Goal: Task Accomplishment & Management: Manage account settings

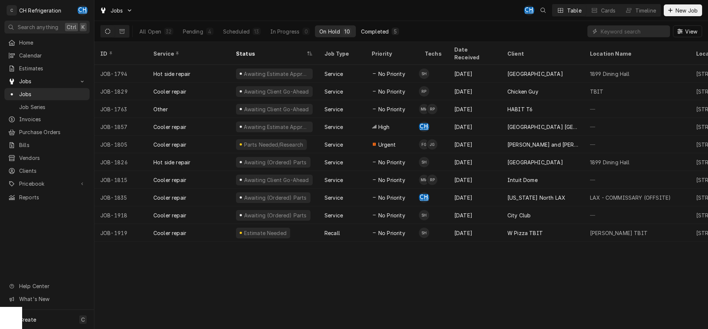
click at [379, 33] on div "Completed" at bounding box center [375, 32] width 28 height 8
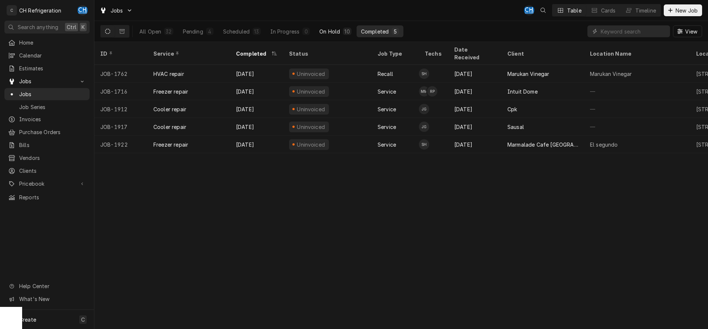
click at [331, 31] on div "On Hold" at bounding box center [329, 32] width 21 height 8
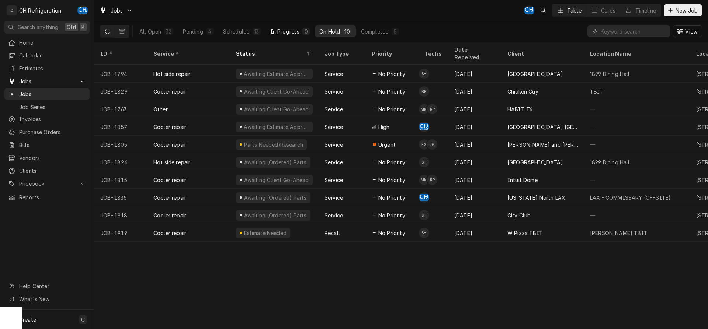
click at [283, 34] on div "In Progress" at bounding box center [284, 32] width 29 height 8
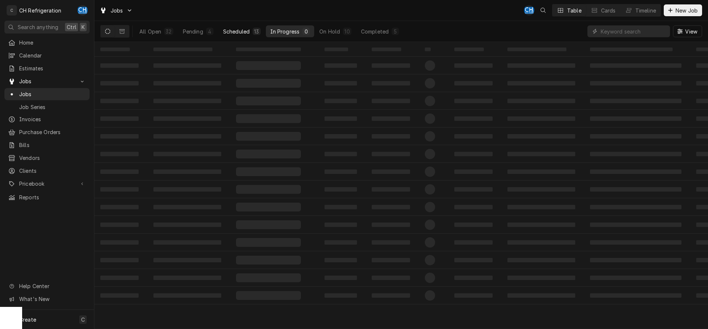
click at [249, 32] on div "Scheduled" at bounding box center [236, 32] width 27 height 8
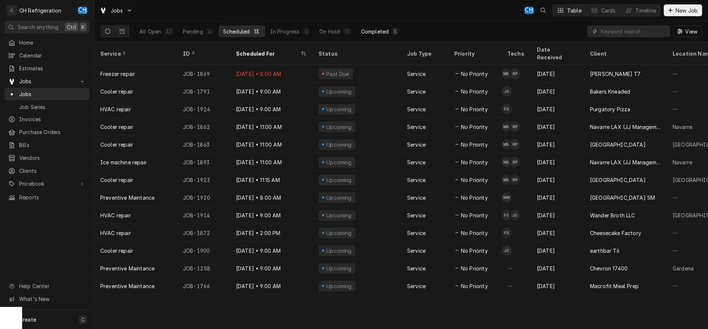
click at [377, 28] on div "Completed" at bounding box center [375, 32] width 28 height 8
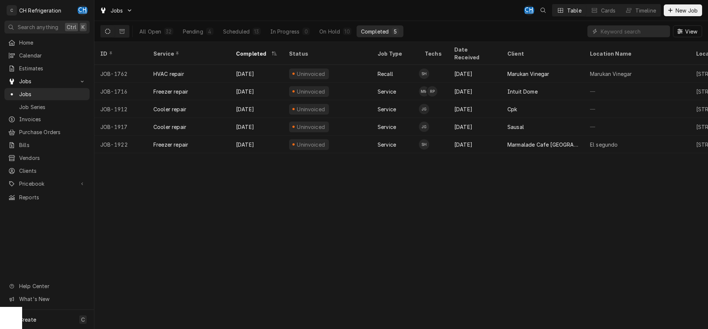
click at [501, 174] on div "ID Service Completed Status Job Type Techs Date Received Client Location Name L…" at bounding box center [400, 185] width 613 height 287
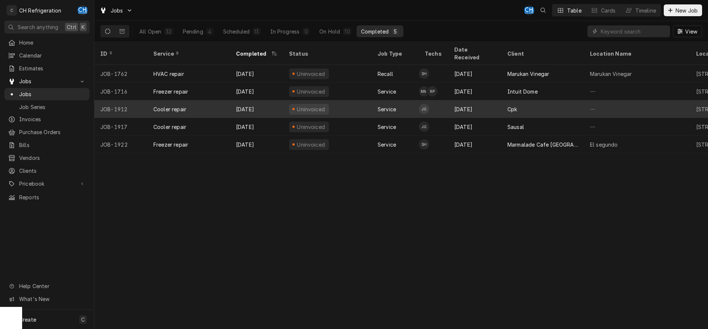
click at [494, 102] on div "Sep 8" at bounding box center [474, 109] width 53 height 18
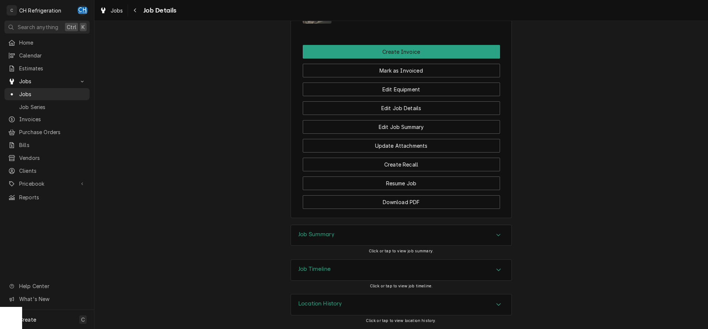
click at [323, 230] on div "Job Summary" at bounding box center [401, 235] width 220 height 21
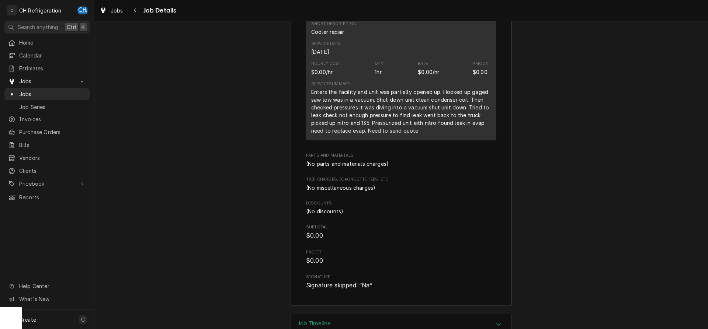
scroll to position [894, 0]
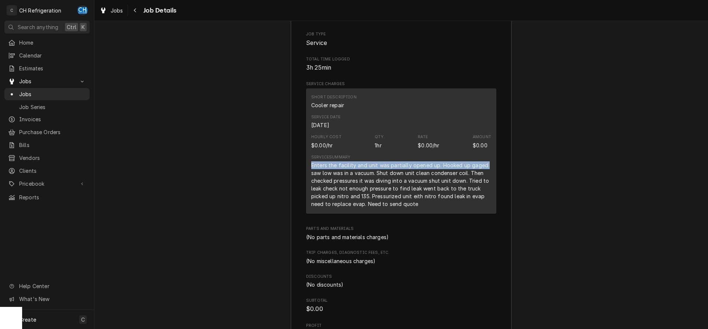
drag, startPoint x: 312, startPoint y: 175, endPoint x: 488, endPoint y: 175, distance: 176.6
click at [488, 175] on div "Enters the facility and unit was partially opened up. Hooked up gaged saw low w…" at bounding box center [401, 184] width 180 height 46
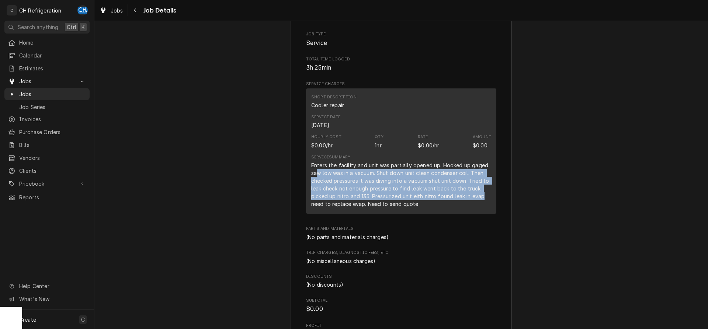
drag, startPoint x: 317, startPoint y: 182, endPoint x: 483, endPoint y: 208, distance: 167.4
click at [483, 208] on div "Enters the facility and unit was partially opened up. Hooked up gaged saw low w…" at bounding box center [401, 184] width 180 height 46
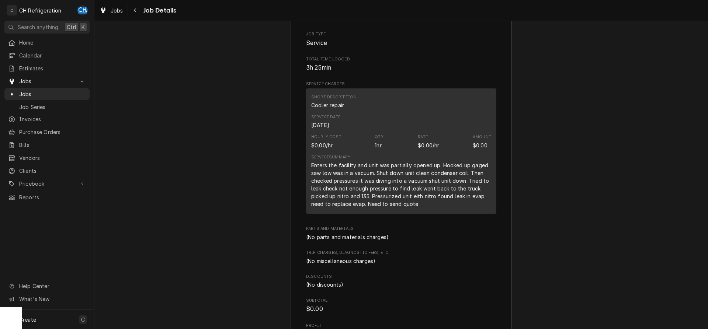
click at [401, 208] on div "Enters the facility and unit was partially opened up. Hooked up gaged saw low w…" at bounding box center [401, 184] width 180 height 46
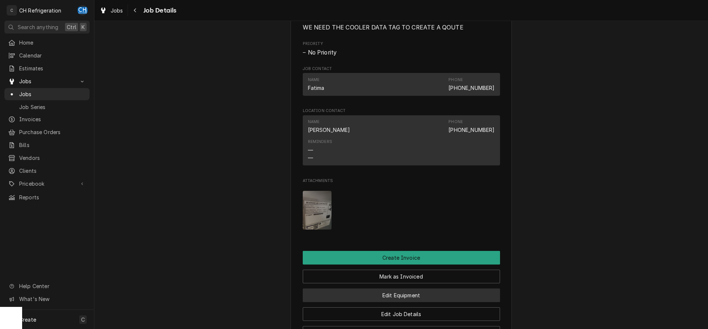
scroll to position [367, 0]
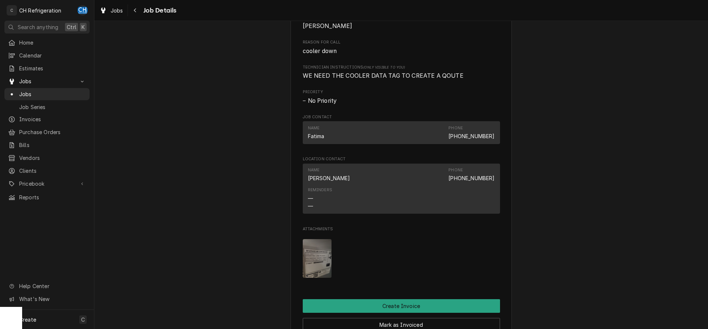
click at [319, 265] on img "Attachments" at bounding box center [317, 258] width 29 height 39
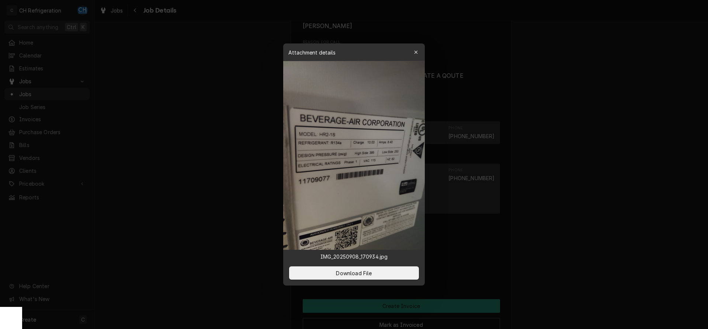
click at [544, 266] on div at bounding box center [354, 164] width 708 height 329
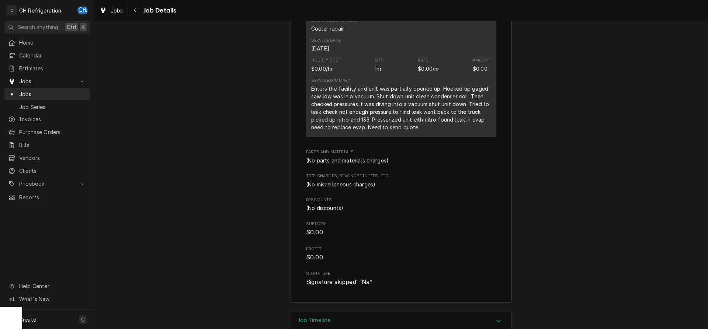
scroll to position [918, 0]
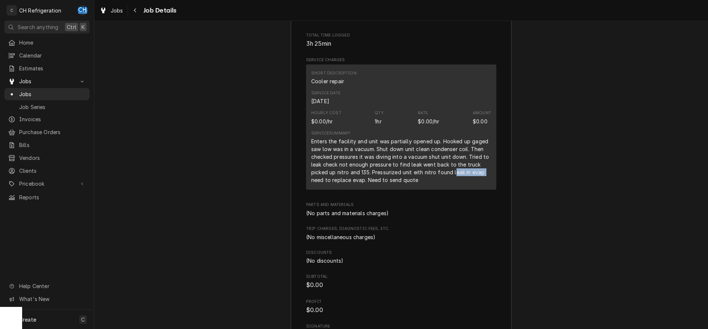
drag, startPoint x: 455, startPoint y: 181, endPoint x: 489, endPoint y: 182, distance: 34.3
click at [489, 182] on div "Enters the facility and unit was partially opened up. Hooked up gaged saw low w…" at bounding box center [401, 161] width 180 height 46
drag, startPoint x: 471, startPoint y: 187, endPoint x: 451, endPoint y: 188, distance: 20.3
click at [470, 184] on div "Enters the facility and unit was partially opened up. Hooked up gaged saw low w…" at bounding box center [401, 161] width 180 height 46
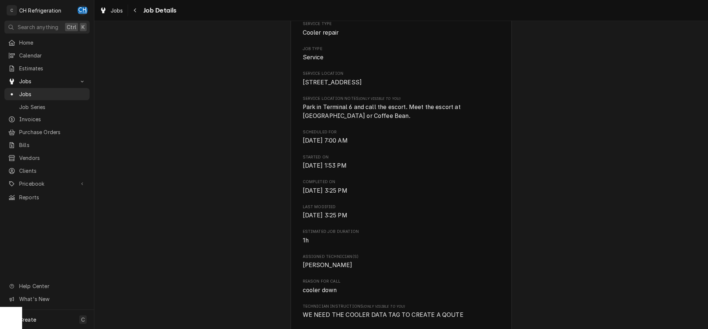
scroll to position [0, 0]
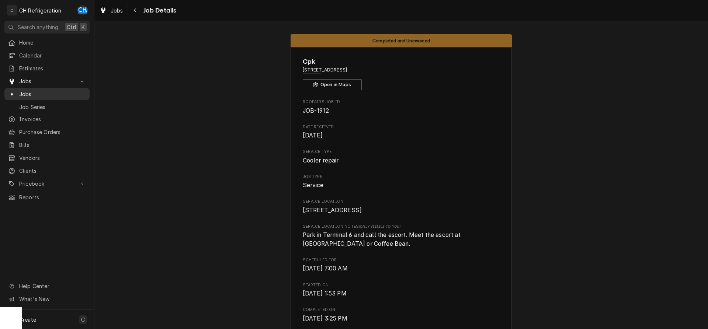
click at [53, 91] on span "Jobs" at bounding box center [52, 94] width 67 height 8
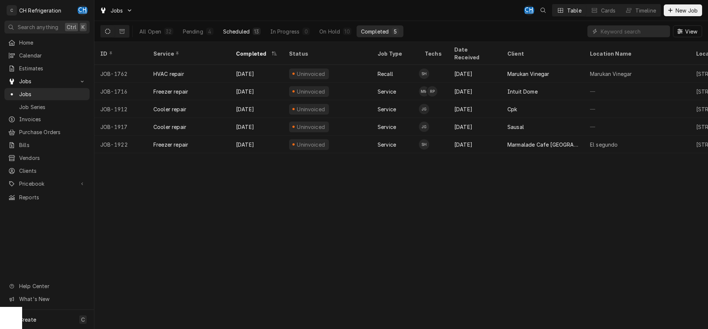
click at [250, 29] on button "Scheduled 13" at bounding box center [242, 31] width 46 height 12
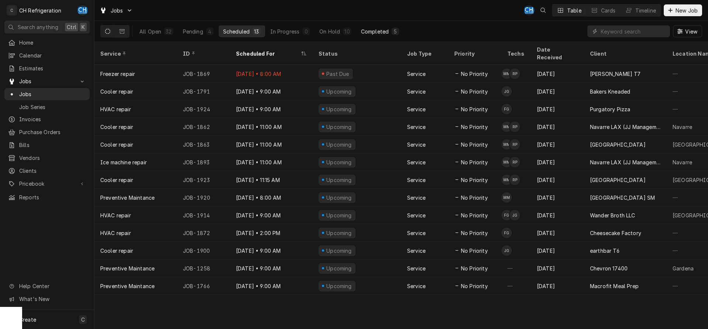
click at [395, 34] on div "5" at bounding box center [395, 32] width 4 height 8
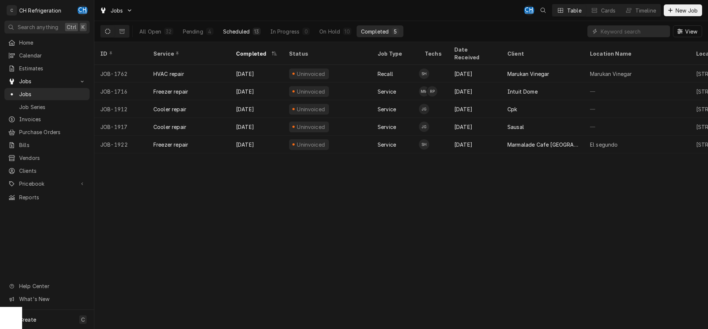
click at [255, 34] on div "13" at bounding box center [256, 32] width 5 height 8
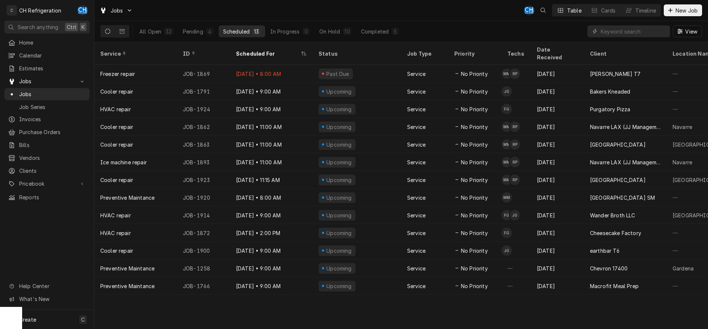
click at [368, 25] on div "All Open 32 Pending 4 Scheduled 13 In Progress 0 On Hold 10 Completed 5" at bounding box center [269, 31] width 268 height 21
click at [371, 34] on div "Completed" at bounding box center [375, 32] width 28 height 8
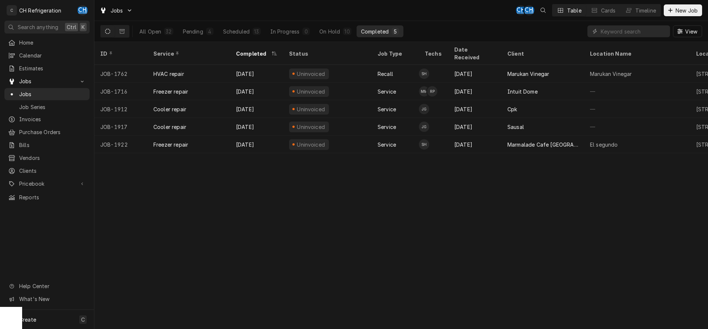
click at [396, 25] on div "All Open 32 Pending 4 Scheduled 13 In Progress 0 On Hold 10 Completed 5" at bounding box center [269, 31] width 268 height 21
click at [387, 29] on div "Completed" at bounding box center [375, 32] width 28 height 8
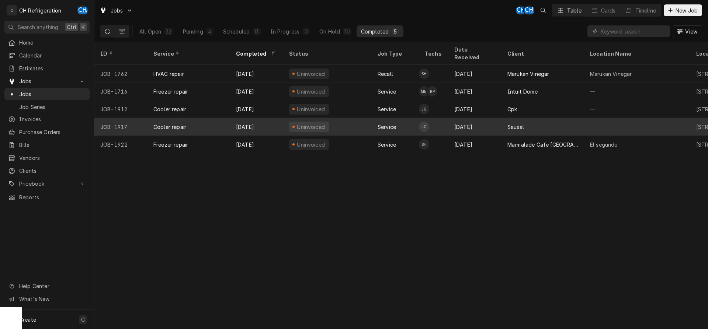
click at [529, 118] on div "Sausal" at bounding box center [542, 127] width 83 height 18
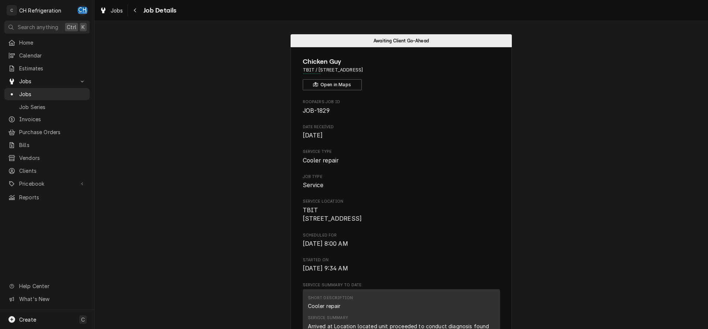
scroll to position [226, 0]
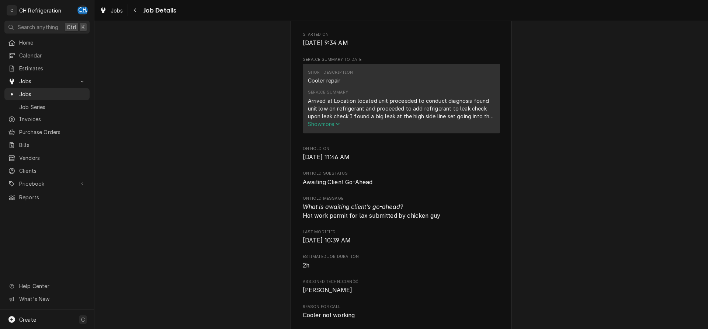
click at [323, 127] on span "Show more" at bounding box center [324, 124] width 32 height 6
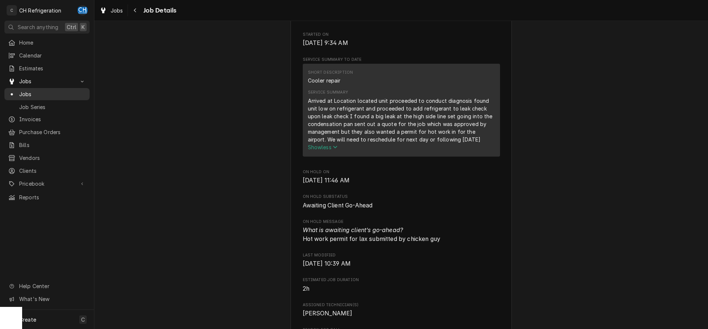
click at [39, 90] on span "Jobs" at bounding box center [52, 94] width 67 height 8
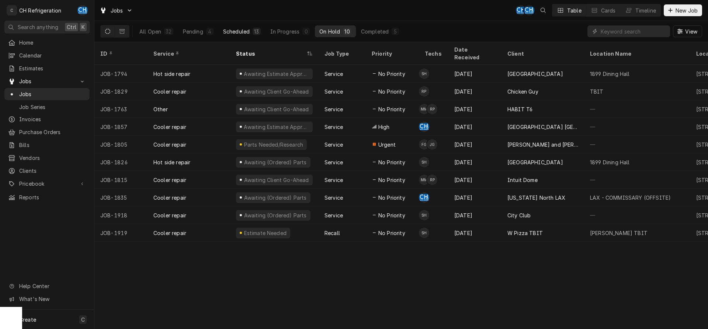
click at [251, 34] on button "Scheduled 13" at bounding box center [242, 31] width 46 height 12
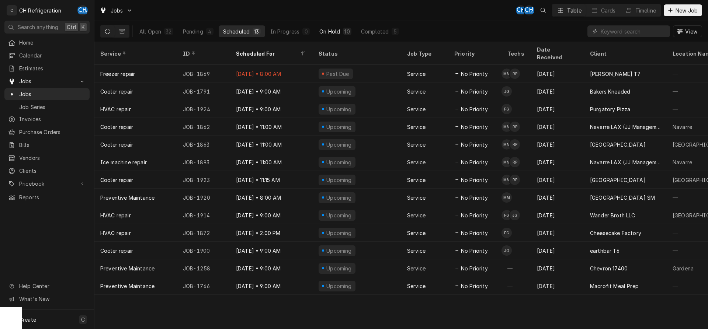
click at [326, 31] on div "On Hold" at bounding box center [329, 32] width 21 height 8
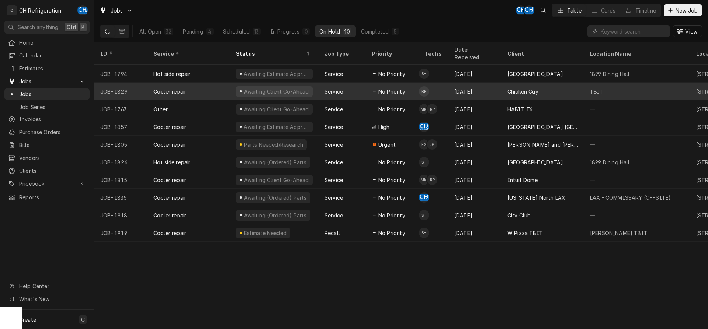
click at [488, 84] on div "[DATE]" at bounding box center [474, 92] width 53 height 18
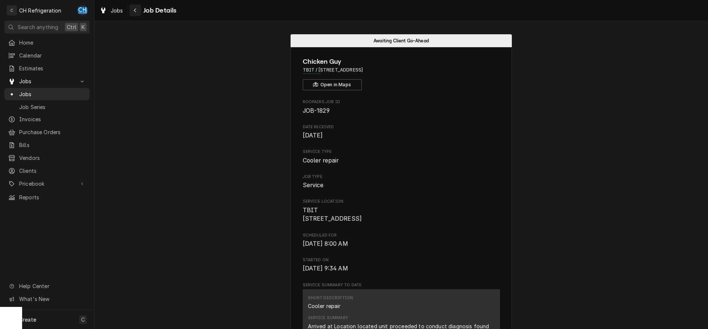
drag, startPoint x: 142, startPoint y: 10, endPoint x: 137, endPoint y: 10, distance: 5.2
click at [142, 10] on span "Job Details" at bounding box center [158, 11] width 35 height 10
click at [137, 10] on div "Navigate back" at bounding box center [135, 10] width 7 height 7
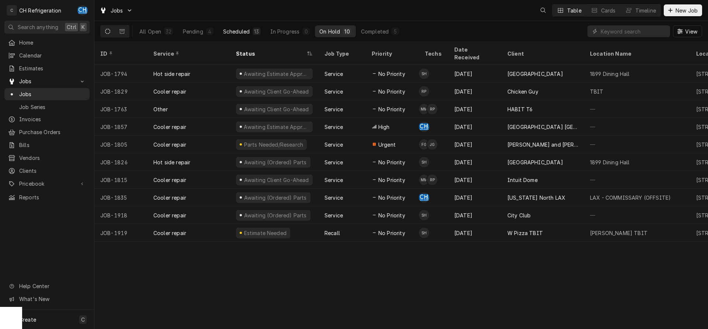
click at [243, 29] on div "Scheduled" at bounding box center [236, 32] width 27 height 8
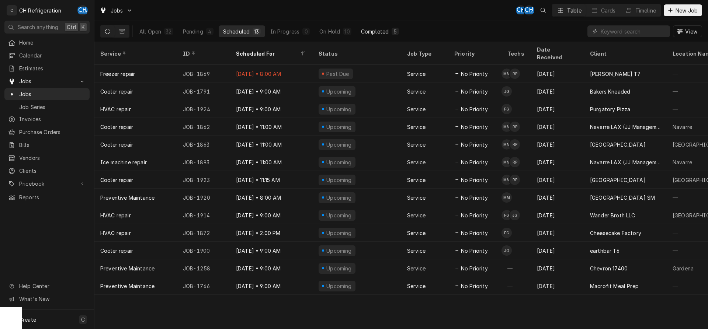
click at [386, 30] on div "Completed" at bounding box center [375, 32] width 28 height 8
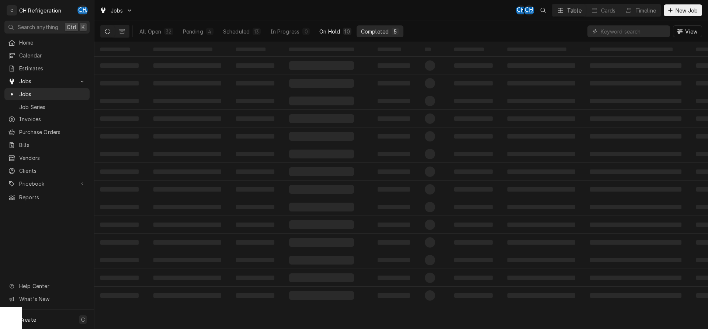
click at [335, 31] on div "On Hold" at bounding box center [329, 32] width 21 height 8
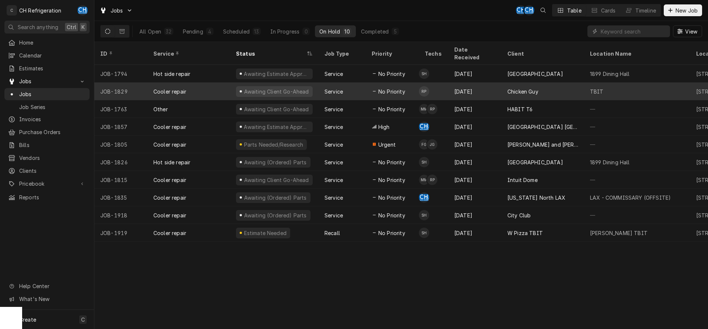
click at [537, 91] on tr "JOB-1829 Cooler repair Awaiting Client Go-Ahead Service No Priority RP Aug 28 C…" at bounding box center [620, 92] width 1053 height 18
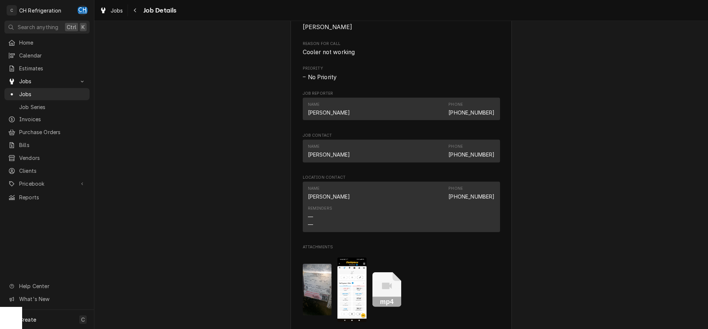
scroll to position [677, 0]
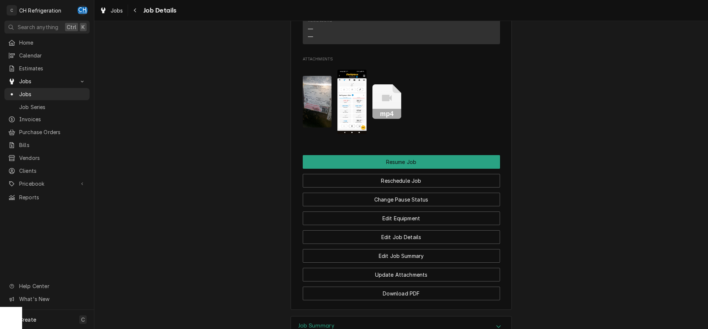
click at [319, 117] on img "Attachments" at bounding box center [317, 102] width 29 height 52
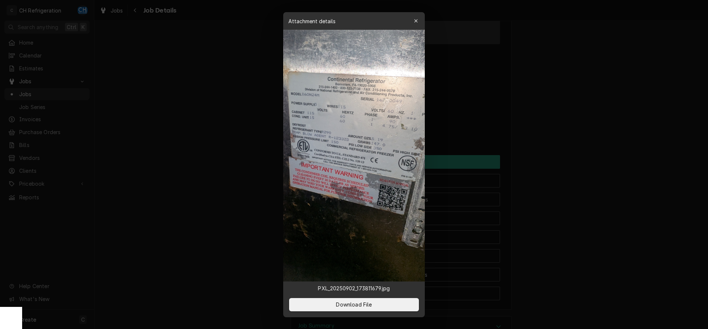
click at [240, 114] on div at bounding box center [354, 164] width 708 height 329
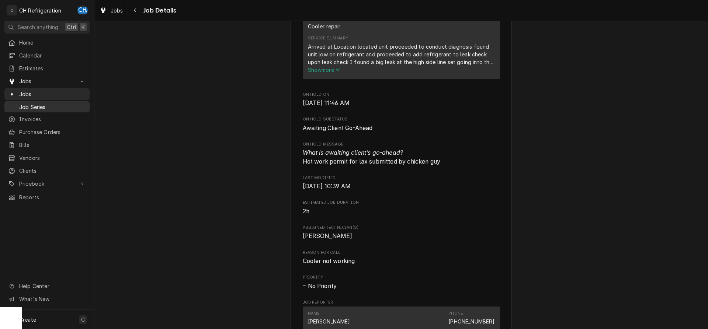
scroll to position [263, 0]
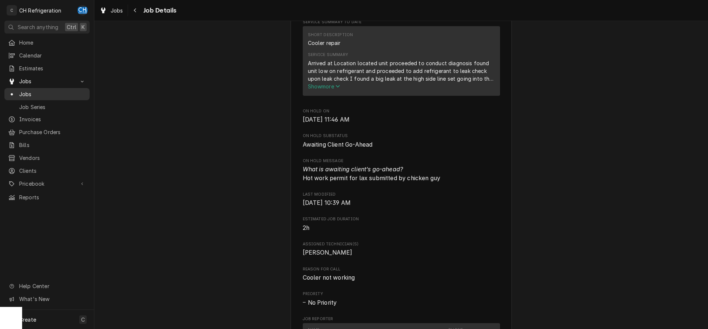
click at [41, 91] on span "Jobs" at bounding box center [52, 94] width 67 height 8
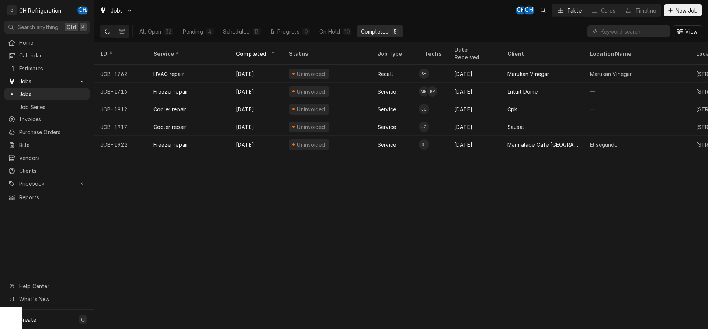
click at [258, 16] on div "Jobs CH CH Table Cards Timeline New Job" at bounding box center [400, 10] width 613 height 21
click at [248, 28] on div "Scheduled" at bounding box center [236, 32] width 27 height 8
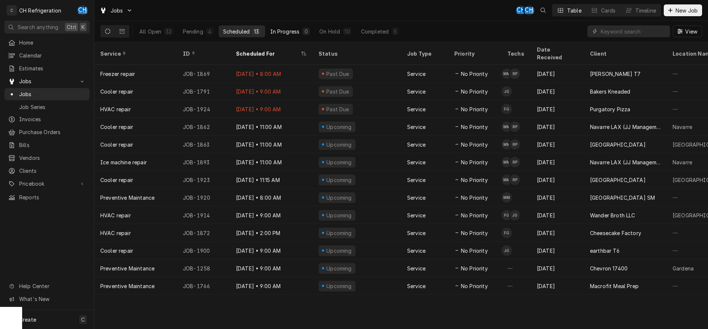
click at [303, 30] on div "0" at bounding box center [305, 31] width 7 height 7
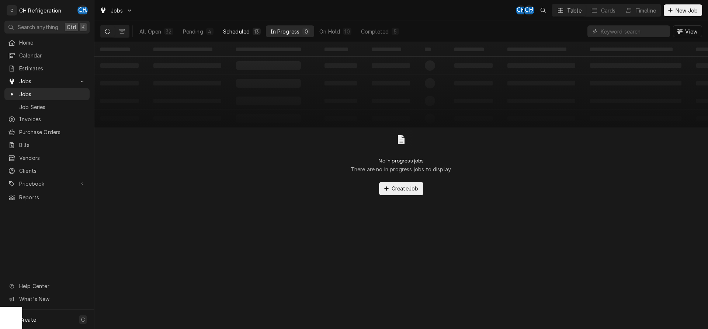
click at [258, 33] on div "13" at bounding box center [256, 32] width 5 height 8
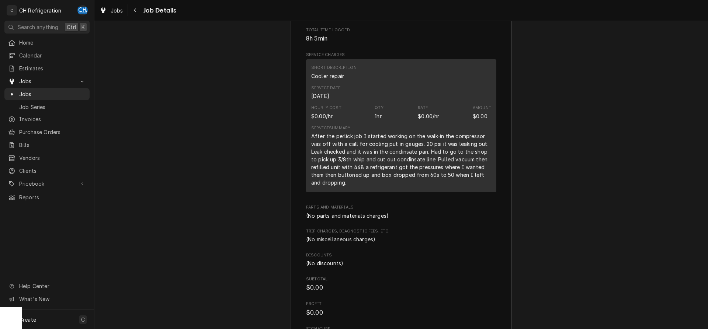
scroll to position [721, 0]
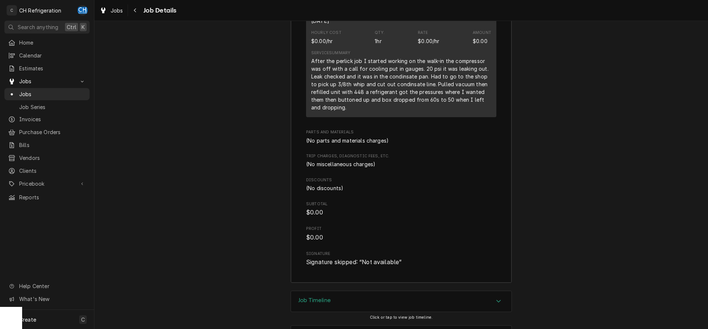
drag, startPoint x: 352, startPoint y: 277, endPoint x: 299, endPoint y: 258, distance: 56.9
click at [352, 291] on div "Job Timeline" at bounding box center [401, 301] width 220 height 21
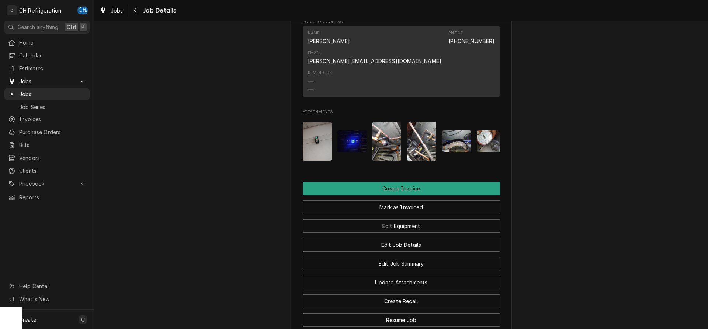
scroll to position [433, 0]
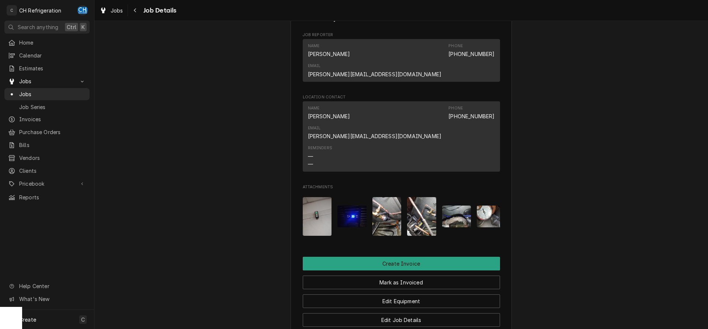
click at [351, 206] on img "Attachments" at bounding box center [351, 217] width 29 height 22
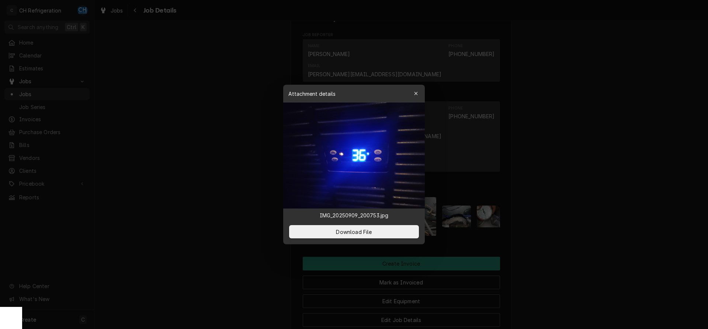
click at [563, 208] on div at bounding box center [354, 164] width 708 height 329
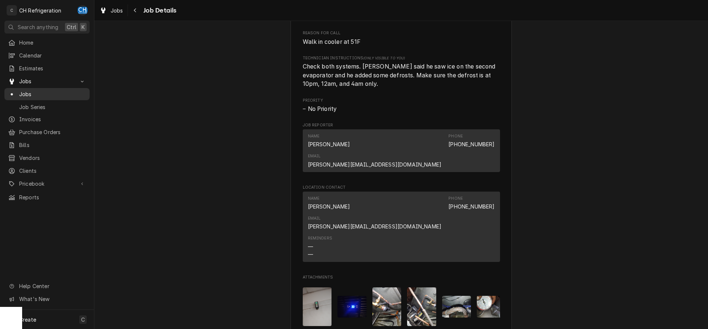
scroll to position [320, 0]
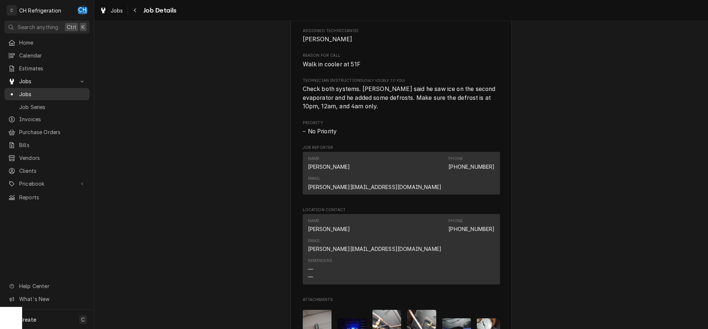
click at [43, 90] on span "Jobs" at bounding box center [52, 94] width 67 height 8
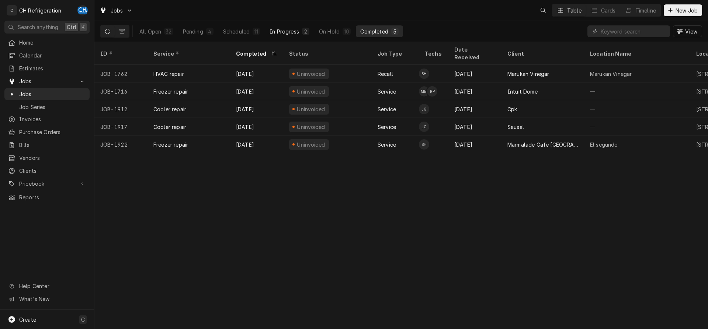
click at [287, 30] on div "In Progress" at bounding box center [283, 32] width 29 height 8
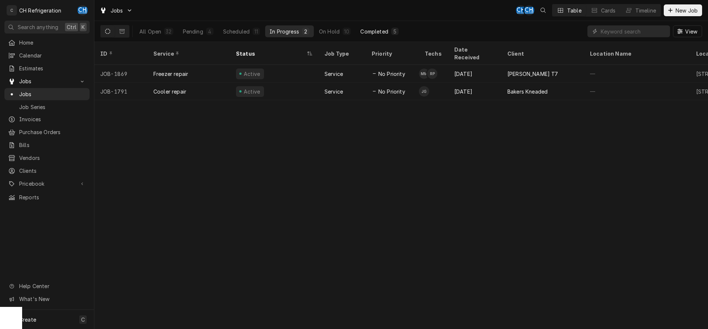
click at [367, 29] on div "Completed" at bounding box center [374, 32] width 28 height 8
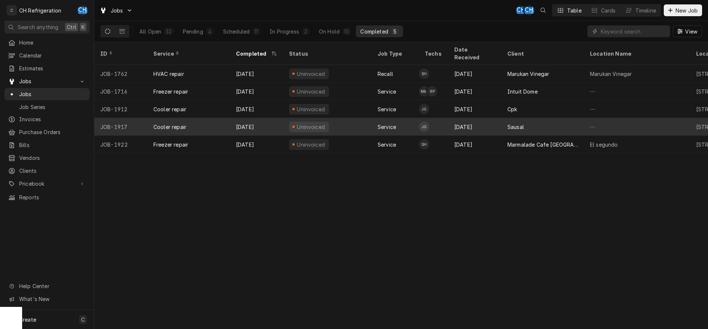
click at [503, 118] on div "Sausal" at bounding box center [542, 127] width 83 height 18
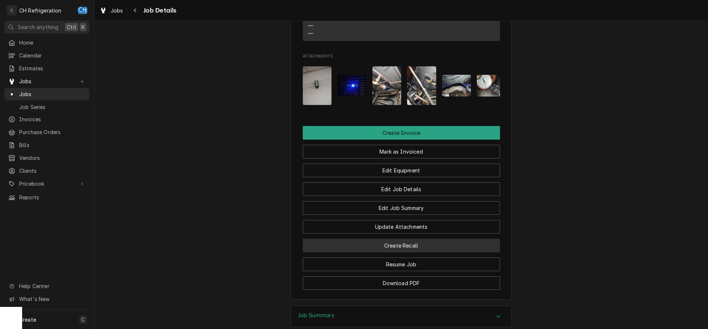
scroll to position [614, 0]
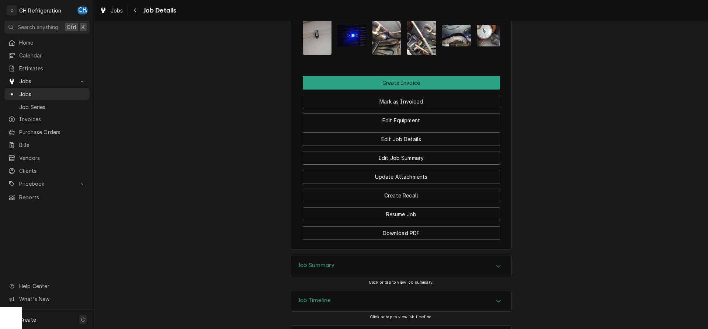
click at [501, 256] on div "Job Summary" at bounding box center [401, 266] width 220 height 21
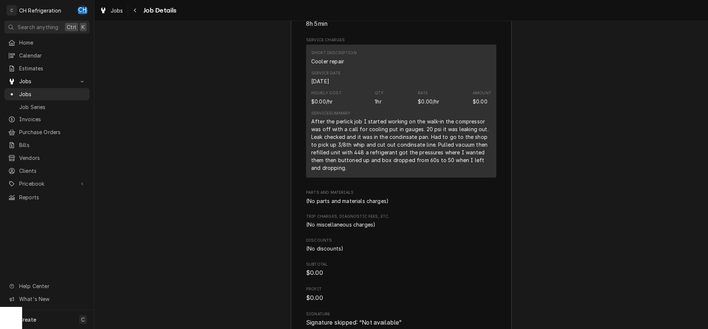
scroll to position [1022, 0]
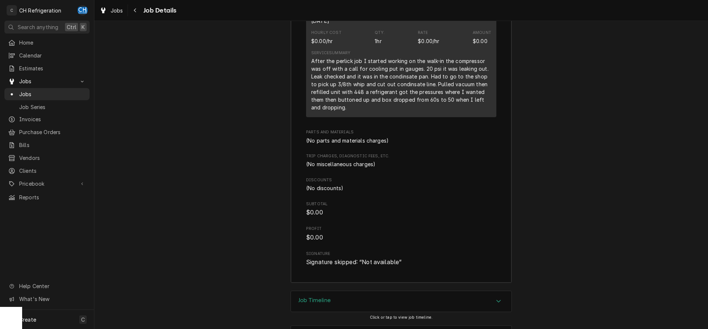
click at [469, 291] on div "Job Timeline" at bounding box center [401, 301] width 220 height 21
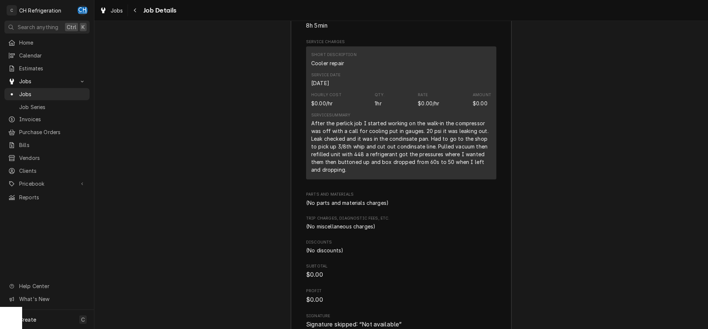
scroll to position [922, 0]
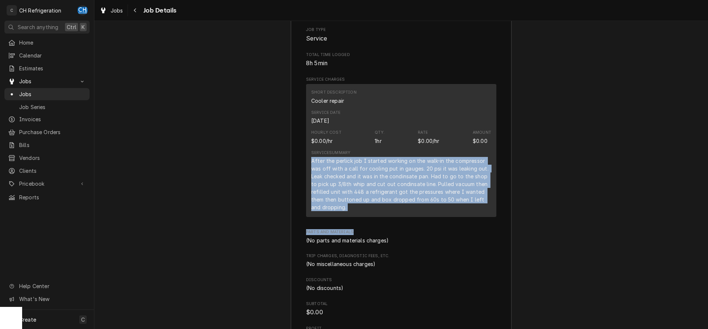
drag, startPoint x: 310, startPoint y: 128, endPoint x: 427, endPoint y: 193, distance: 133.5
click at [427, 195] on div "Short Description Cooler repair Service Date Sep 9, 2025 Hourly Cost $0.00/hr Q…" at bounding box center [401, 150] width 190 height 133
drag, startPoint x: 379, startPoint y: 171, endPoint x: 355, endPoint y: 180, distance: 25.9
click at [378, 171] on div "After the perlick job I started working on the walk-in the compressor was off w…" at bounding box center [401, 184] width 180 height 54
drag, startPoint x: 345, startPoint y: 178, endPoint x: 305, endPoint y: 126, distance: 66.0
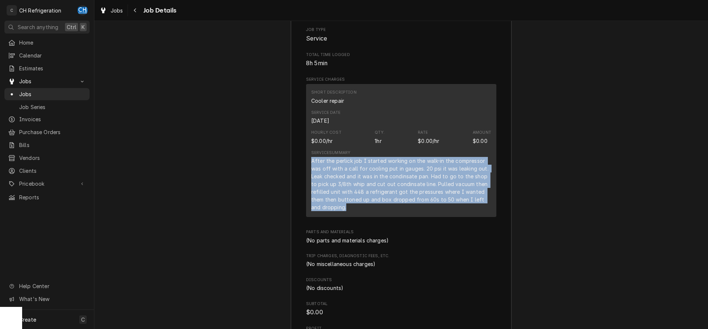
click at [306, 126] on div "Short Description Cooler repair Service Date Sep 9, 2025 Hourly Cost $0.00/hr Q…" at bounding box center [401, 150] width 190 height 133
copy div "After the perlick job I started working on the walk-in the compressor was off w…"
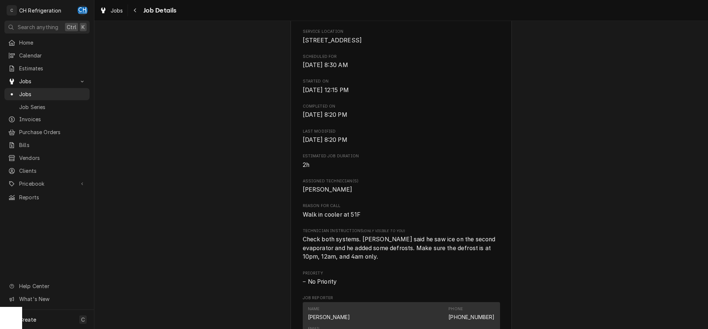
scroll to position [20, 0]
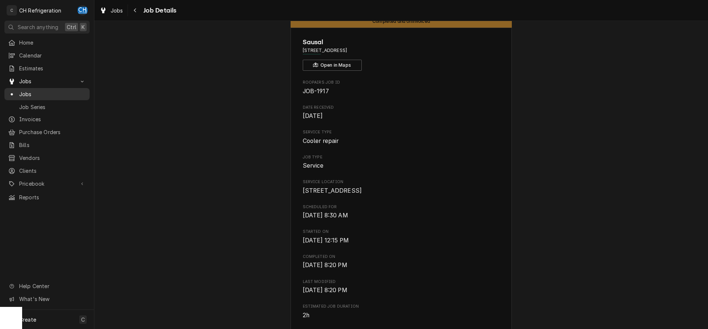
click at [85, 91] on span "Jobs" at bounding box center [52, 94] width 67 height 8
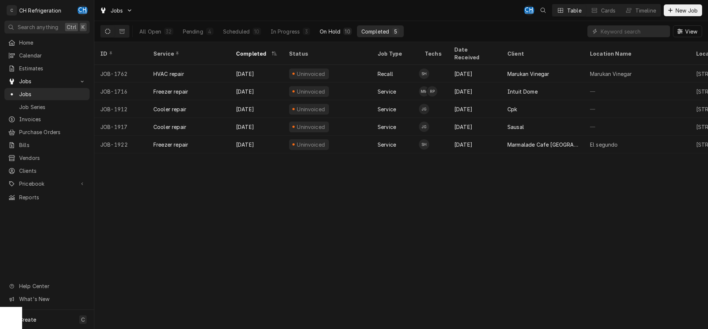
click at [342, 35] on button "On Hold 10" at bounding box center [335, 31] width 41 height 12
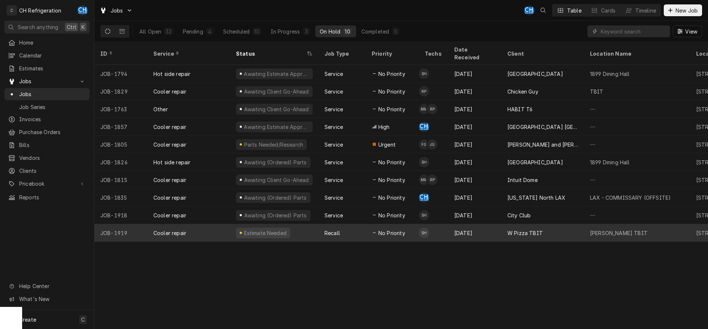
click at [473, 227] on div "[DATE]" at bounding box center [474, 233] width 53 height 18
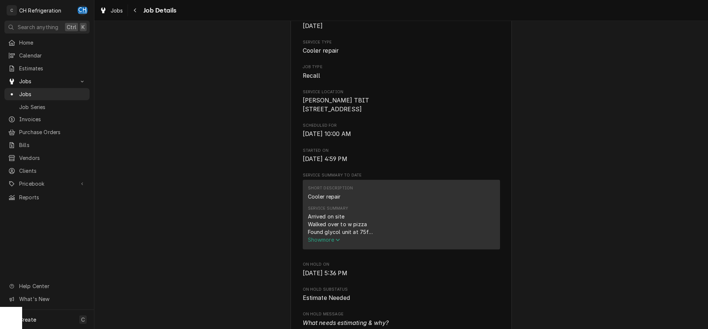
scroll to position [263, 0]
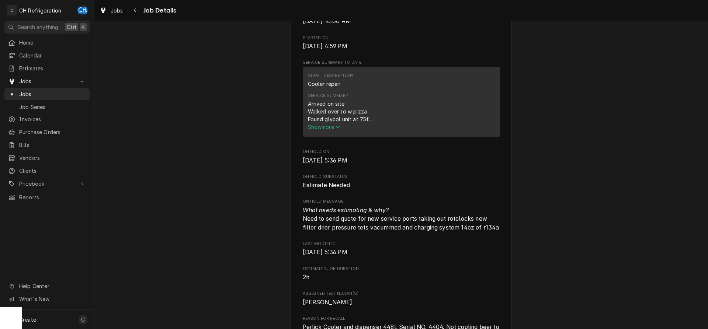
click at [331, 130] on span "Show more" at bounding box center [324, 127] width 32 height 6
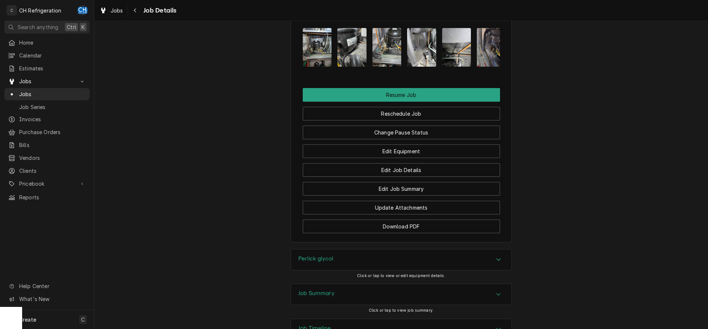
scroll to position [904, 0]
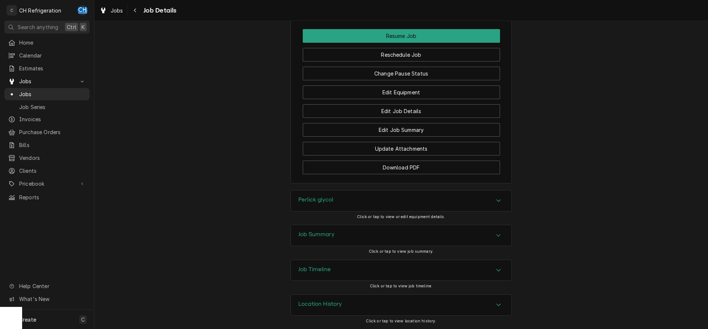
click at [316, 238] on h3 "Job Summary" at bounding box center [316, 234] width 36 height 7
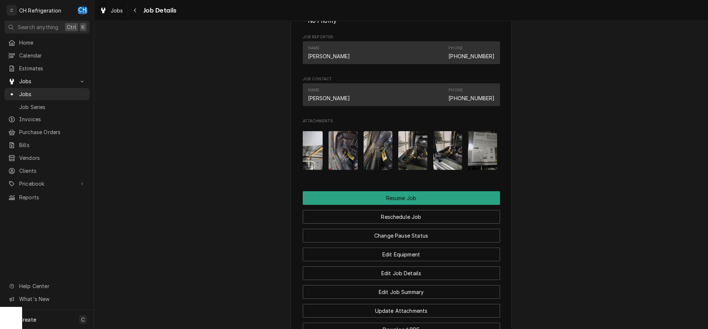
scroll to position [0, 151]
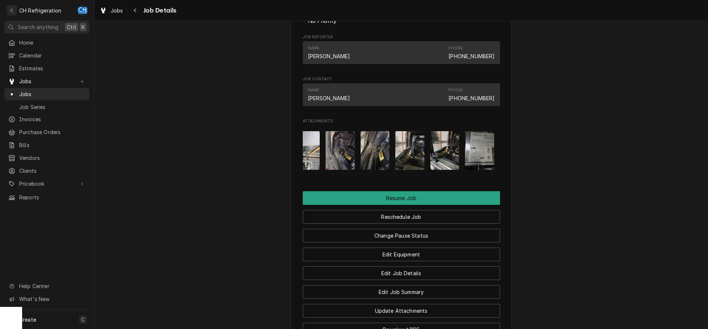
click at [475, 164] on img "Attachments" at bounding box center [479, 150] width 29 height 39
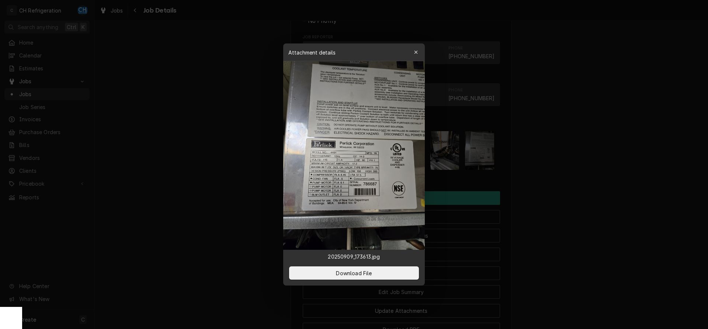
click at [562, 168] on div at bounding box center [354, 164] width 708 height 329
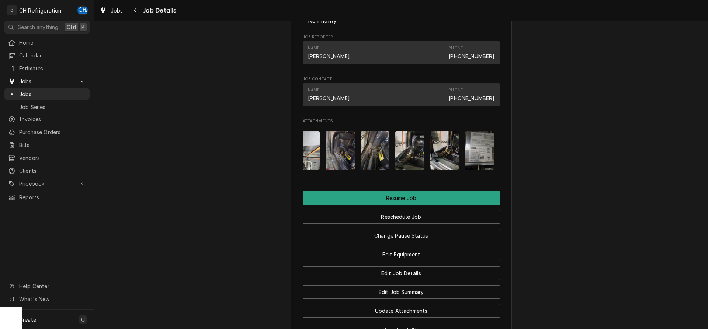
click at [452, 170] on img "Attachments" at bounding box center [444, 150] width 29 height 39
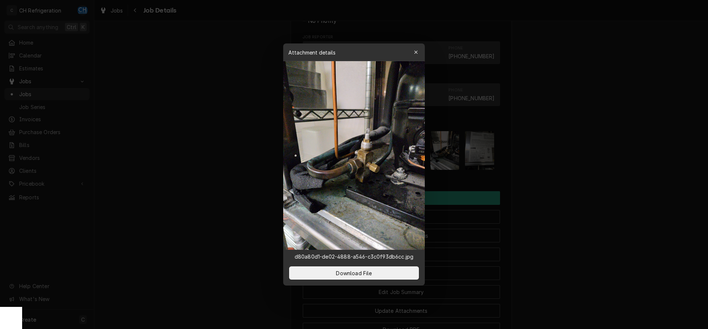
click at [564, 180] on div at bounding box center [354, 164] width 708 height 329
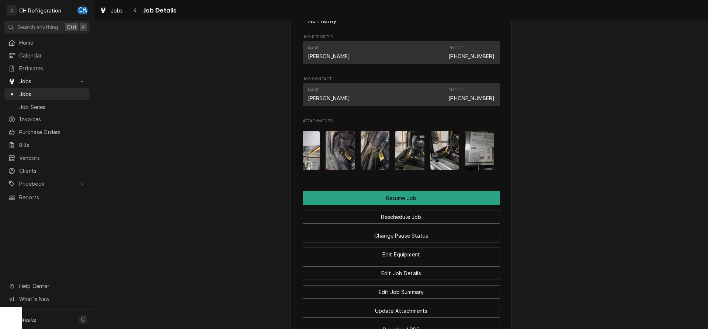
click at [404, 170] on img "Attachments" at bounding box center [409, 150] width 29 height 39
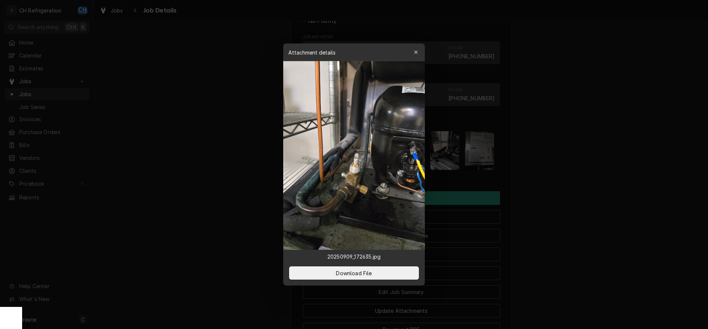
click at [588, 190] on div at bounding box center [354, 164] width 708 height 329
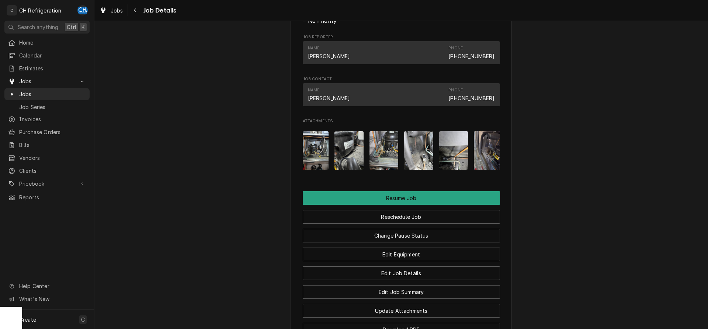
scroll to position [0, 0]
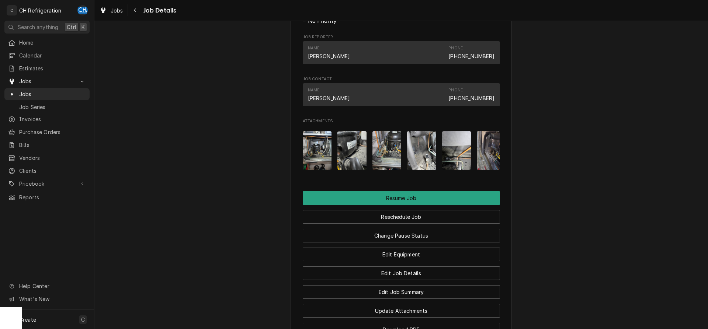
click at [311, 170] on img "Attachments" at bounding box center [317, 150] width 29 height 39
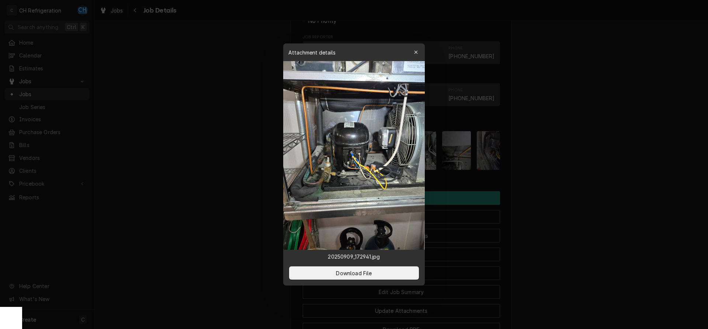
click at [577, 187] on div at bounding box center [354, 164] width 708 height 329
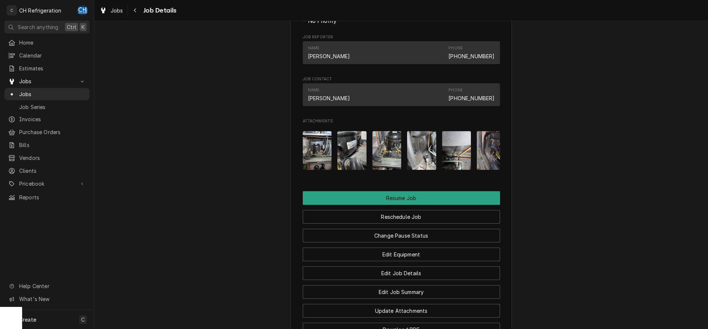
click at [350, 170] on img "Attachments" at bounding box center [351, 150] width 29 height 39
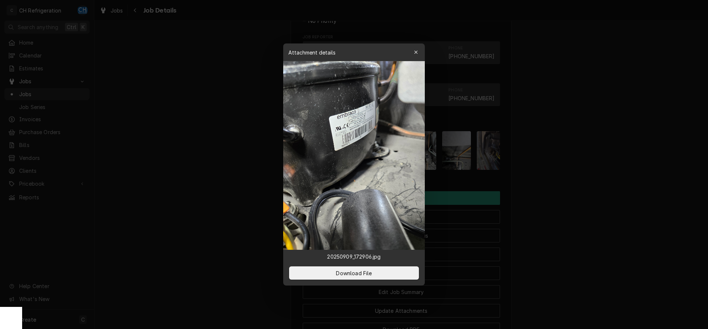
drag, startPoint x: 577, startPoint y: 191, endPoint x: 501, endPoint y: 189, distance: 76.7
click at [577, 191] on div at bounding box center [354, 164] width 708 height 329
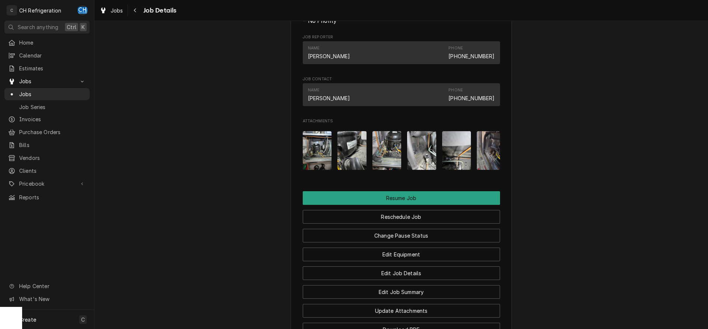
click at [389, 170] on img "Attachments" at bounding box center [386, 150] width 29 height 39
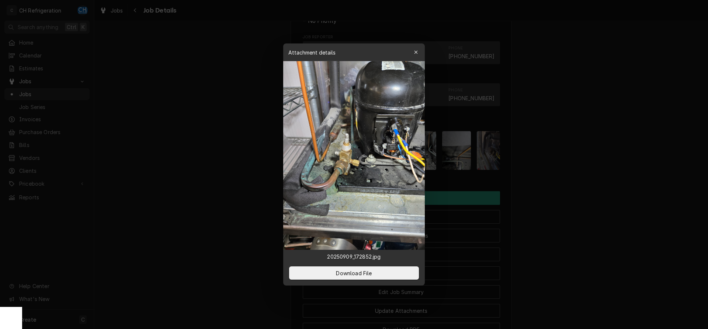
click at [526, 188] on div at bounding box center [354, 164] width 708 height 329
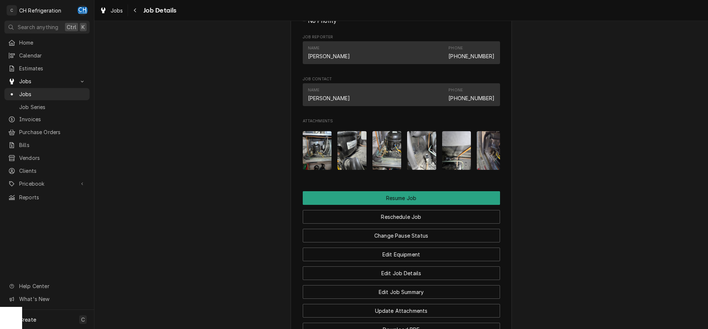
scroll to position [0, 38]
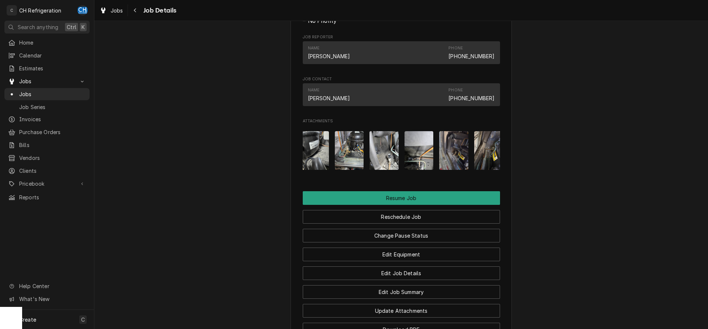
drag, startPoint x: 380, startPoint y: 176, endPoint x: 384, endPoint y: 176, distance: 4.1
click at [381, 170] on img "Attachments" at bounding box center [383, 150] width 29 height 39
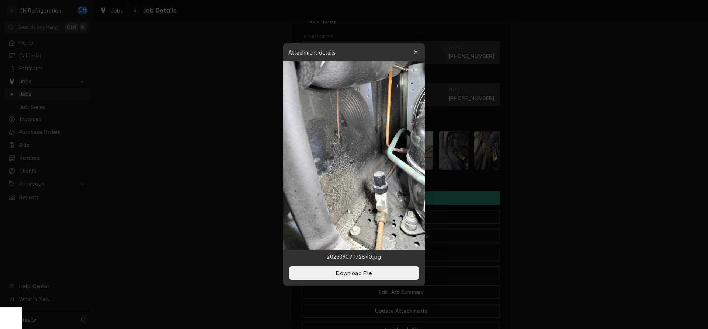
click at [586, 188] on div at bounding box center [354, 164] width 708 height 329
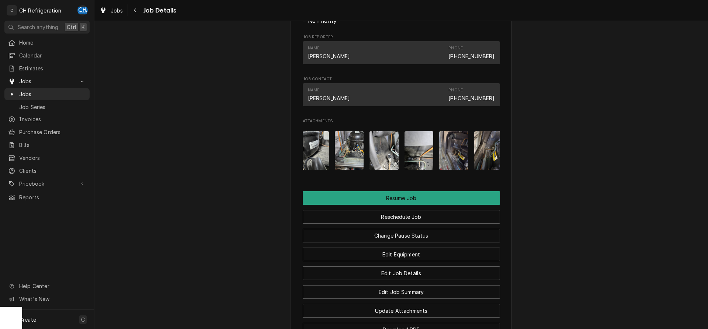
drag, startPoint x: 422, startPoint y: 182, endPoint x: 428, endPoint y: 182, distance: 5.5
click at [424, 170] on img "Attachments" at bounding box center [418, 150] width 29 height 39
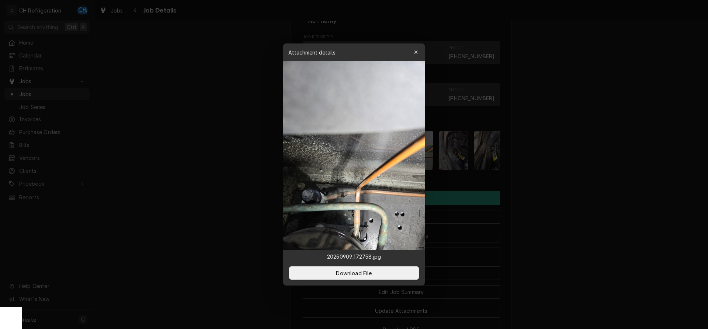
click at [572, 195] on div at bounding box center [354, 164] width 708 height 329
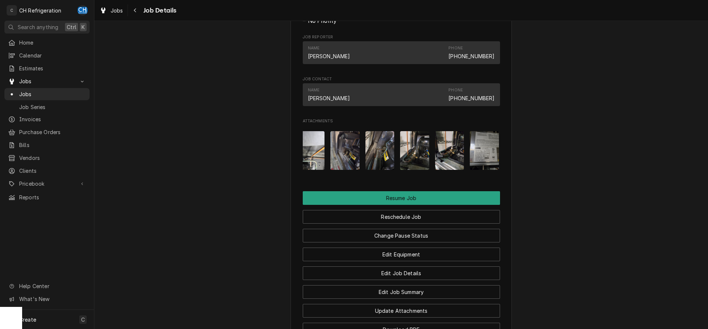
scroll to position [0, 151]
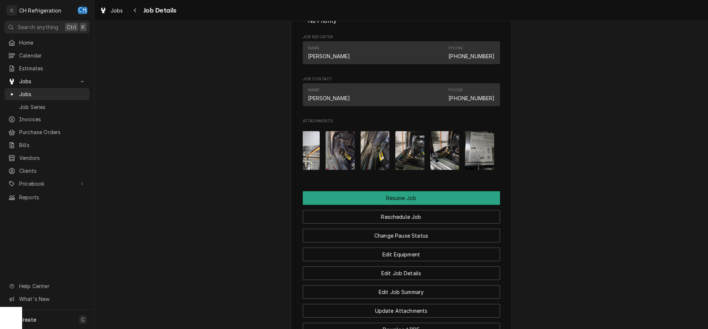
click at [347, 170] on img "Attachments" at bounding box center [340, 150] width 29 height 39
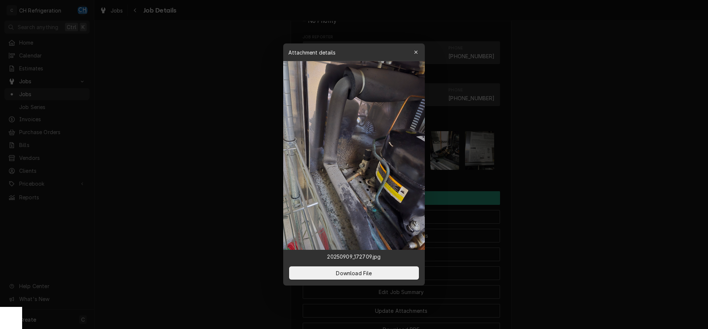
click at [530, 193] on div at bounding box center [354, 164] width 708 height 329
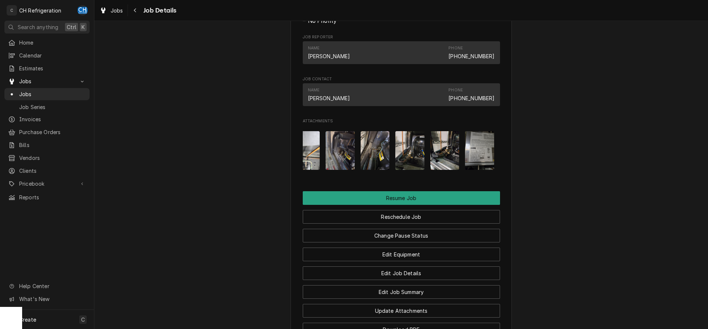
click at [406, 170] on img "Attachments" at bounding box center [409, 150] width 29 height 39
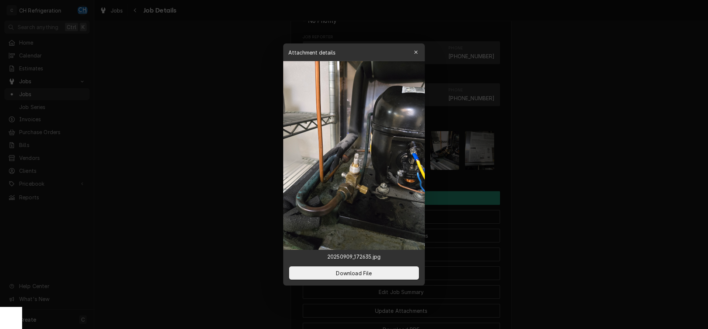
click at [548, 194] on div at bounding box center [354, 164] width 708 height 329
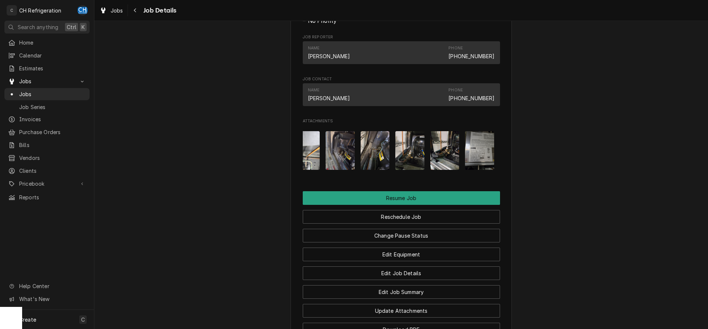
click at [454, 170] on img "Attachments" at bounding box center [444, 150] width 29 height 39
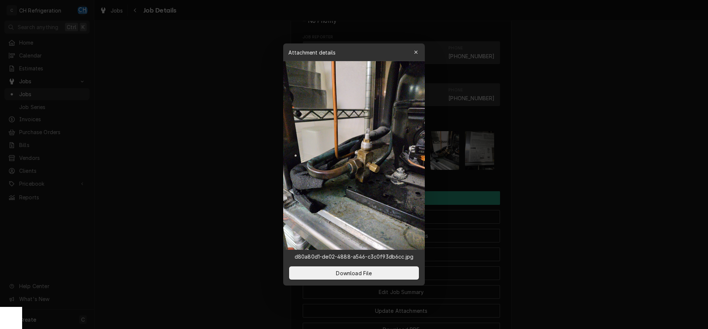
click at [581, 186] on div at bounding box center [354, 164] width 708 height 329
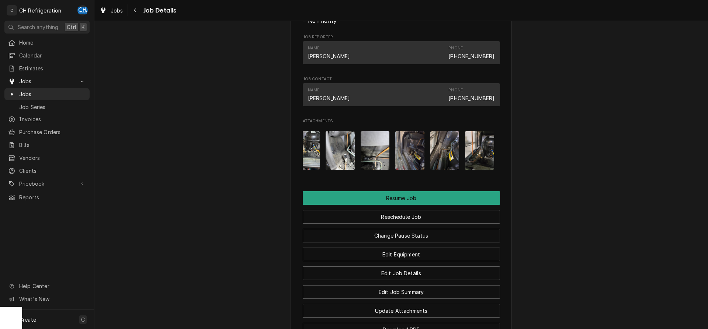
scroll to position [0, 60]
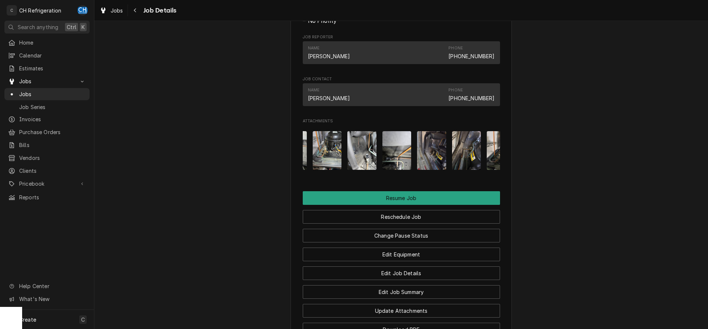
click at [429, 170] on img "Attachments" at bounding box center [431, 150] width 29 height 39
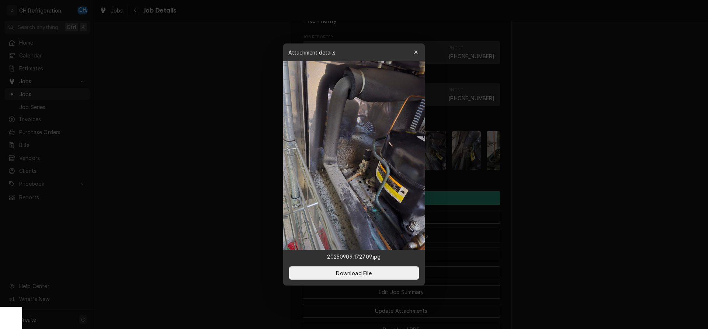
click at [575, 185] on div at bounding box center [354, 164] width 708 height 329
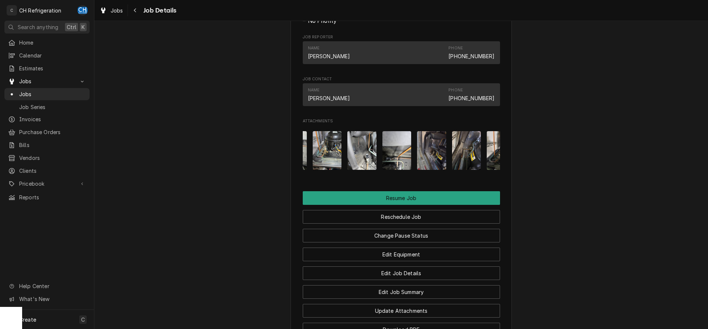
click at [407, 170] on img "Attachments" at bounding box center [396, 150] width 29 height 39
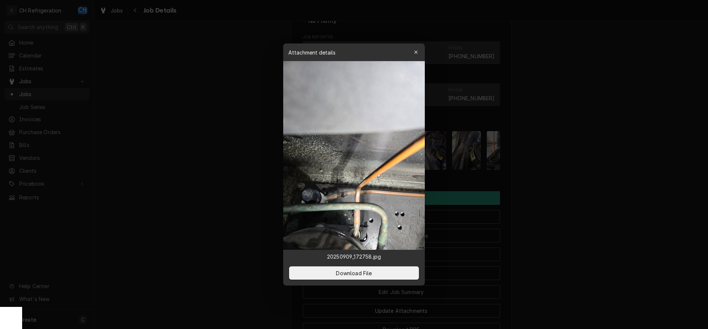
click at [581, 188] on div at bounding box center [354, 164] width 708 height 329
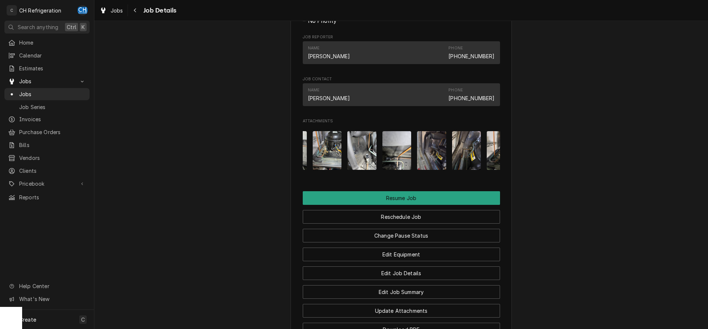
click at [368, 170] on img "Attachments" at bounding box center [361, 150] width 29 height 39
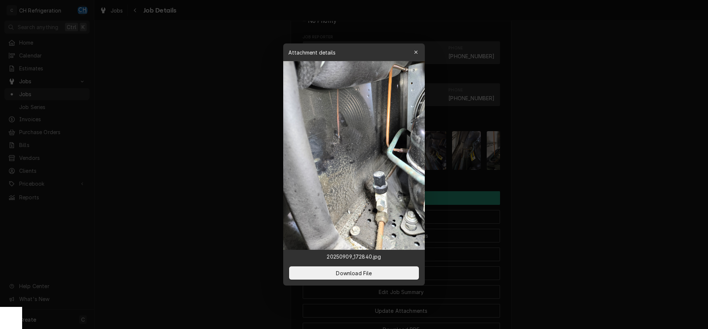
click at [579, 198] on div at bounding box center [354, 164] width 708 height 329
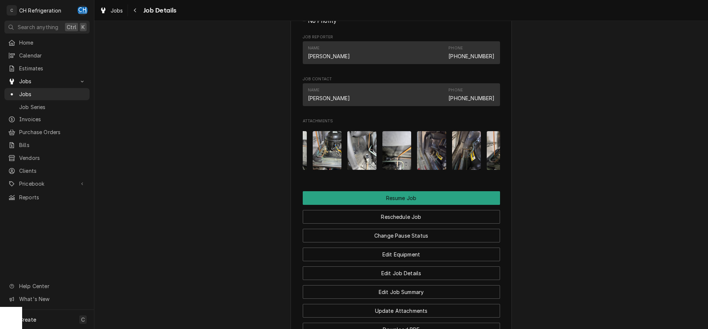
scroll to position [0, 0]
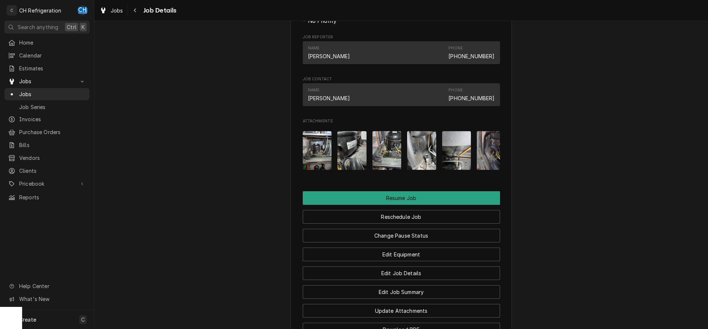
click at [387, 170] on img "Attachments" at bounding box center [386, 150] width 29 height 39
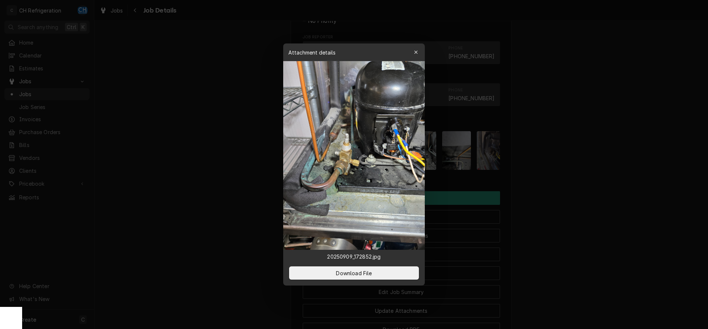
click at [626, 192] on div at bounding box center [354, 164] width 708 height 329
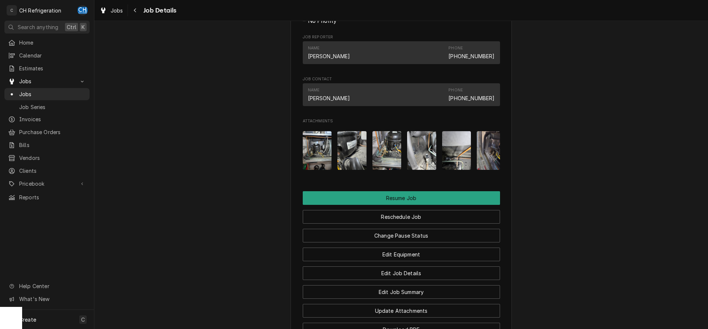
click at [352, 167] on img "Attachments" at bounding box center [351, 150] width 29 height 39
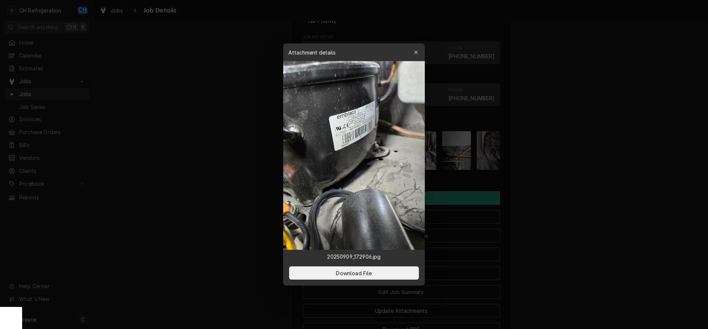
click at [608, 189] on div at bounding box center [354, 164] width 708 height 329
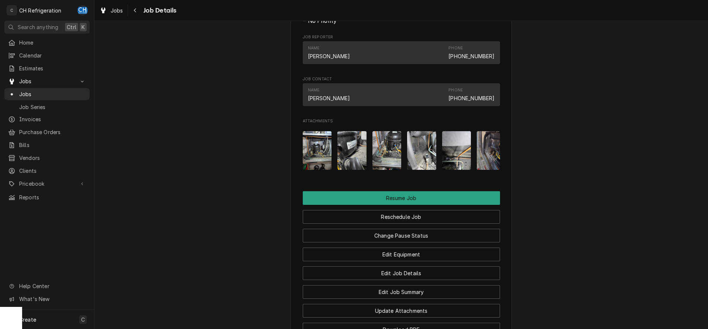
click at [328, 170] on img "Attachments" at bounding box center [317, 150] width 29 height 39
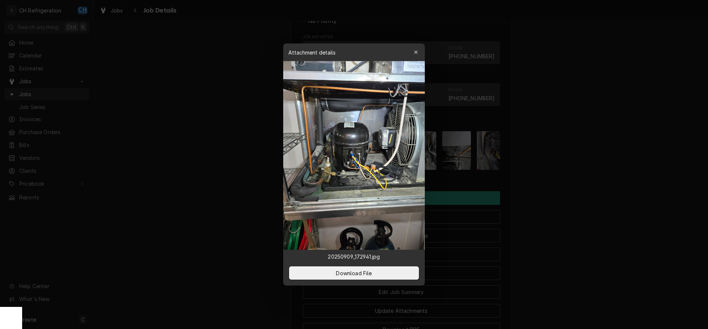
click at [533, 194] on div at bounding box center [354, 164] width 708 height 329
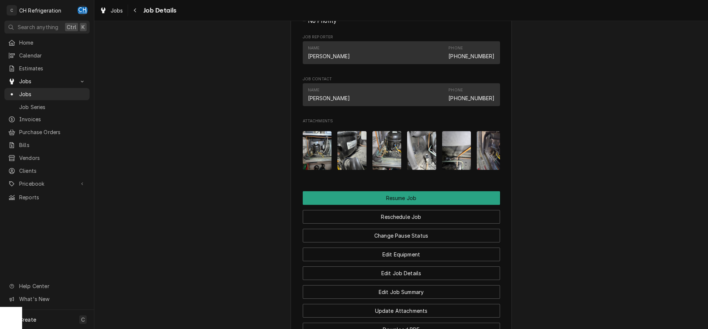
click at [356, 170] on img "Attachments" at bounding box center [351, 150] width 29 height 39
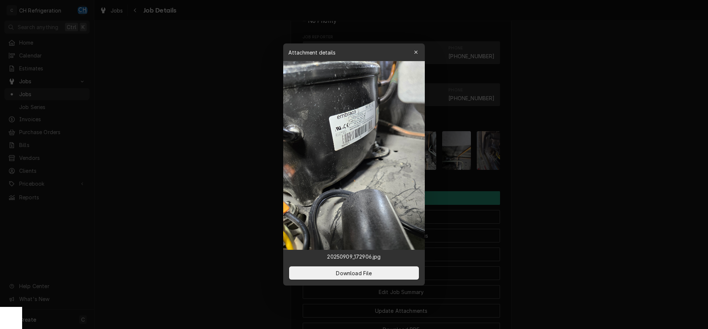
click at [585, 197] on div at bounding box center [354, 164] width 708 height 329
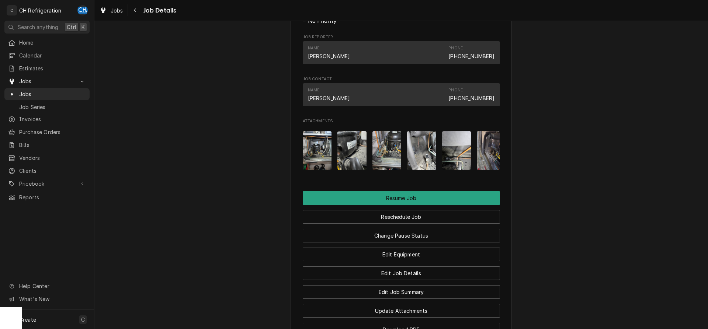
click at [400, 170] on img "Attachments" at bounding box center [386, 150] width 29 height 39
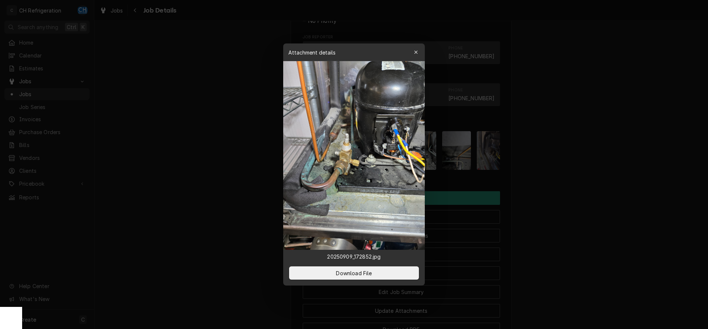
click at [624, 202] on div at bounding box center [354, 164] width 708 height 329
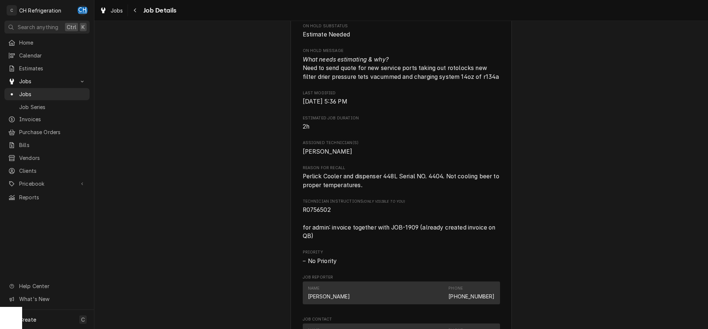
scroll to position [489, 0]
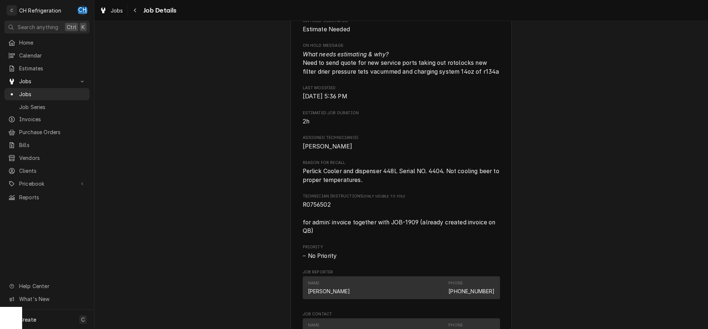
click at [311, 221] on span "R0756502 for admin: invoice together with JOB-1909 (already created invoice on …" at bounding box center [400, 217] width 194 height 33
copy span "R0756502"
click at [403, 225] on span "R0756502 for admin: invoice together with JOB-1909 (already created invoice on …" at bounding box center [401, 218] width 197 height 35
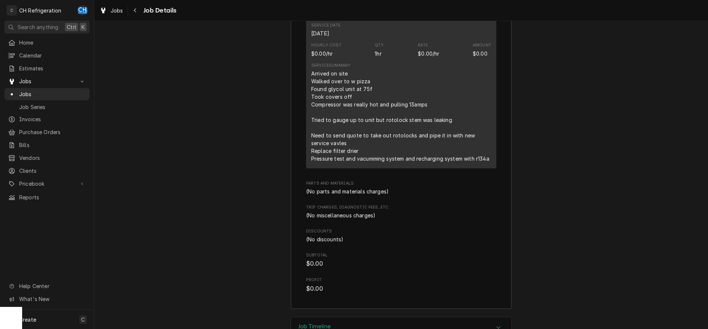
scroll to position [1326, 0]
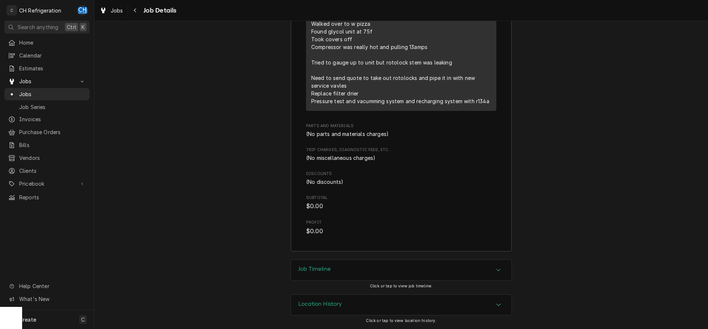
drag, startPoint x: 331, startPoint y: 270, endPoint x: 275, endPoint y: 250, distance: 58.7
click at [330, 270] on h3 "Job Timeline" at bounding box center [314, 269] width 32 height 7
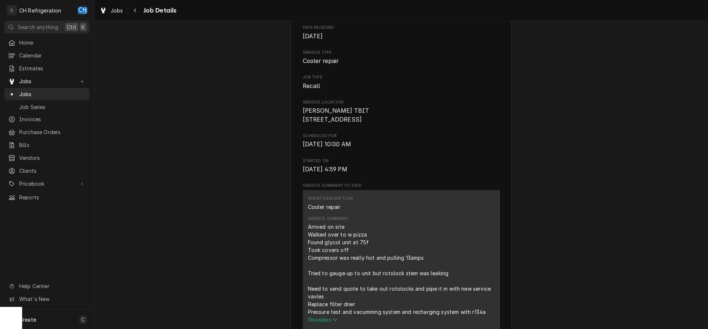
scroll to position [0, 0]
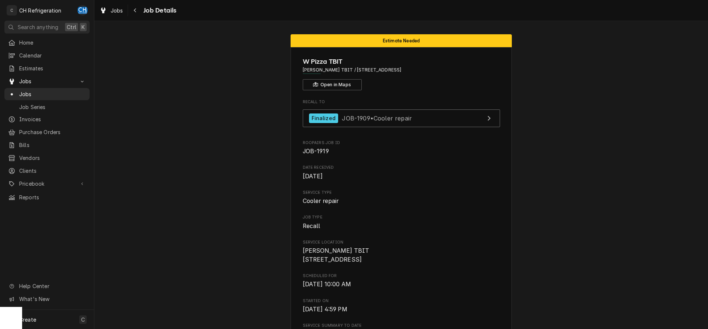
drag, startPoint x: 438, startPoint y: 72, endPoint x: 354, endPoint y: 71, distance: 84.1
click at [354, 71] on span "Wolfgang Pizza TBIT / 4 World Way, Los Angeles, CA 90045" at bounding box center [401, 70] width 197 height 7
copy span "[STREET_ADDRESS]"
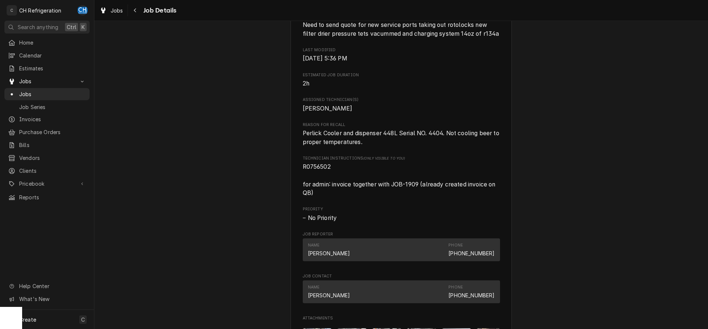
scroll to position [526, 0]
click at [313, 181] on span "R0756502 for admin: invoice together with JOB-1909 (already created invoice on …" at bounding box center [401, 180] width 197 height 35
click at [312, 182] on span "R0756502 for admin: invoice together with JOB-1909 (already created invoice on …" at bounding box center [400, 180] width 194 height 33
click at [310, 184] on span "R0756502 for admin: invoice together with JOB-1909 (already created invoice on …" at bounding box center [400, 180] width 194 height 33
click at [311, 183] on span "R0756502 for admin: invoice together with JOB-1909 (already created invoice on …" at bounding box center [400, 180] width 194 height 33
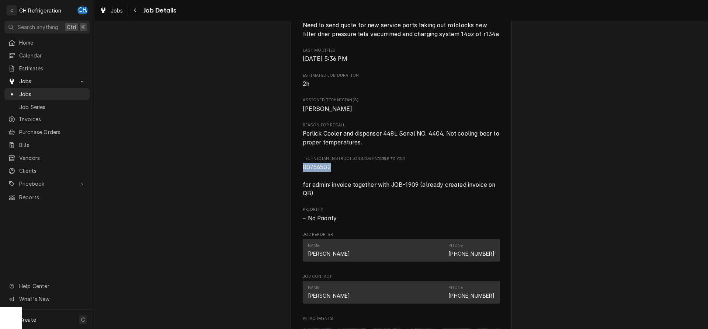
copy span "R0756502"
click at [402, 197] on span "R0756502 for admin: invoice together with JOB-1909 (already created invoice on …" at bounding box center [400, 180] width 194 height 33
click at [421, 198] on span "R0756502 for admin: invoice together with JOB-1909 (already created invoice on …" at bounding box center [401, 180] width 197 height 35
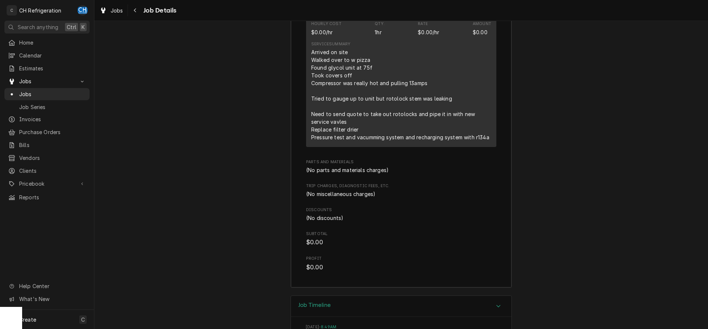
scroll to position [1279, 0]
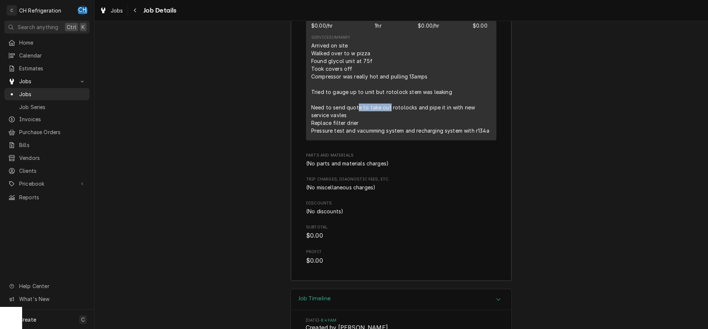
drag, startPoint x: 359, startPoint y: 124, endPoint x: 505, endPoint y: 134, distance: 146.3
click at [394, 125] on div "Arrived on site Walked over to w pizza Found glycol unit at 75f Took covers off…" at bounding box center [401, 88] width 180 height 93
click at [387, 135] on div "Arrived on site Walked over to w pizza Found glycol unit at 75f Took covers off…" at bounding box center [401, 88] width 180 height 93
drag, startPoint x: 345, startPoint y: 148, endPoint x: 492, endPoint y: 157, distance: 147.7
click at [492, 140] on div "Short Description Cooler repair Service Date Sep 9, 2025 Hourly Cost $0.00/hr Q…" at bounding box center [401, 55] width 190 height 172
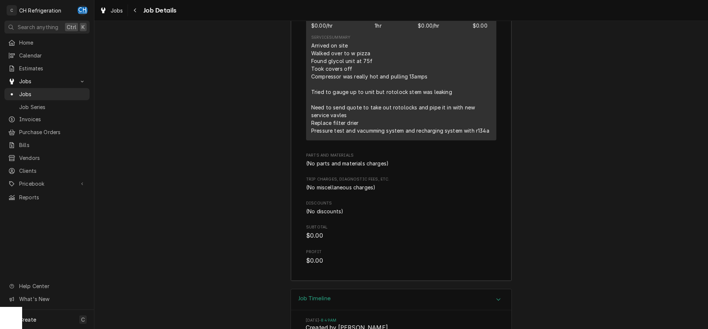
click at [465, 161] on div "Roopairs Job ID JOB-1919 Service Type Cooler repair Job Type Recall Total Time …" at bounding box center [401, 63] width 190 height 403
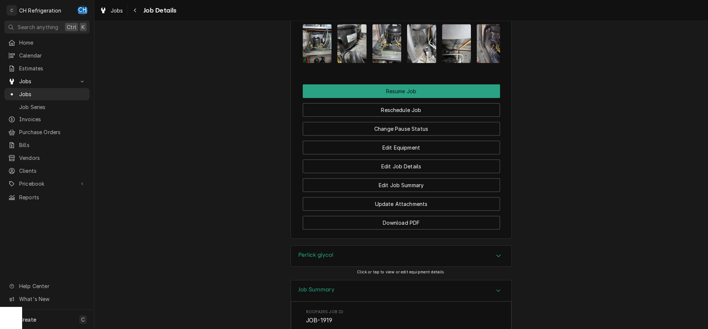
scroll to position [790, 0]
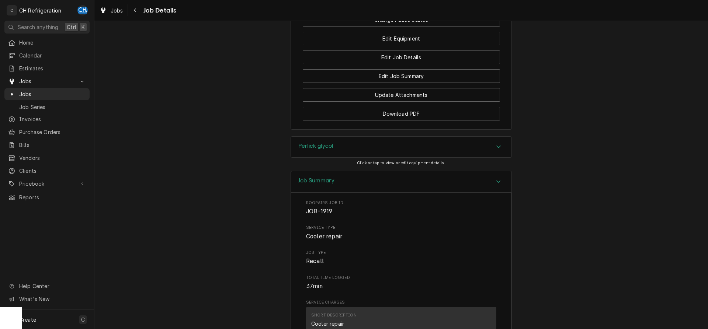
click at [338, 157] on div "Perlick glycol" at bounding box center [401, 147] width 220 height 21
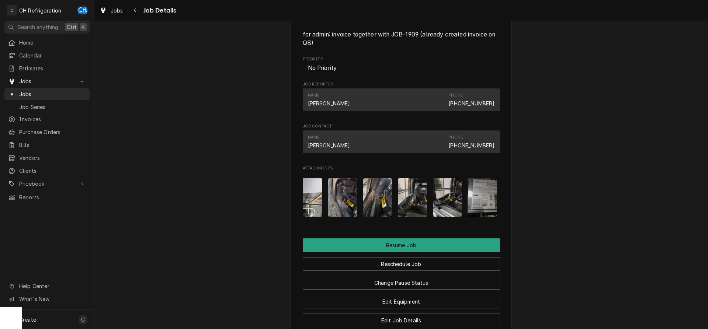
scroll to position [0, 151]
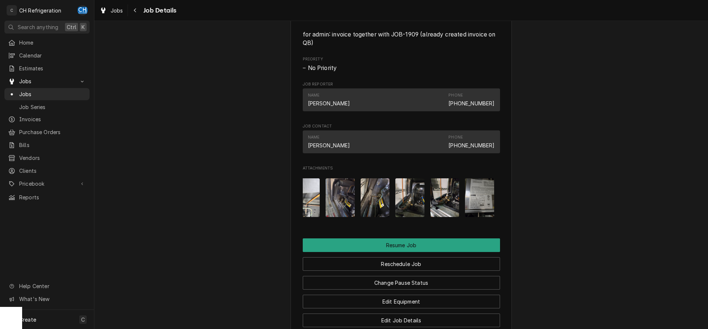
click at [471, 217] on img "Attachments" at bounding box center [479, 197] width 29 height 39
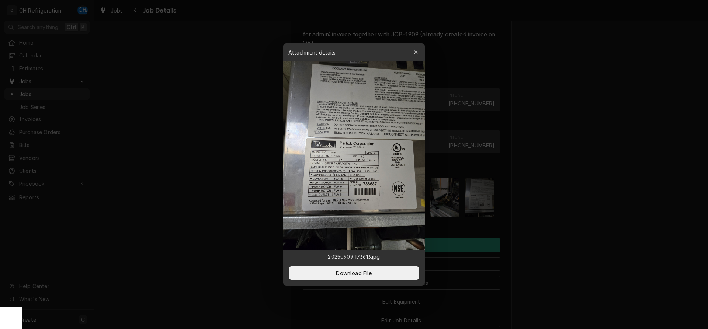
click at [590, 215] on div at bounding box center [354, 164] width 708 height 329
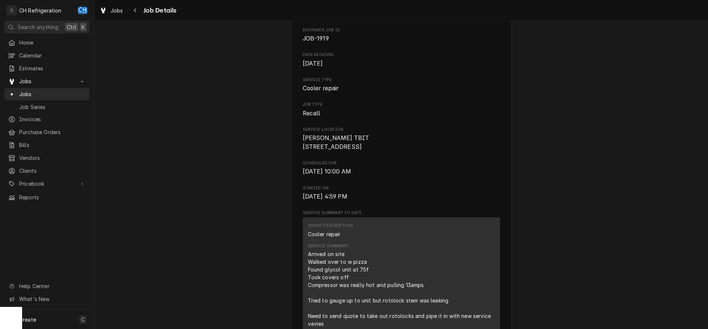
scroll to position [226, 0]
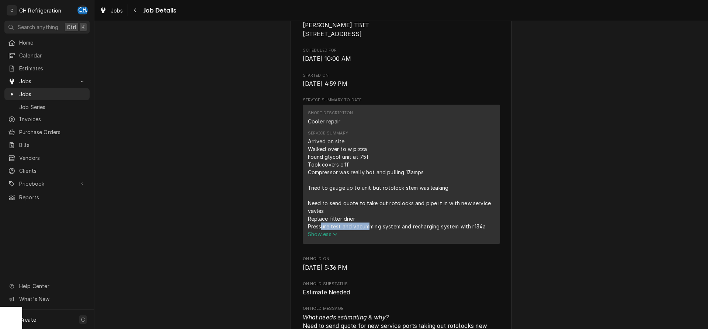
drag, startPoint x: 322, startPoint y: 234, endPoint x: 371, endPoint y: 236, distance: 49.1
click at [371, 230] on div "Arrived on site Walked over to w pizza Found glycol unit at 75f Took covers off…" at bounding box center [401, 184] width 187 height 93
click at [378, 230] on div "Arrived on site Walked over to w pizza Found glycol unit at 75f Took covers off…" at bounding box center [401, 184] width 187 height 93
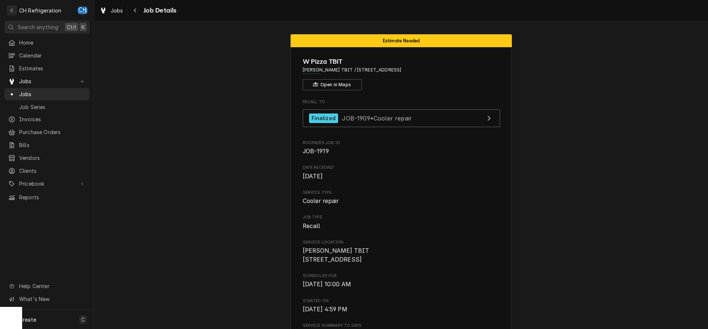
drag, startPoint x: 437, startPoint y: 71, endPoint x: 354, endPoint y: 72, distance: 83.7
click at [354, 72] on span "Wolfgang Pizza TBIT / 4 World Way, Los Angeles, CA 90045" at bounding box center [401, 70] width 197 height 7
copy span "[STREET_ADDRESS]"
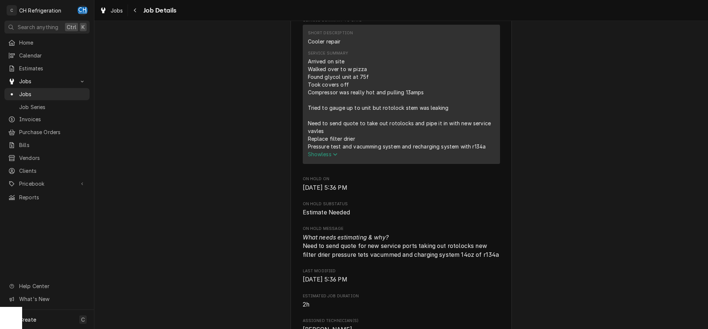
scroll to position [301, 0]
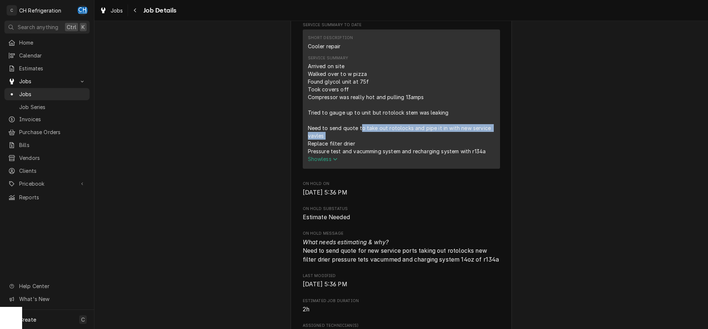
drag, startPoint x: 360, startPoint y: 136, endPoint x: 486, endPoint y: 142, distance: 126.2
click at [486, 142] on div "Arrived on site Walked over to w pizza Found glycol unit at 75f Took covers off…" at bounding box center [401, 108] width 187 height 93
click at [428, 148] on div "Arrived on site Walked over to w pizza Found glycol unit at 75f Took covers off…" at bounding box center [401, 108] width 187 height 93
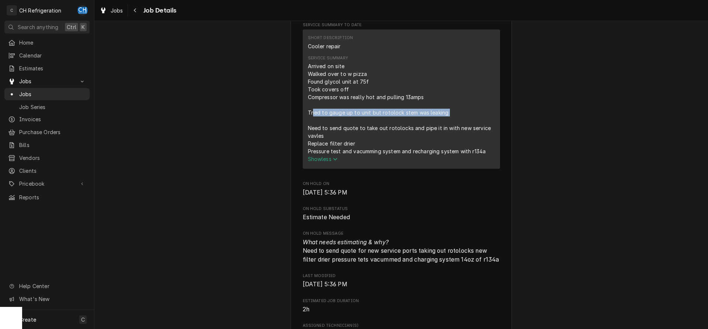
drag, startPoint x: 313, startPoint y: 120, endPoint x: 451, endPoint y: 123, distance: 137.9
click at [451, 123] on div "Arrived on site Walked over to w pizza Found glycol unit at 75f Took covers off…" at bounding box center [401, 108] width 187 height 93
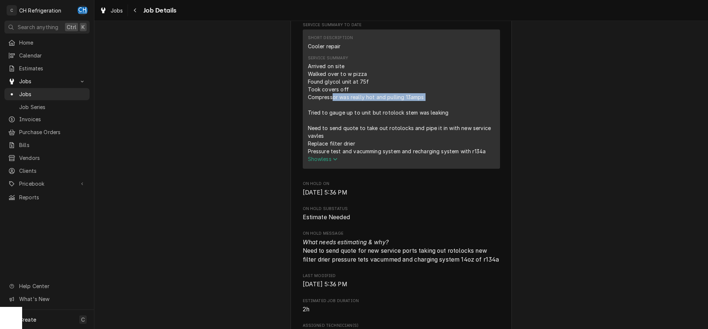
drag, startPoint x: 334, startPoint y: 107, endPoint x: 427, endPoint y: 109, distance: 93.3
click at [427, 109] on div "Arrived on site Walked over to w pizza Found glycol unit at 75f Took covers off…" at bounding box center [401, 108] width 187 height 93
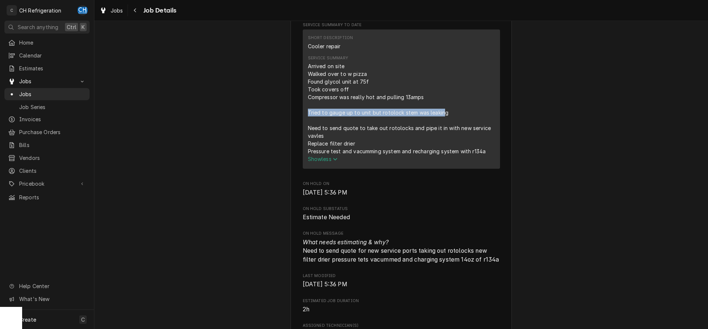
drag, startPoint x: 308, startPoint y: 122, endPoint x: 444, endPoint y: 122, distance: 135.7
click at [444, 122] on div "Arrived on site Walked over to w pizza Found glycol unit at 75f Took covers off…" at bounding box center [401, 108] width 187 height 93
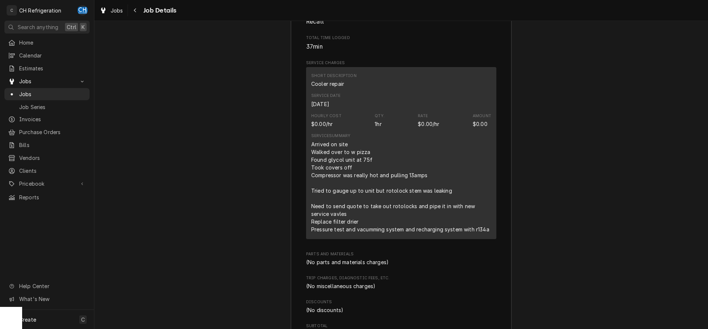
scroll to position [1391, 0]
drag, startPoint x: 396, startPoint y: 224, endPoint x: 478, endPoint y: 229, distance: 82.0
click at [478, 229] on div "Arrived on site Walked over to w pizza Found glycol unit at 75f Took covers off…" at bounding box center [401, 186] width 180 height 93
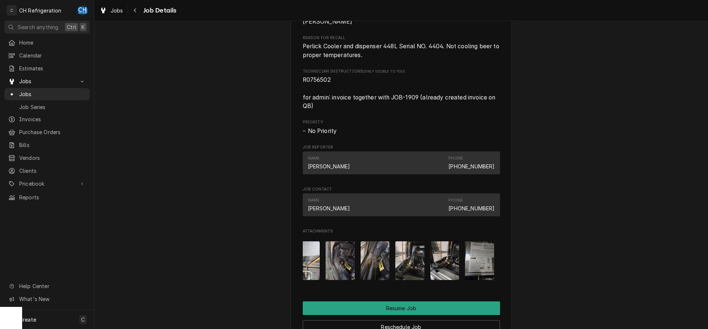
scroll to position [602, 0]
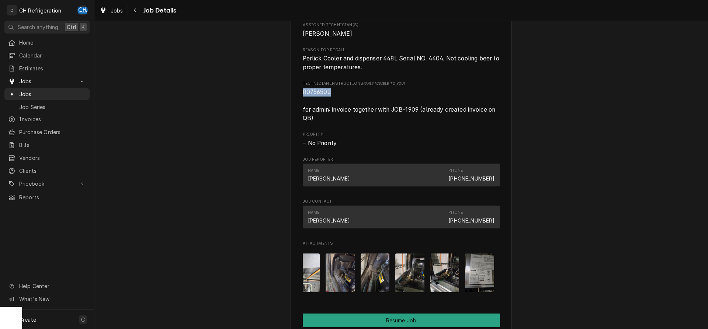
drag, startPoint x: 333, startPoint y: 108, endPoint x: 298, endPoint y: 109, distance: 35.0
copy span "R0756502"
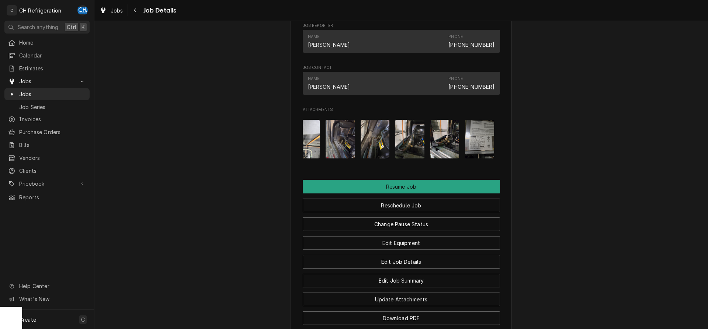
scroll to position [827, 0]
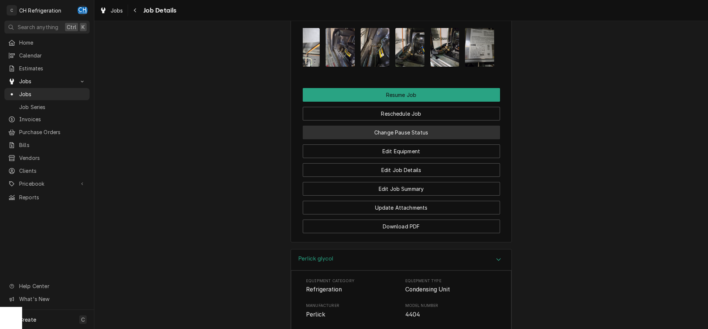
click at [421, 139] on button "Change Pause Status" at bounding box center [401, 133] width 197 height 14
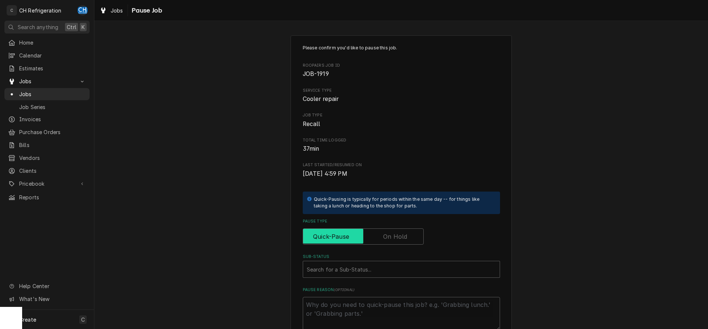
click at [403, 231] on input "Pause Type" at bounding box center [363, 237] width 114 height 16
checkbox input "true"
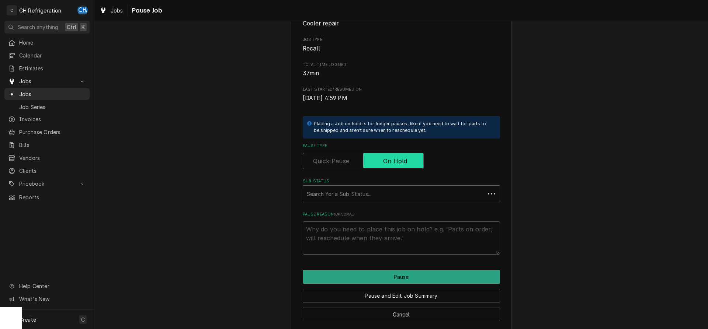
scroll to position [84, 0]
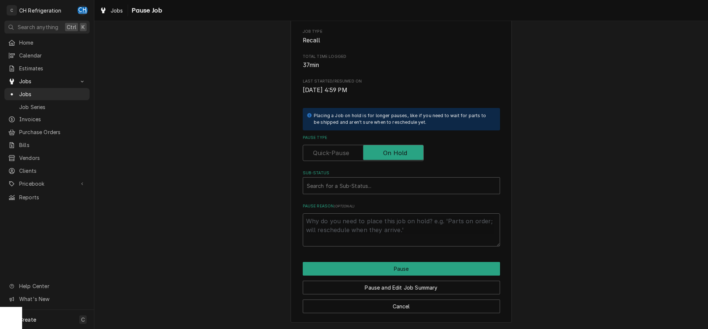
click at [375, 176] on label "Sub-Status" at bounding box center [401, 173] width 197 height 6
click at [375, 189] on div "Sub-Status" at bounding box center [401, 185] width 189 height 13
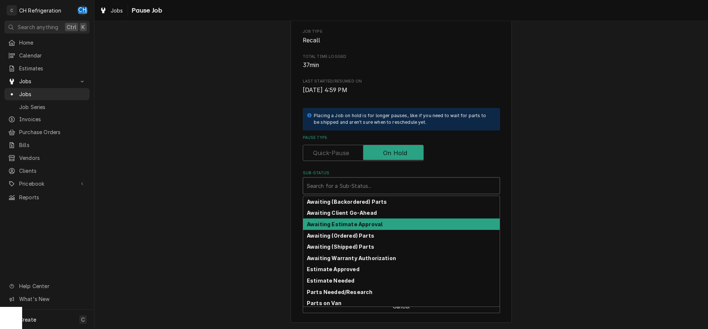
click at [375, 226] on strong "Awaiting Estimate Approval" at bounding box center [345, 224] width 76 height 6
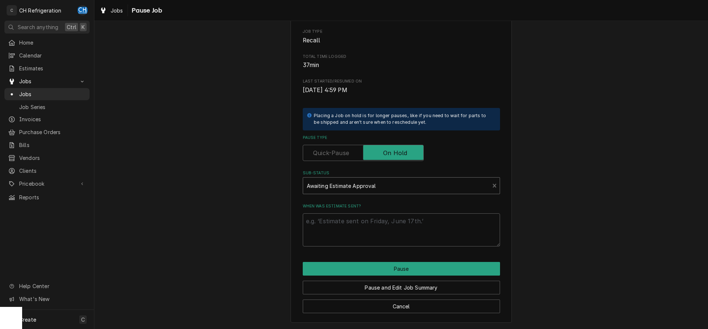
scroll to position [75, 0]
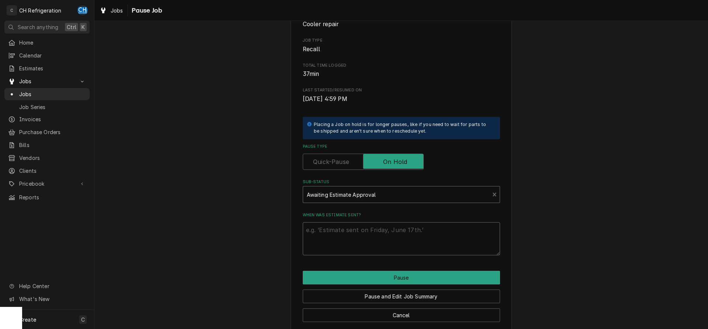
click at [381, 244] on textarea "When was estimate sent?" at bounding box center [401, 238] width 197 height 33
type textarea "x"
type textarea "9"
type textarea "x"
type textarea "9/"
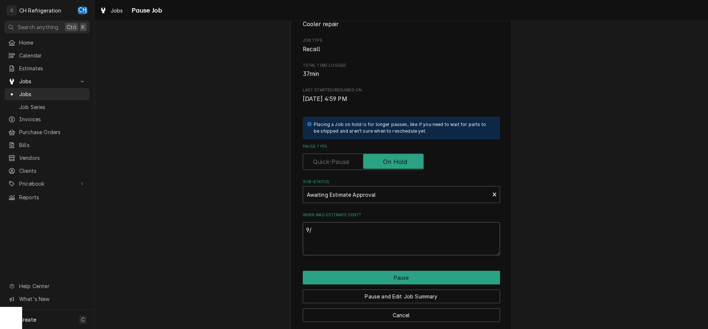
type textarea "x"
type textarea "9/1"
type textarea "x"
type textarea "9/10"
type textarea "x"
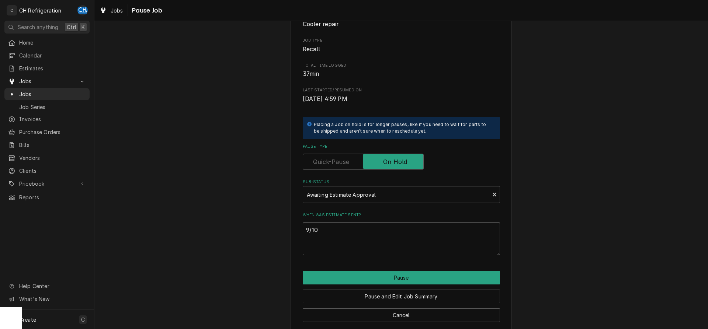
type textarea "9/10"
type textarea "x"
type textarea "9/10 p"
type textarea "x"
type textarea "9/10 p1"
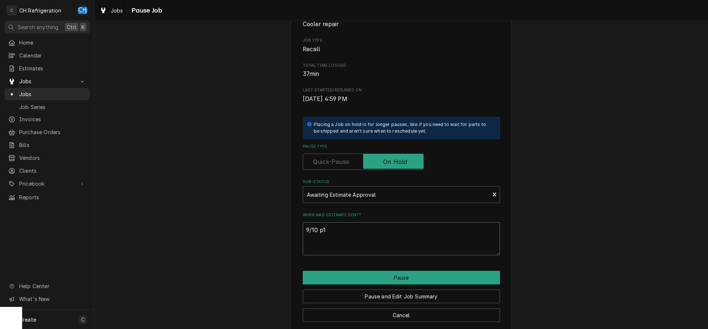
type textarea "x"
type textarea "9/10 p15"
type textarea "x"
type textarea "9/10 p155"
type textarea "x"
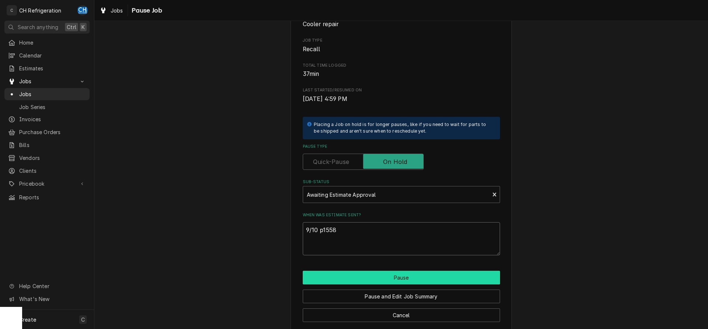
type textarea "9/10 p1558"
click at [407, 276] on button "Pause" at bounding box center [401, 278] width 197 height 14
type textarea "x"
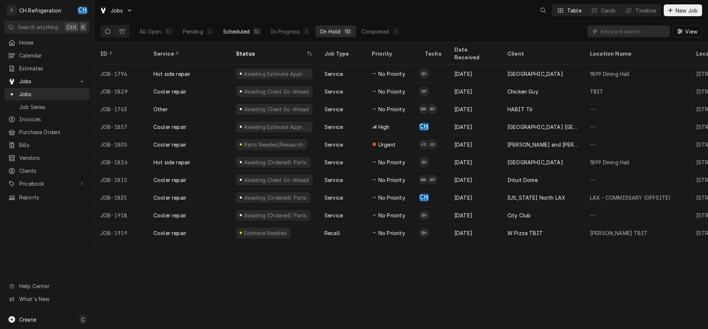
click at [252, 31] on button "Scheduled 10" at bounding box center [242, 31] width 47 height 12
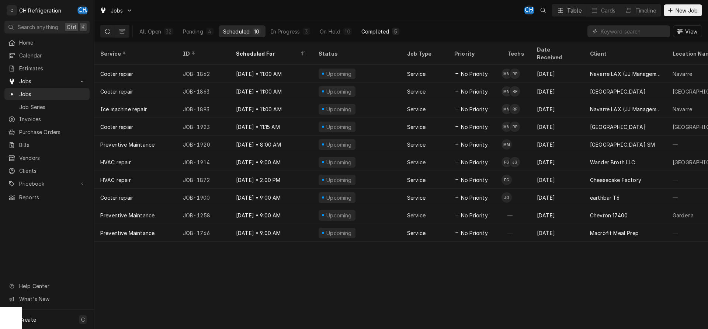
click at [366, 35] on button "Completed 5" at bounding box center [380, 31] width 47 height 12
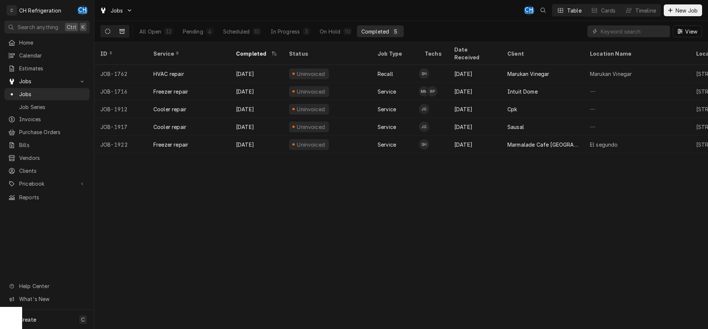
drag, startPoint x: 122, startPoint y: 29, endPoint x: 361, endPoint y: 29, distance: 239.6
click at [123, 29] on icon "Dynamic Content Wrapper" at bounding box center [121, 31] width 5 height 5
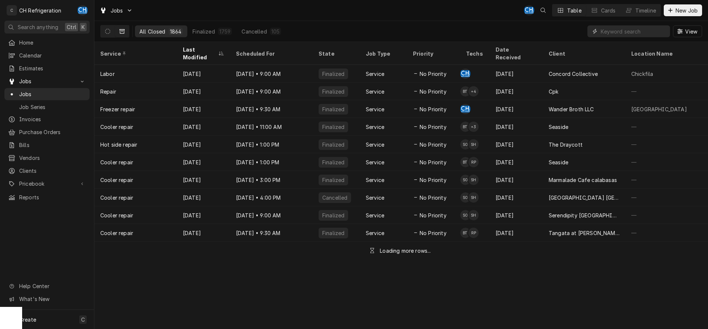
click at [636, 31] on input "Dynamic Content Wrapper" at bounding box center [634, 31] width 66 height 12
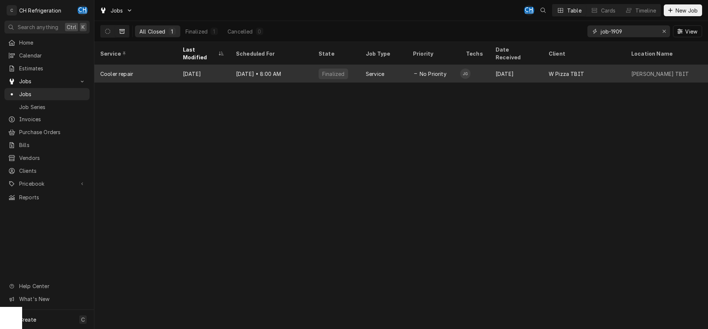
type input "job-1909"
click at [243, 65] on div "Sep 8 • 8:00 AM" at bounding box center [271, 74] width 83 height 18
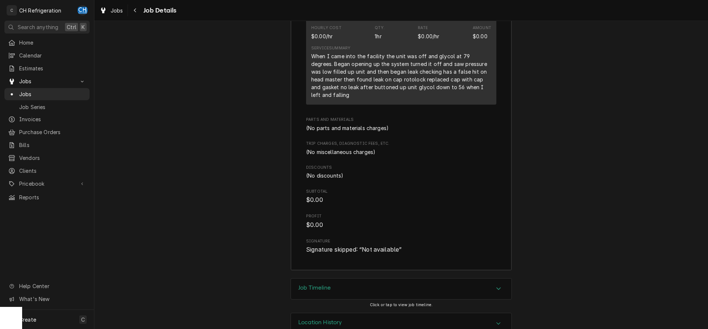
scroll to position [793, 0]
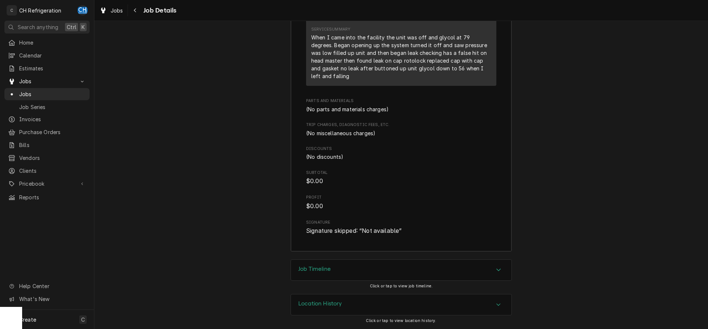
click at [342, 272] on div "Job Timeline" at bounding box center [401, 270] width 220 height 21
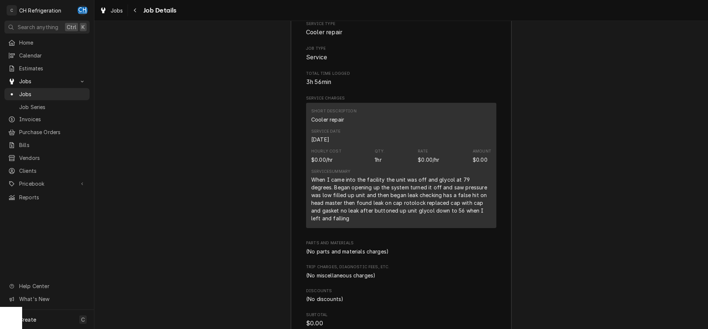
scroll to position [609, 0]
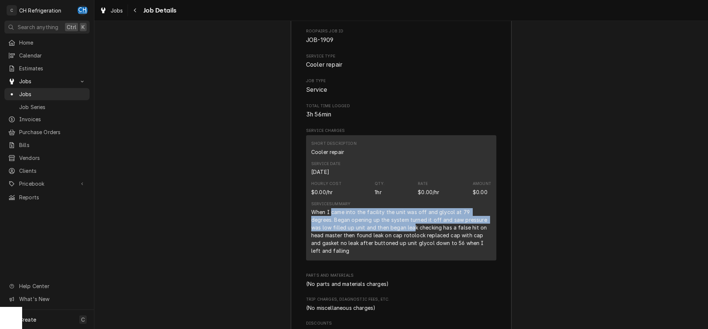
drag, startPoint x: 333, startPoint y: 219, endPoint x: 383, endPoint y: 241, distance: 55.4
click at [387, 239] on div "When I came into the facility the unit was off and glycol at 79 degrees. Began …" at bounding box center [401, 231] width 180 height 46
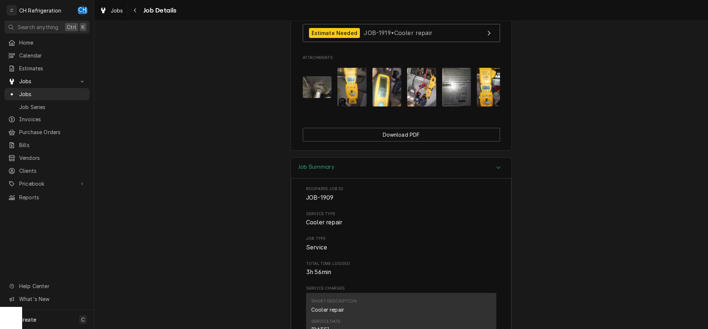
scroll to position [639, 0]
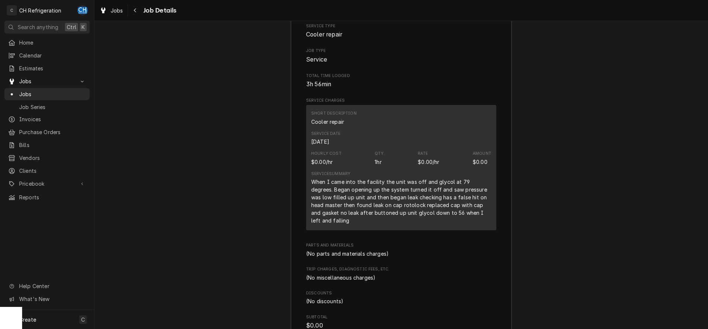
click at [379, 244] on div "Roopairs Job ID JOB-1909 Service Type Cooler repair Job Type Service Total Time…" at bounding box center [401, 189] width 190 height 382
drag, startPoint x: 325, startPoint y: 216, endPoint x: 476, endPoint y: 218, distance: 151.2
click at [476, 218] on div "When I came into the facility the unit was off and glycol at 79 degrees. Began …" at bounding box center [401, 201] width 180 height 46
click at [334, 222] on div "When I came into the facility the unit was off and glycol at 79 degrees. Began …" at bounding box center [401, 201] width 180 height 46
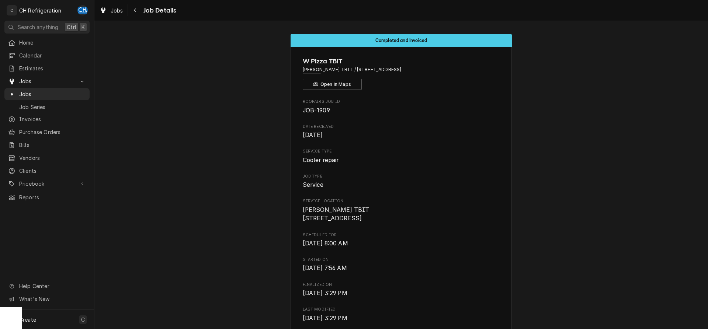
scroll to position [0, 0]
click at [26, 91] on span "Jobs" at bounding box center [52, 94] width 67 height 8
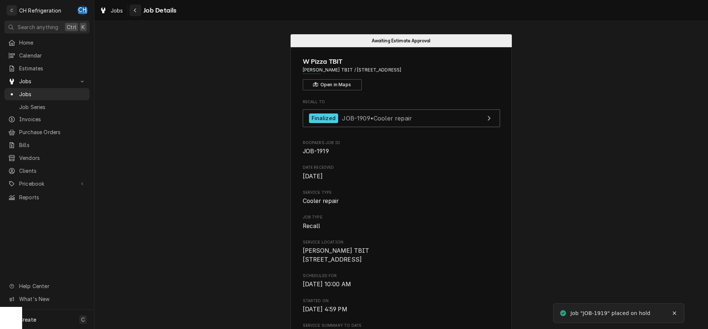
click at [140, 8] on button "Navigate back" at bounding box center [135, 10] width 12 height 12
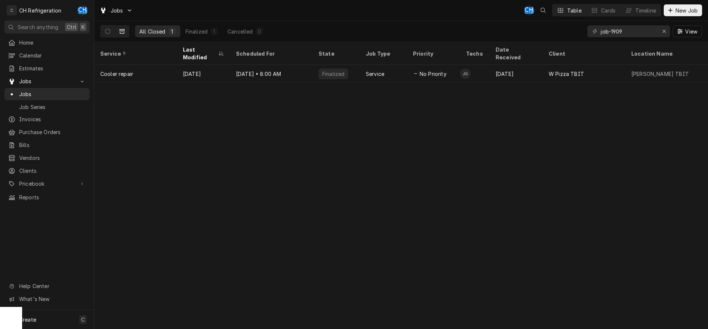
drag, startPoint x: 107, startPoint y: 31, endPoint x: 123, endPoint y: 29, distance: 16.7
click at [107, 31] on icon "Dynamic Content Wrapper" at bounding box center [107, 31] width 5 height 5
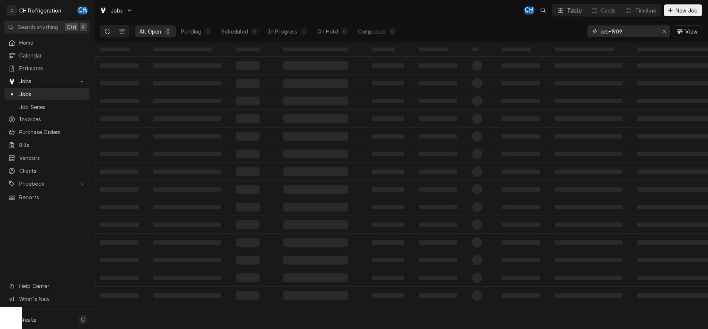
drag, startPoint x: 642, startPoint y: 34, endPoint x: 571, endPoint y: 28, distance: 71.1
click at [601, 29] on input "job-1909" at bounding box center [628, 31] width 55 height 12
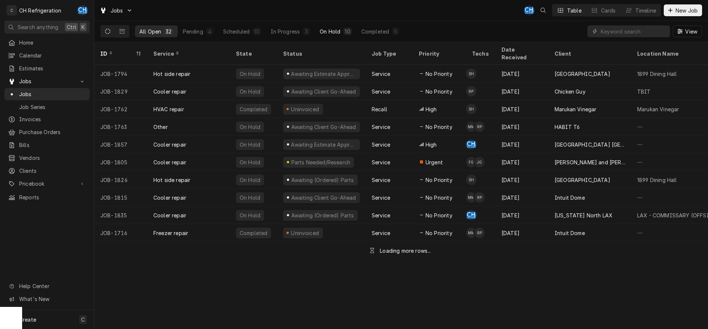
click at [338, 37] on button "On Hold 10" at bounding box center [335, 31] width 41 height 12
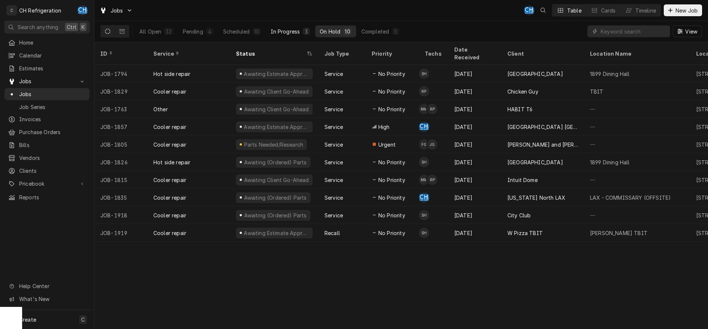
click at [305, 31] on div "3" at bounding box center [306, 32] width 4 height 8
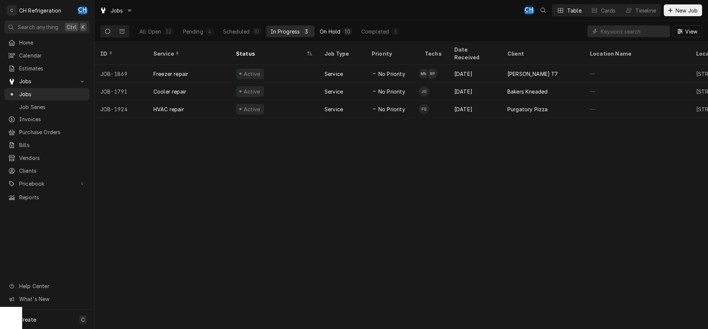
click at [326, 32] on div "On Hold" at bounding box center [330, 32] width 21 height 8
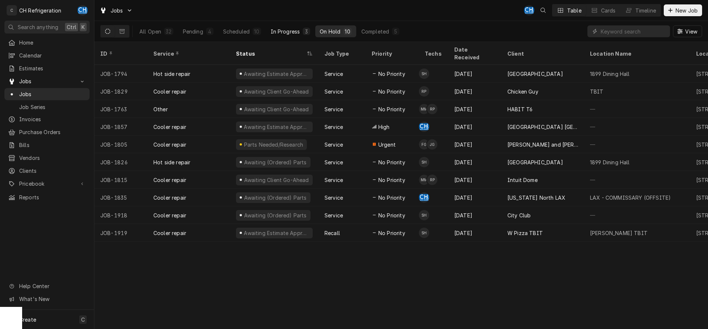
click at [300, 32] on button "In Progress 3" at bounding box center [290, 31] width 49 height 12
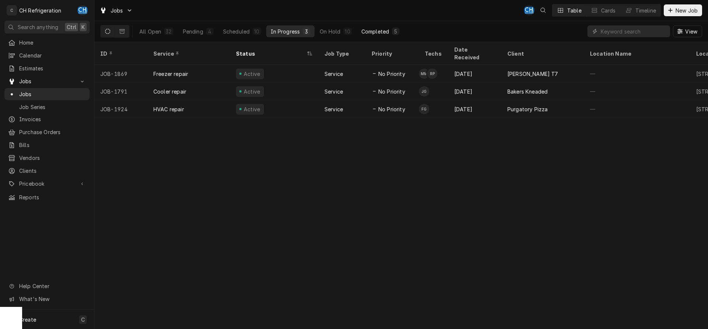
click at [368, 32] on div "Completed" at bounding box center [375, 32] width 28 height 8
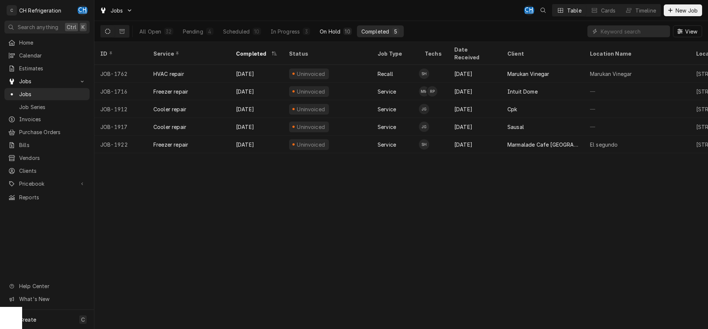
click at [338, 32] on div "On Hold" at bounding box center [330, 32] width 21 height 8
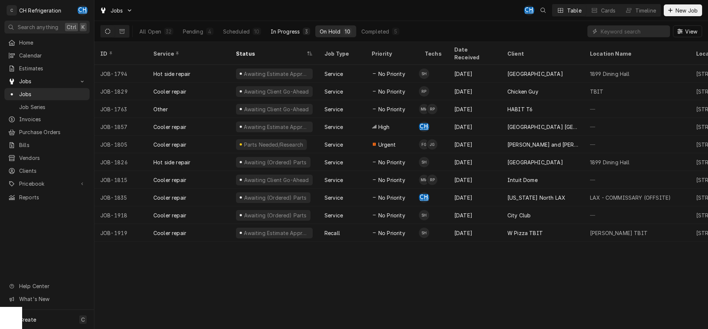
click at [281, 28] on div "In Progress" at bounding box center [285, 32] width 29 height 8
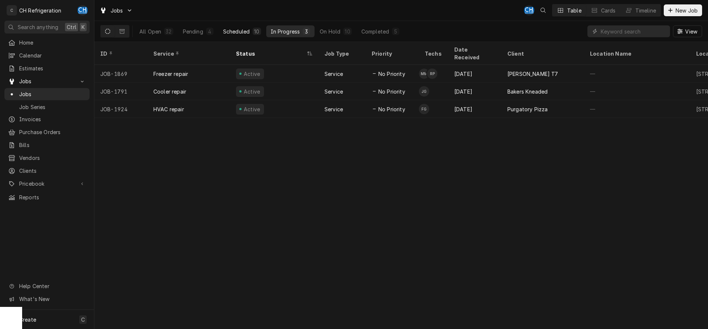
click at [246, 28] on div "Scheduled" at bounding box center [236, 32] width 27 height 8
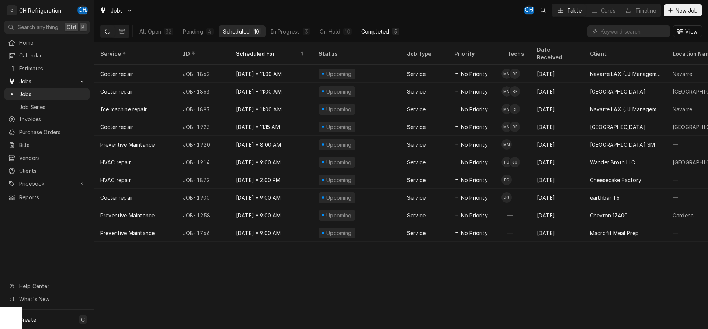
click at [389, 34] on button "Completed 5" at bounding box center [380, 31] width 47 height 12
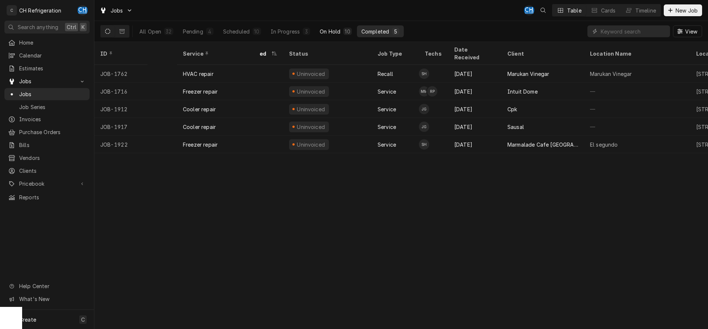
click at [344, 35] on div "10" at bounding box center [347, 31] width 8 height 7
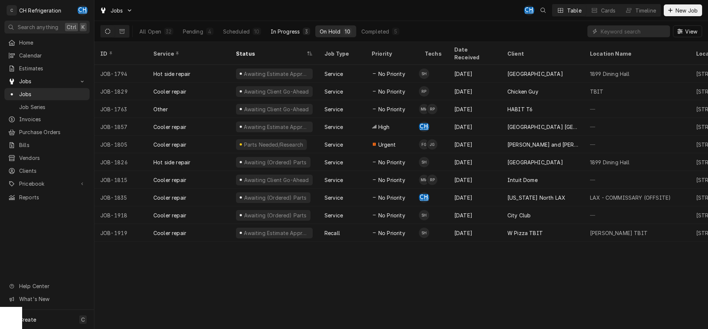
click at [287, 34] on div "In Progress" at bounding box center [285, 32] width 29 height 8
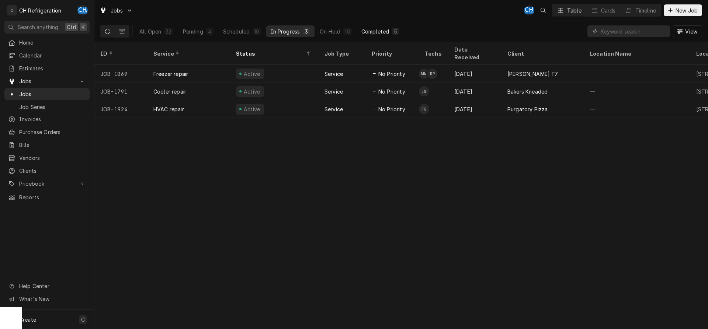
click at [386, 36] on button "Completed 5" at bounding box center [380, 31] width 47 height 12
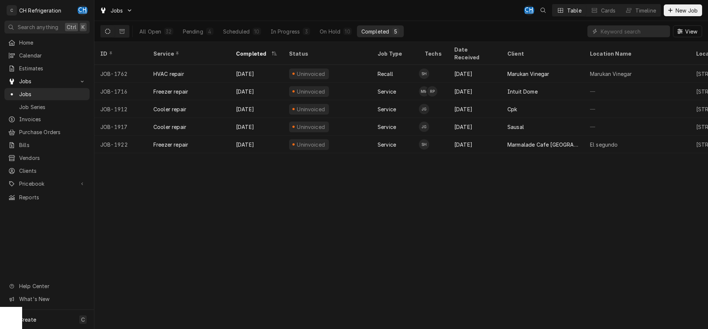
click at [341, 38] on div "All Open 32 Pending 4 Scheduled 10 In Progress 3 On Hold 10 Completed 5" at bounding box center [269, 31] width 269 height 21
click at [341, 35] on button "On Hold 10" at bounding box center [335, 31] width 41 height 12
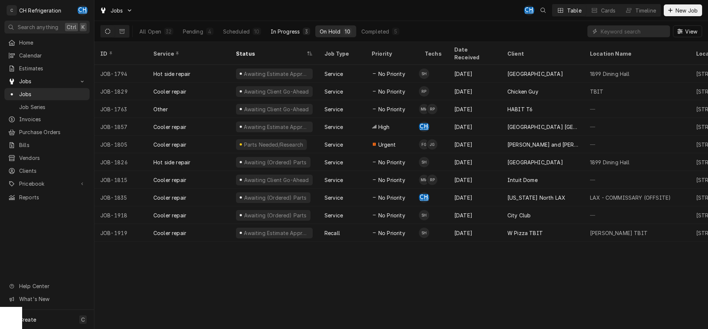
click at [305, 29] on div "3" at bounding box center [306, 32] width 4 height 8
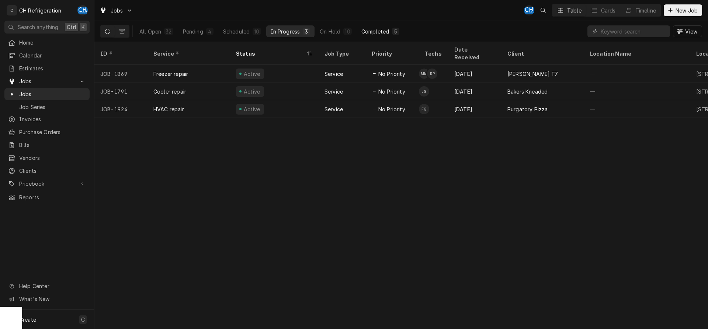
click at [371, 29] on div "Completed" at bounding box center [375, 32] width 28 height 8
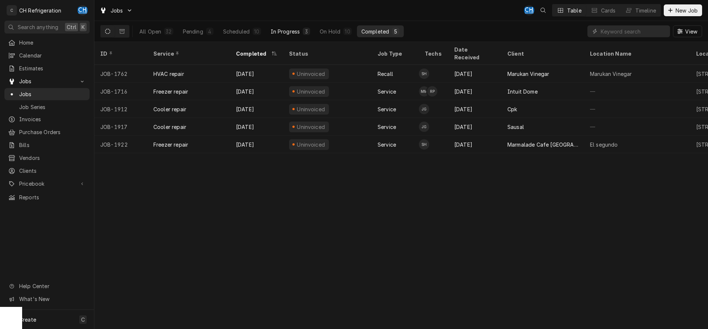
click at [289, 31] on div "In Progress" at bounding box center [285, 32] width 29 height 8
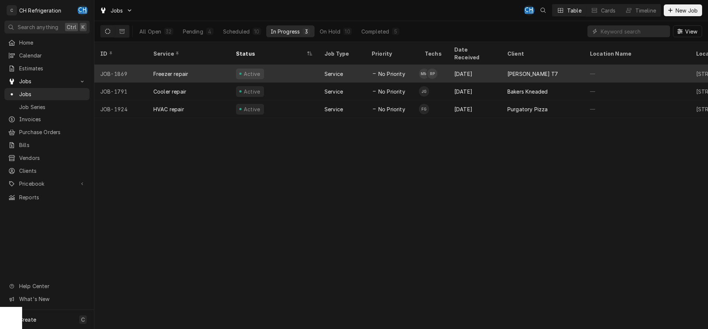
click at [315, 65] on div "Active" at bounding box center [274, 74] width 88 height 18
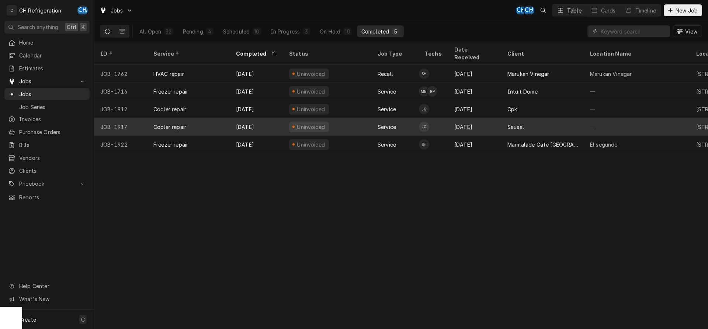
click at [547, 118] on div "Sausal" at bounding box center [542, 127] width 83 height 18
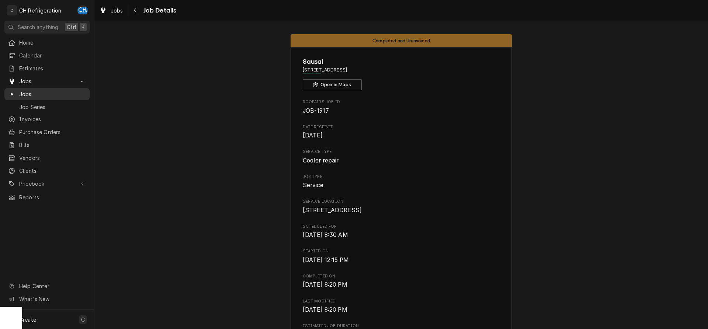
click at [21, 90] on div "Jobs" at bounding box center [47, 94] width 82 height 9
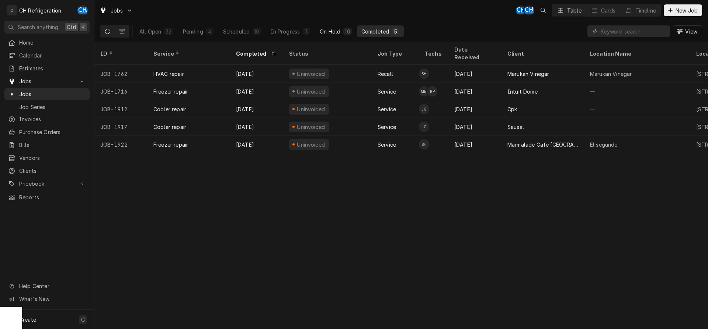
click at [323, 34] on div "On Hold" at bounding box center [330, 32] width 21 height 8
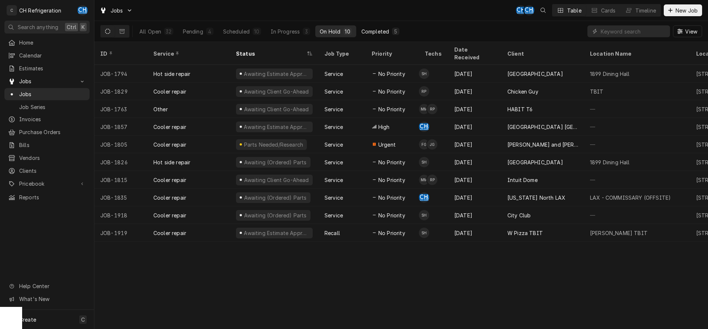
click at [376, 34] on div "Completed" at bounding box center [375, 32] width 28 height 8
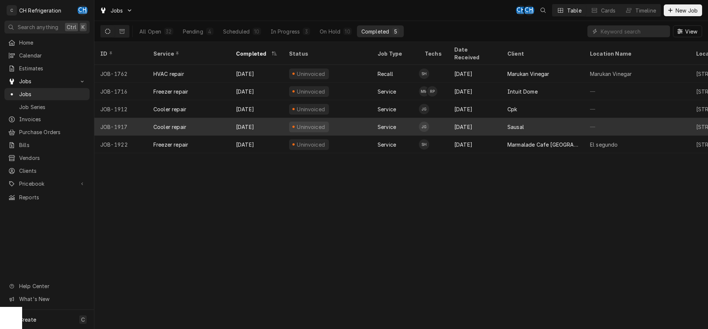
click at [517, 123] on div "Sausal" at bounding box center [515, 127] width 17 height 8
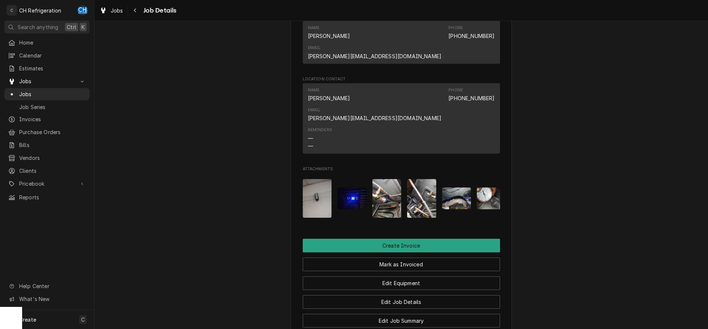
scroll to position [614, 0]
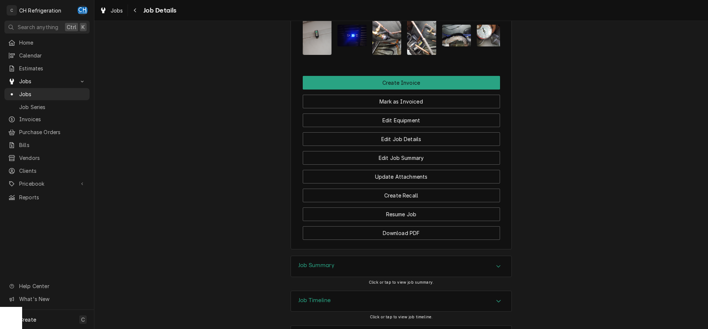
click at [338, 256] on div "Job Summary" at bounding box center [401, 266] width 220 height 21
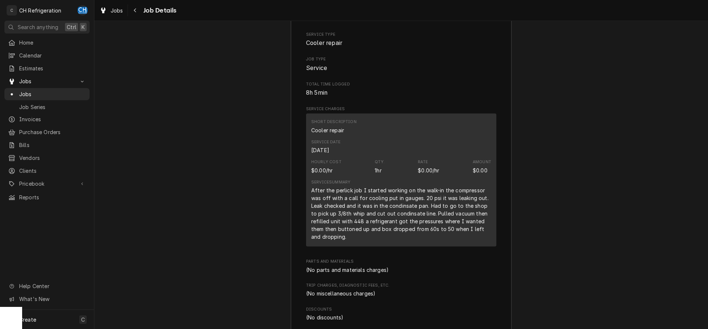
scroll to position [796, 0]
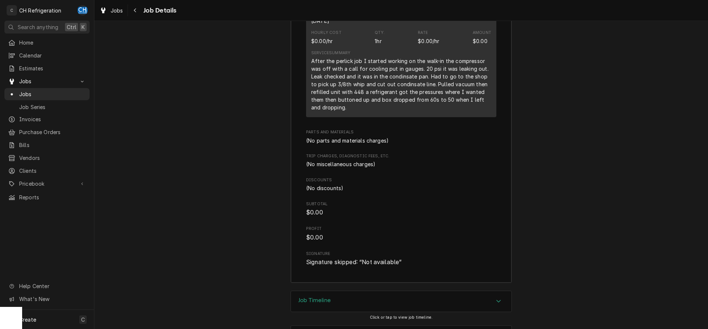
click at [336, 291] on div "Job Timeline" at bounding box center [401, 301] width 220 height 21
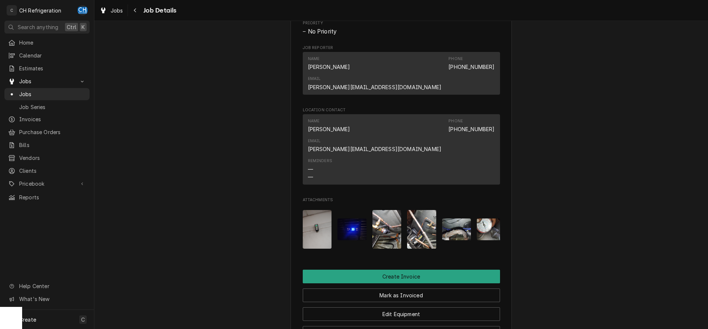
scroll to position [157, 0]
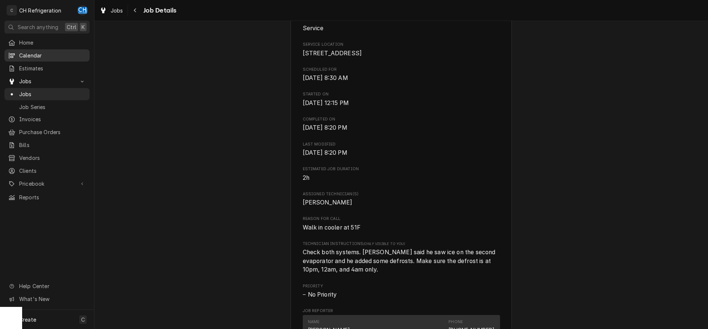
click at [39, 53] on span "Calendar" at bounding box center [52, 56] width 67 height 8
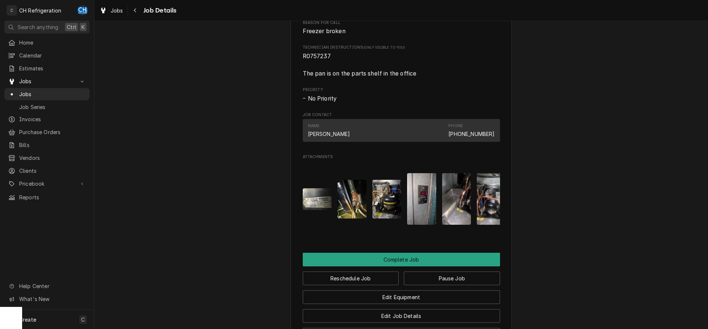
scroll to position [630, 0]
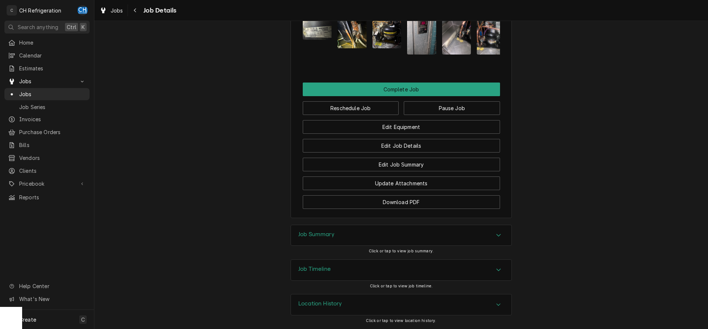
click at [321, 242] on div "Job Summary" at bounding box center [401, 235] width 220 height 21
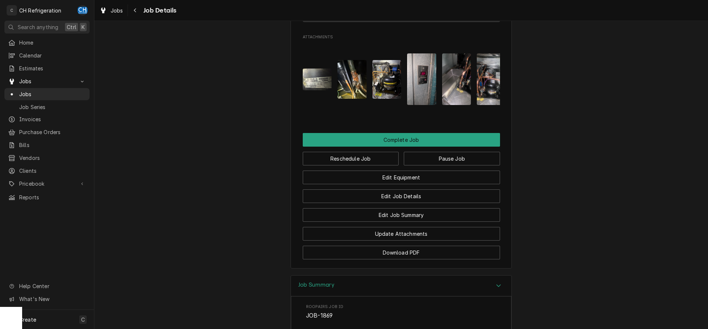
scroll to position [533, 0]
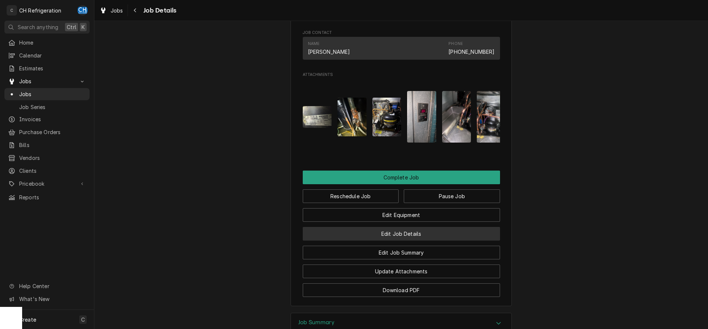
click at [418, 241] on button "Edit Job Details" at bounding box center [401, 234] width 197 height 14
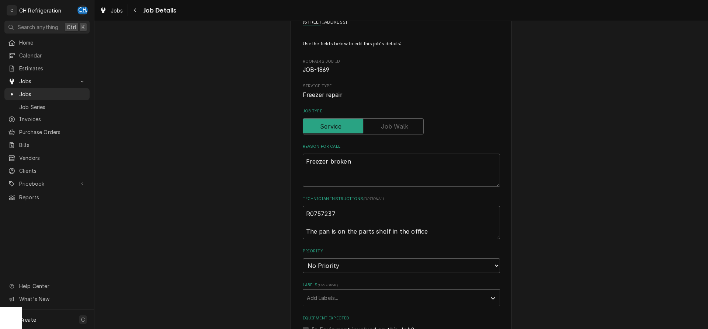
scroll to position [226, 0]
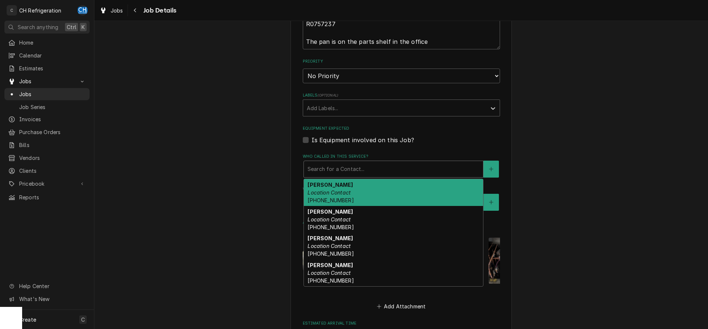
click at [355, 175] on div "Search for a Contact..." at bounding box center [393, 169] width 179 height 16
click at [602, 163] on div "[PERSON_NAME] T7 [STREET_ADDRESS] Use the fields below to edit this job's detai…" at bounding box center [400, 132] width 613 height 658
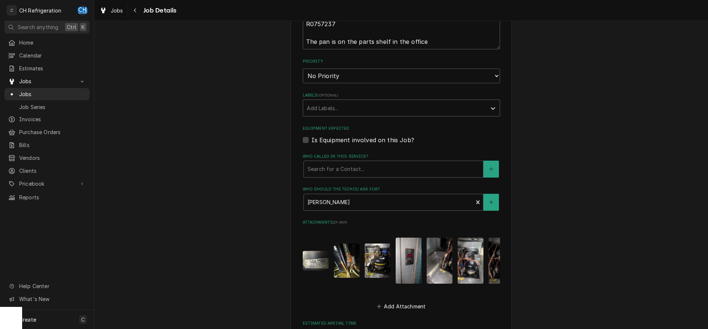
type textarea "x"
click at [354, 161] on div "Search for a Contact..." at bounding box center [393, 169] width 179 height 16
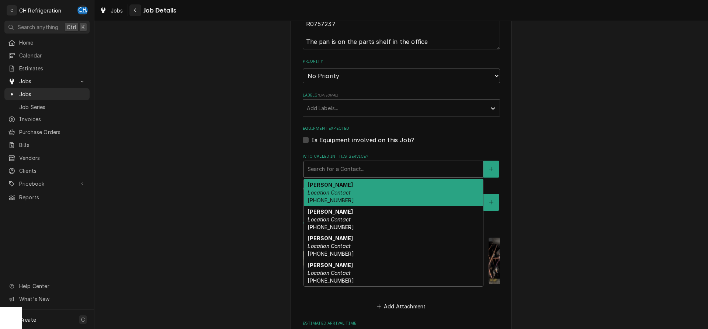
click at [132, 8] on div "Navigate back" at bounding box center [135, 10] width 7 height 7
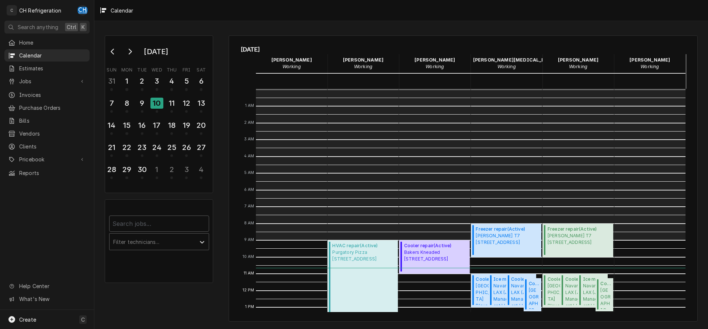
scroll to position [152, 0]
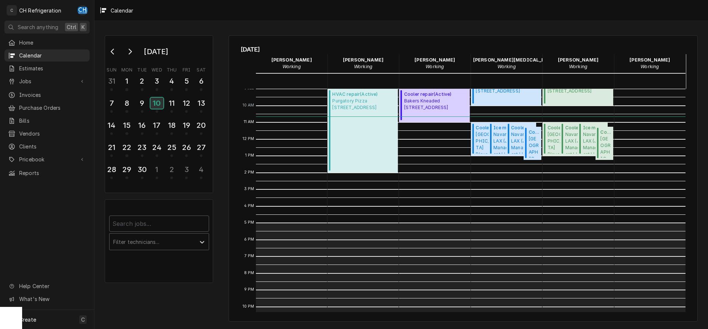
click at [152, 101] on div "10" at bounding box center [156, 103] width 13 height 11
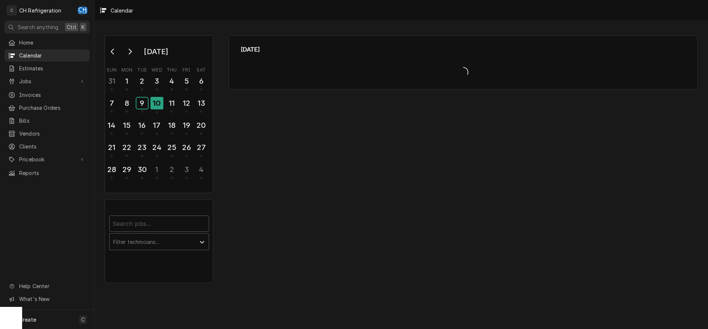
click at [142, 101] on div "9" at bounding box center [141, 103] width 11 height 11
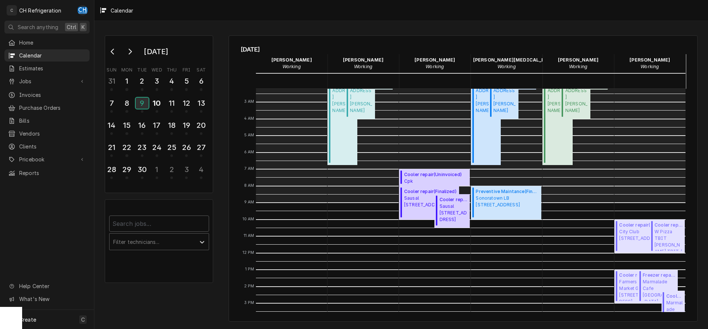
scroll to position [0, 0]
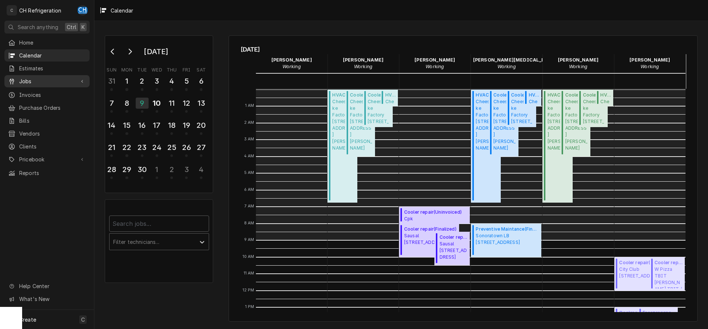
click at [38, 77] on span "Jobs" at bounding box center [47, 81] width 56 height 8
click at [31, 93] on span "Jobs" at bounding box center [52, 94] width 67 height 8
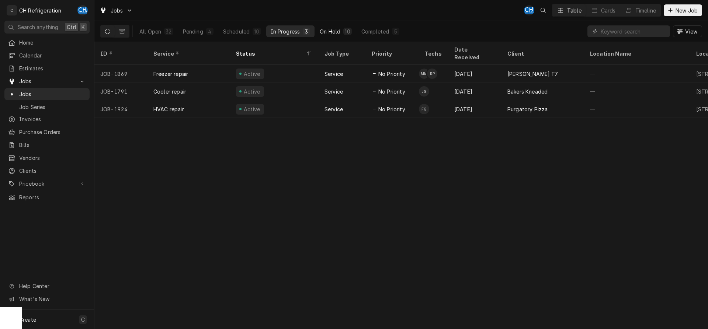
click at [332, 29] on div "On Hold" at bounding box center [330, 32] width 21 height 8
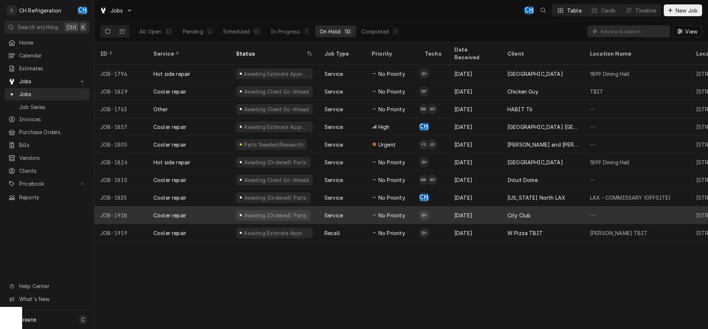
click at [484, 211] on div "[DATE]" at bounding box center [474, 215] width 53 height 18
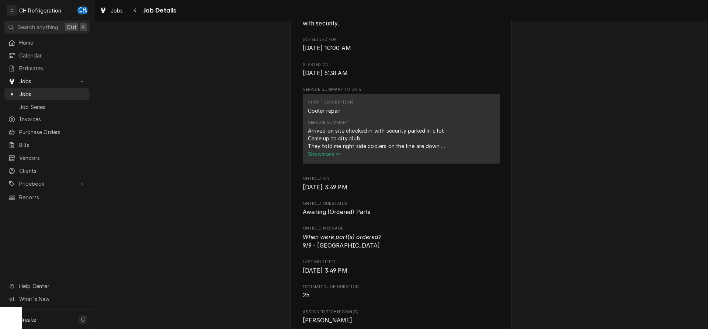
scroll to position [263, 0]
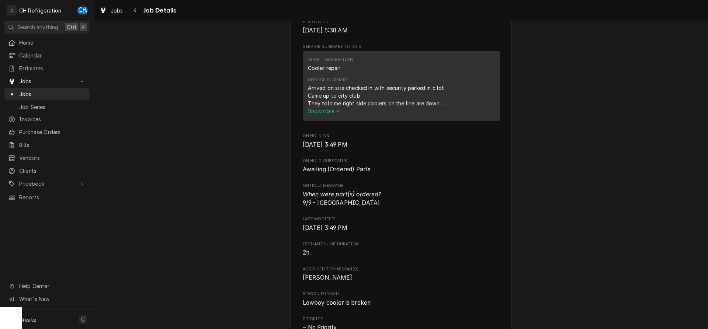
click at [318, 112] on span "Show more" at bounding box center [324, 111] width 32 height 6
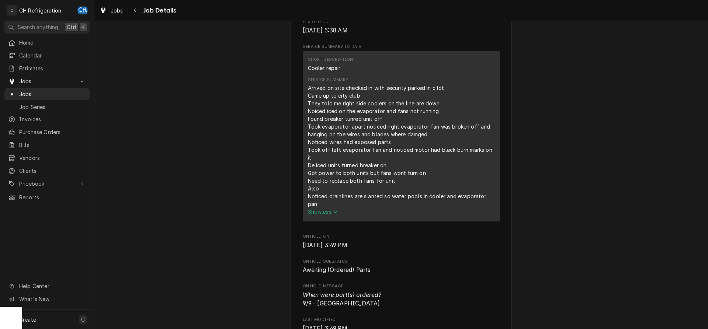
scroll to position [113, 0]
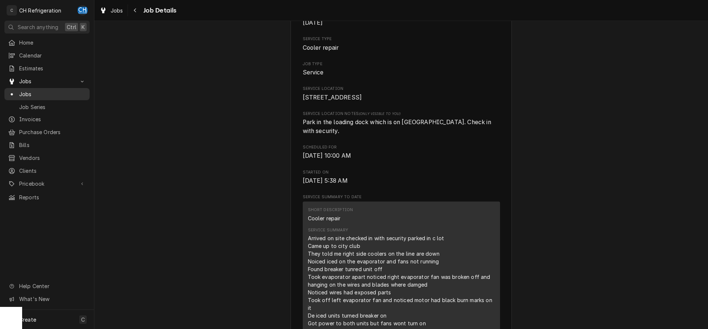
click at [39, 90] on span "Jobs" at bounding box center [52, 94] width 67 height 8
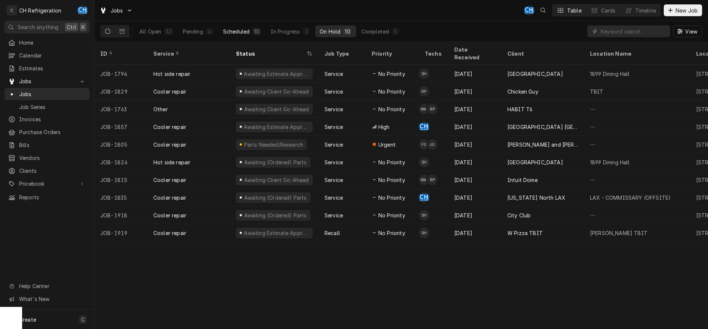
click at [239, 29] on div "Scheduled" at bounding box center [236, 32] width 27 height 8
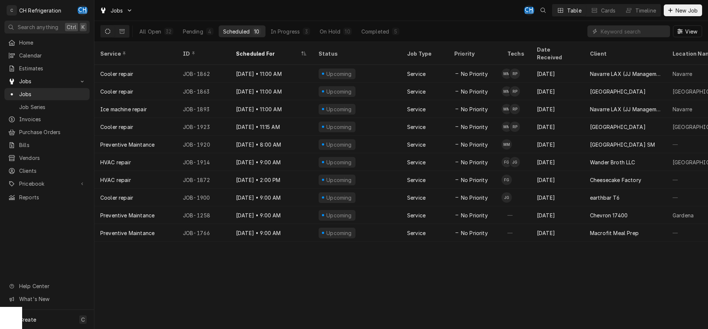
click at [340, 38] on div "All Open 32 Pending 4 Scheduled 10 In Progress 3 On Hold 10 Completed 5" at bounding box center [269, 31] width 269 height 21
click at [340, 33] on button "On Hold 10" at bounding box center [335, 31] width 41 height 12
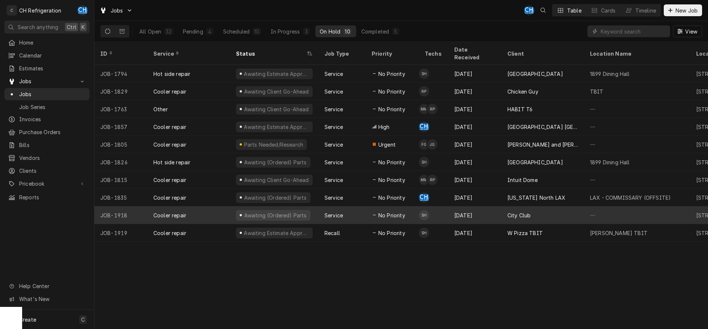
click at [512, 211] on div "City Club" at bounding box center [542, 215] width 83 height 18
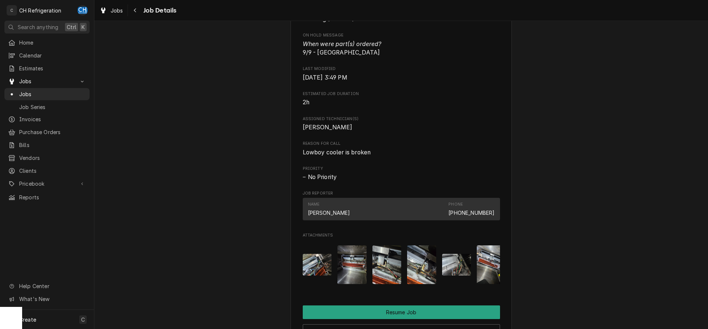
scroll to position [602, 0]
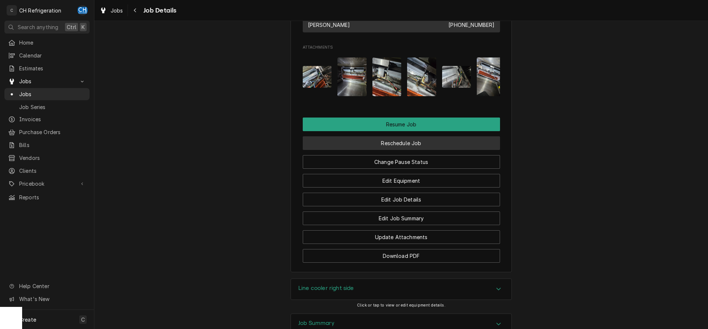
click at [410, 142] on button "Reschedule Job" at bounding box center [401, 143] width 197 height 14
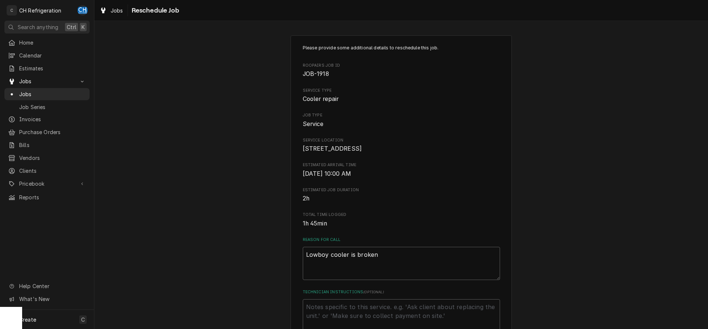
scroll to position [188, 0]
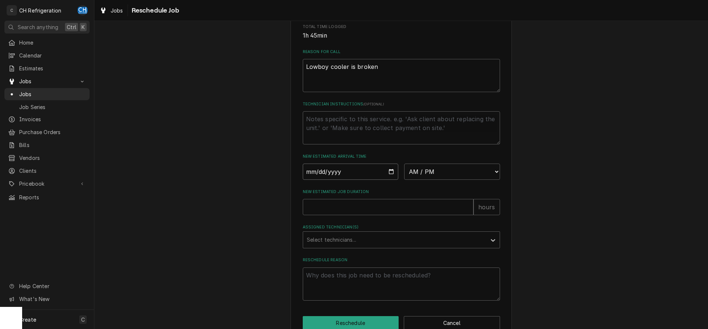
click at [392, 180] on input "Date" at bounding box center [351, 172] width 96 height 16
type textarea "x"
type input "[DATE]"
click at [404, 164] on select "AM / PM 6:00 AM 6:15 AM 6:30 AM 6:45 AM 7:00 AM 7:15 AM 7:30 AM 7:45 AM 8:00 AM…" at bounding box center [452, 172] width 96 height 16
type textarea "x"
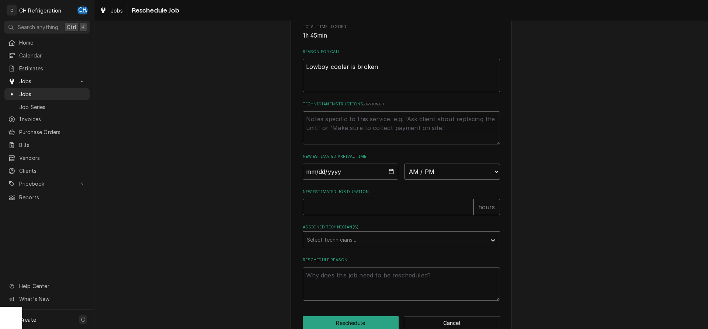
select select "12:30:00"
click option "12:30 PM" at bounding box center [0, 0] width 0 height 0
click at [393, 215] on input "New Estimated Job Duration" at bounding box center [388, 207] width 171 height 16
click at [381, 215] on input "New Estimated Job Duration" at bounding box center [388, 207] width 171 height 16
type textarea "x"
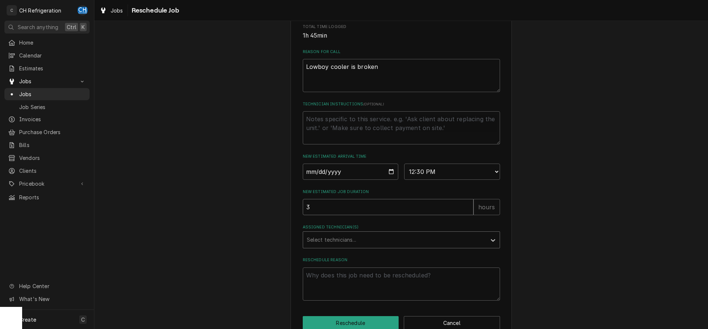
type input "3"
click at [379, 244] on div "Assigned Technician(s)" at bounding box center [395, 239] width 176 height 13
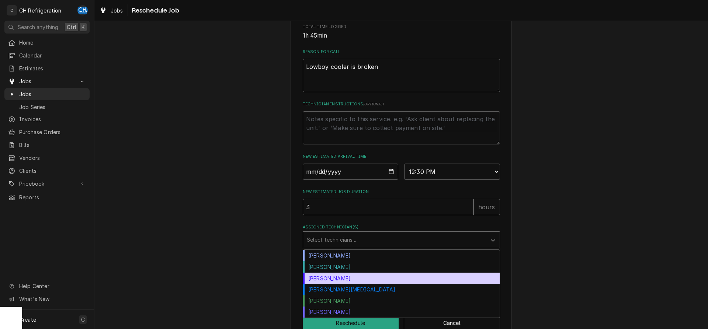
click at [355, 284] on div "Josh Galindo" at bounding box center [401, 278] width 197 height 11
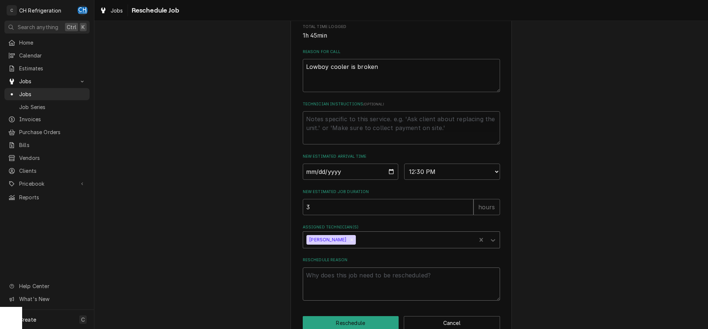
click at [358, 298] on textarea "Reschedule Reason" at bounding box center [401, 284] width 197 height 33
type textarea "x"
type textarea "p"
type textarea "x"
type textarea "pa"
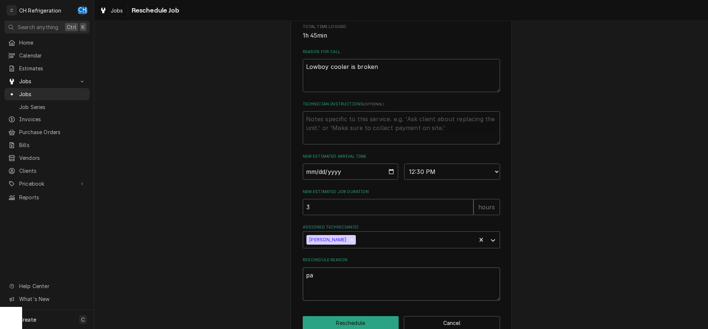
type textarea "x"
type textarea "par"
type textarea "x"
type textarea "part"
type textarea "x"
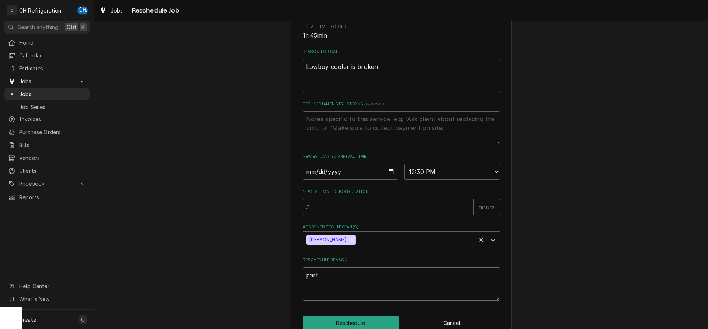
type textarea "parts"
type textarea "x"
type textarea "parts"
type textarea "x"
type textarea "parts r"
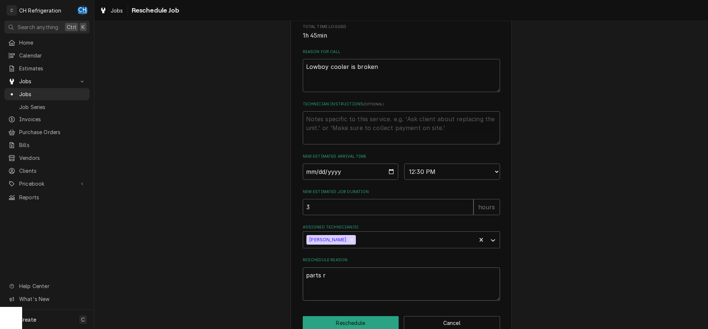
type textarea "x"
type textarea "parts re"
type textarea "x"
type textarea "parts rec"
type textarea "x"
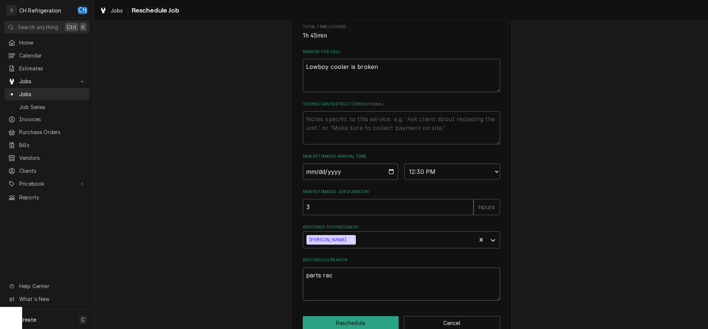
type textarea "parts reci"
type textarea "x"
type textarea "parts recie"
type textarea "x"
type textarea "parts reciev"
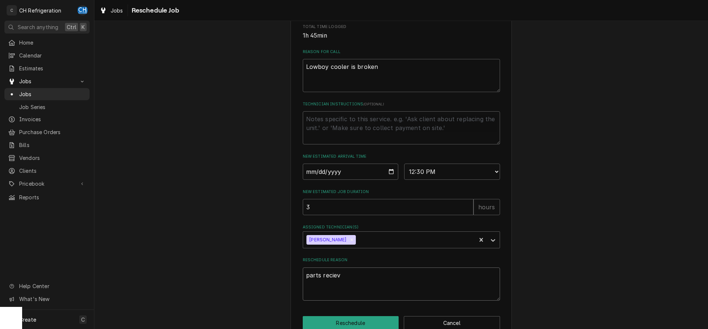
type textarea "x"
type textarea "parts recieve"
type textarea "x"
type textarea "parts recieved"
type textarea "x"
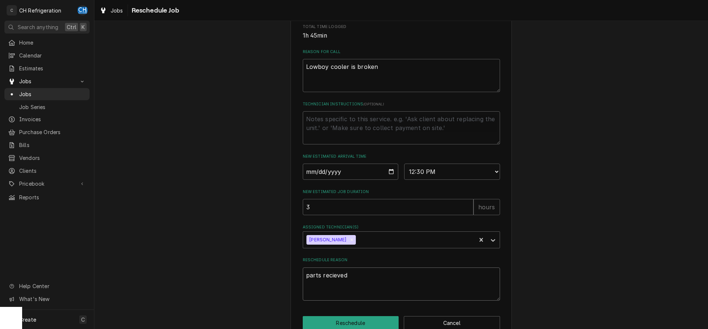
type textarea "parts recieved"
type textarea "x"
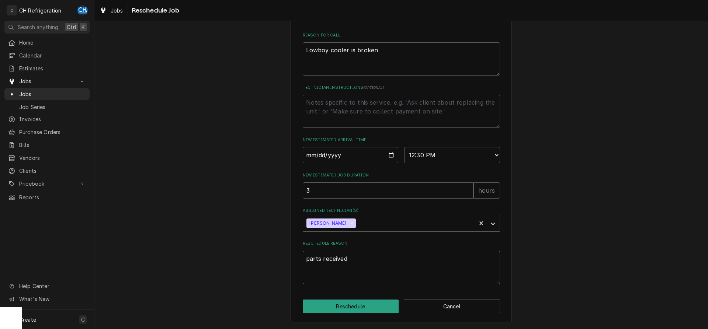
scroll to position [213, 0]
type textarea "parts received"
click at [362, 306] on button "Reschedule" at bounding box center [351, 307] width 96 height 14
type textarea "x"
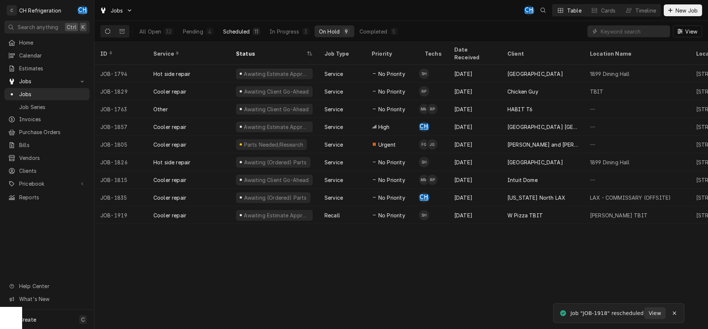
click at [240, 31] on div "Scheduled" at bounding box center [236, 32] width 27 height 8
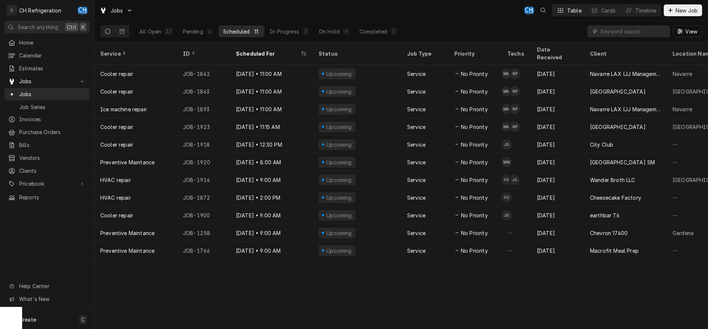
click at [371, 24] on div "All Open 32 Pending 4 Scheduled 11 In Progress 3 On Hold 9 Completed 5" at bounding box center [268, 31] width 267 height 21
click at [371, 31] on div "Completed" at bounding box center [373, 32] width 28 height 8
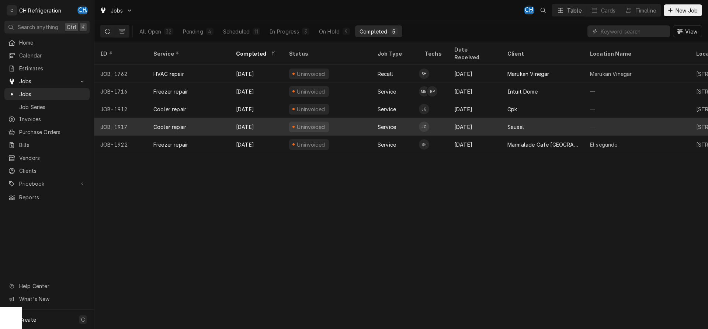
click at [464, 119] on div "[DATE]" at bounding box center [474, 127] width 53 height 18
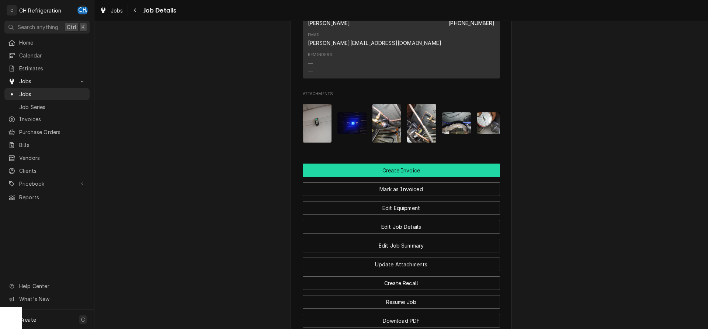
scroll to position [614, 0]
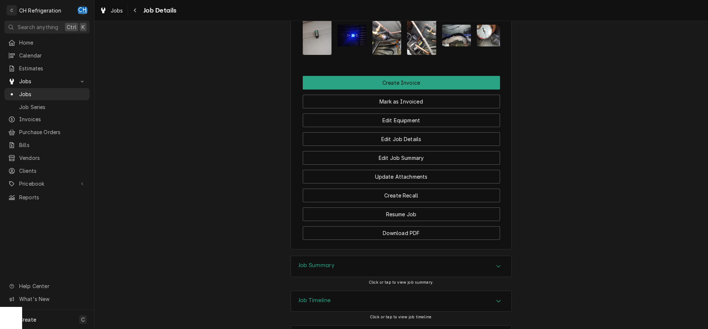
click at [362, 256] on div "Job Summary" at bounding box center [401, 266] width 220 height 21
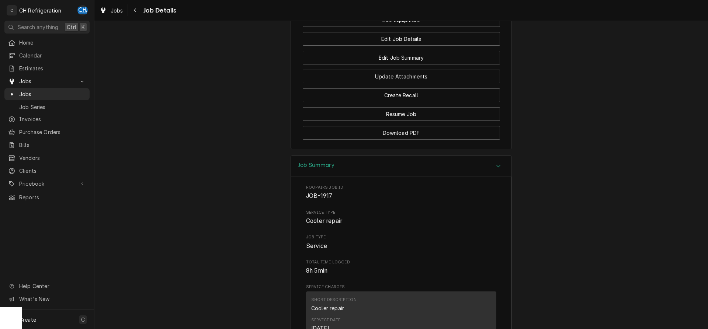
scroll to position [903, 0]
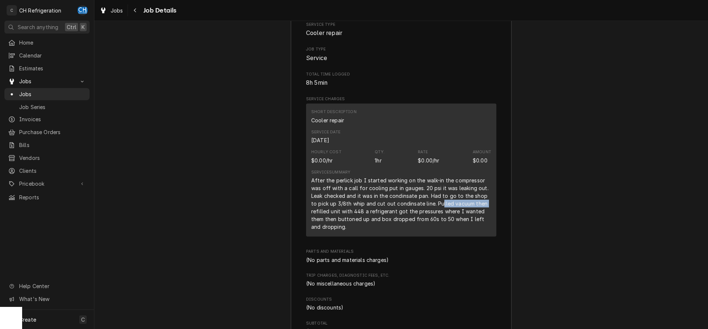
drag, startPoint x: 444, startPoint y: 173, endPoint x: 492, endPoint y: 173, distance: 48.3
click at [492, 173] on div "Short Description Cooler repair Service Date Sep 9, 2025 Hourly Cost $0.00/hr Q…" at bounding box center [401, 170] width 190 height 133
drag, startPoint x: 317, startPoint y: 181, endPoint x: 483, endPoint y: 179, distance: 165.9
click at [483, 179] on div "After the perlick job I started working on the walk-in the compressor was off w…" at bounding box center [401, 204] width 180 height 54
click at [377, 199] on div "After the perlick job I started working on the walk-in the compressor was off w…" at bounding box center [401, 204] width 180 height 54
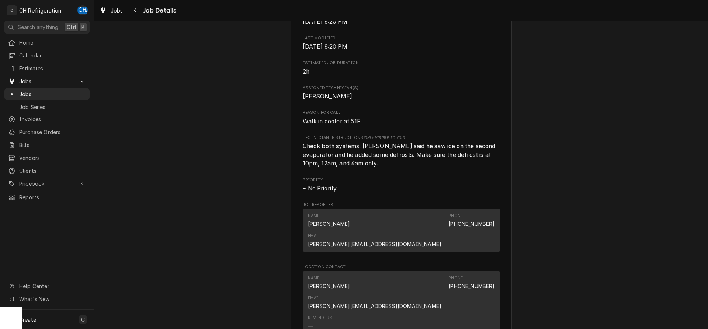
scroll to position [526, 0]
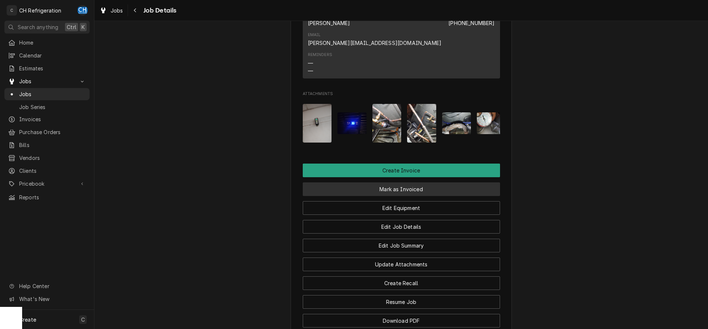
click at [404, 182] on button "Mark as Invoiced" at bounding box center [401, 189] width 197 height 14
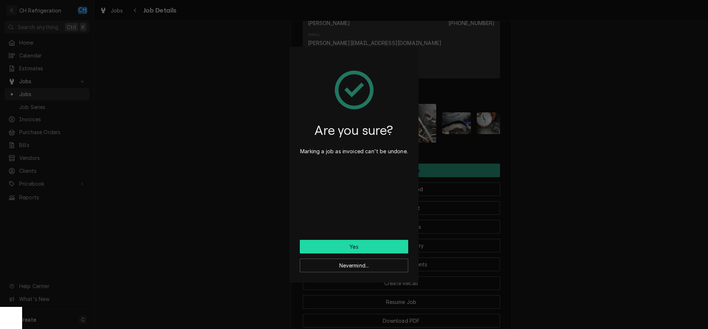
click at [354, 248] on button "Yes" at bounding box center [354, 247] width 108 height 14
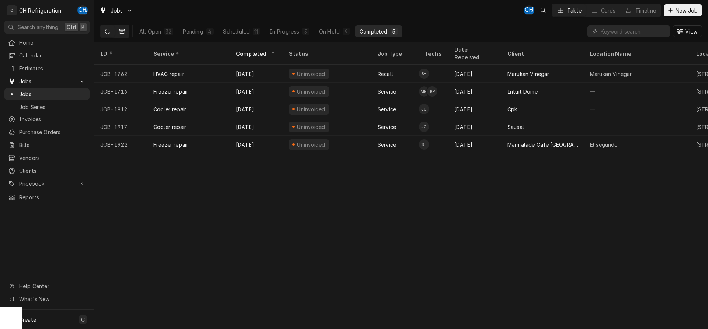
click at [126, 32] on button "Dynamic Content Wrapper" at bounding box center [122, 31] width 14 height 12
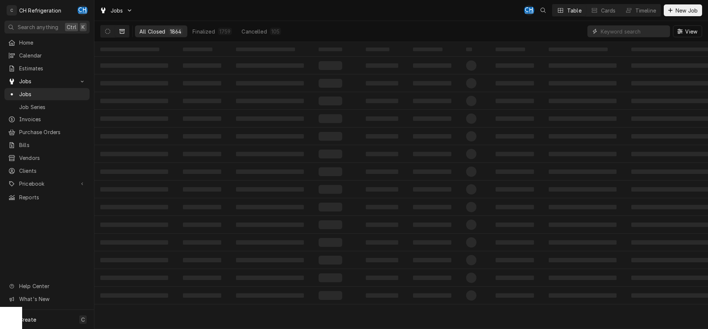
click at [630, 35] on input "Dynamic Content Wrapper" at bounding box center [634, 31] width 66 height 12
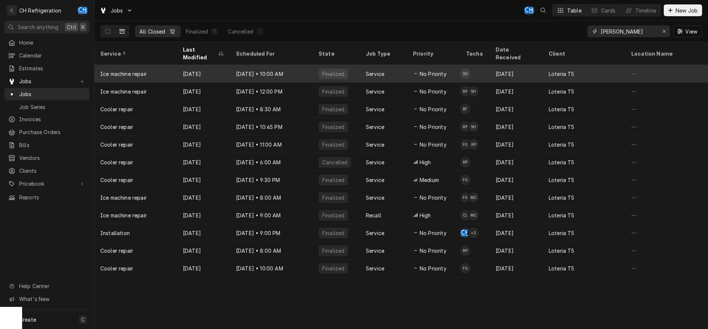
type input "loter"
click at [297, 72] on div "Jul 18, 2024 • 10:00 AM" at bounding box center [271, 74] width 83 height 18
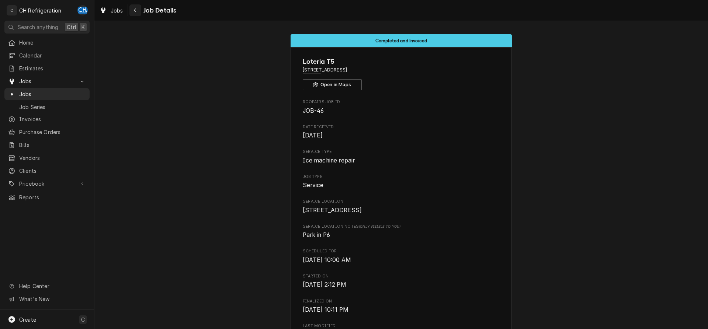
click at [138, 10] on div "Navigate back" at bounding box center [135, 10] width 7 height 7
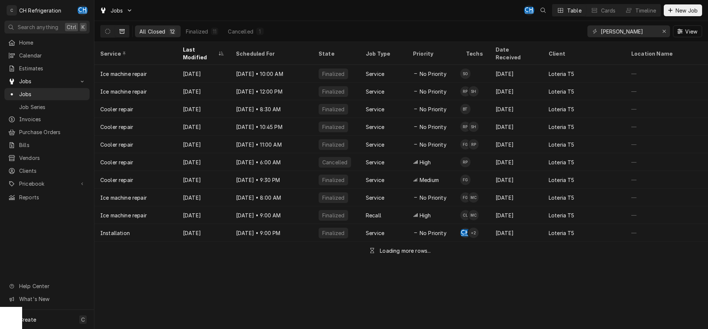
click at [204, 51] on div "Last Modified" at bounding box center [200, 53] width 34 height 15
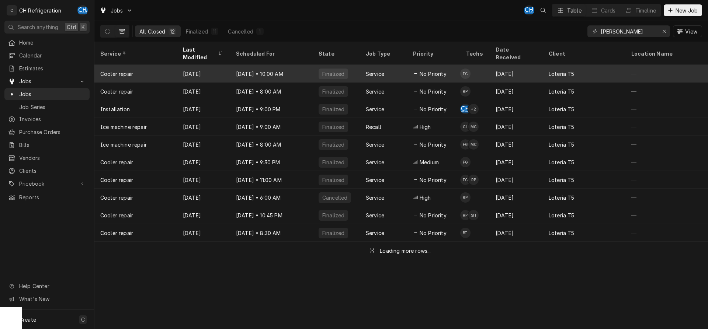
click at [299, 70] on div "Aug 6 • 10:00 AM" at bounding box center [271, 74] width 83 height 18
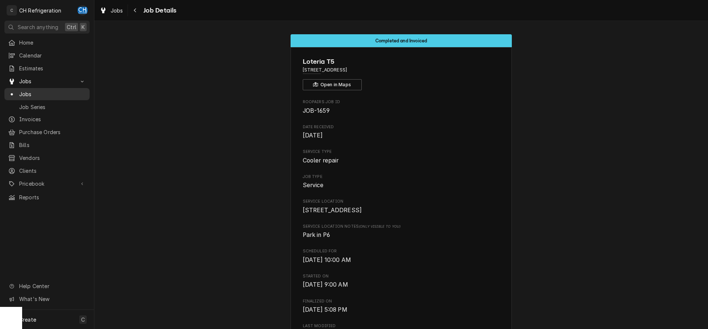
click at [45, 91] on span "Jobs" at bounding box center [52, 94] width 67 height 8
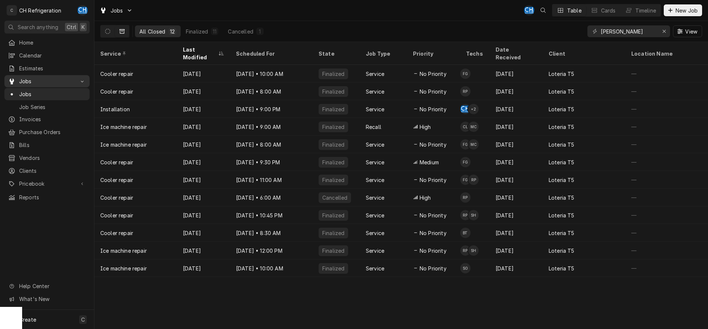
click at [35, 80] on span "Jobs" at bounding box center [47, 81] width 56 height 8
click at [36, 90] on span "Jobs" at bounding box center [52, 94] width 67 height 8
click at [32, 91] on span "Jobs" at bounding box center [52, 94] width 67 height 8
click at [107, 28] on button "Dynamic Content Wrapper" at bounding box center [108, 31] width 14 height 12
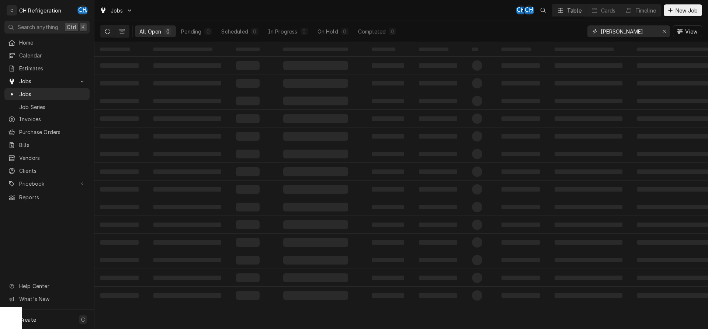
drag, startPoint x: 629, startPoint y: 26, endPoint x: 561, endPoint y: 29, distance: 67.5
click at [601, 30] on input "loter" at bounding box center [628, 31] width 55 height 12
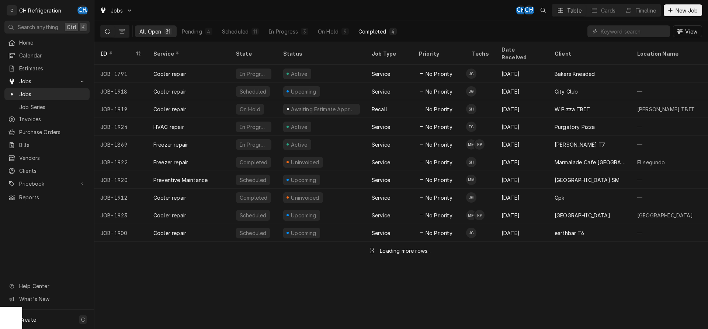
click at [387, 32] on button "Completed 4" at bounding box center [377, 31] width 47 height 12
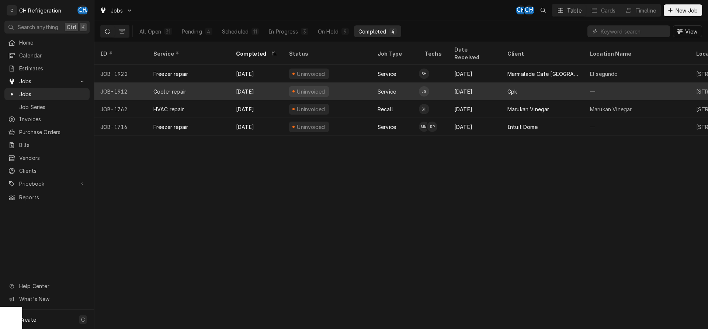
click at [506, 88] on div "Cpk" at bounding box center [542, 92] width 83 height 18
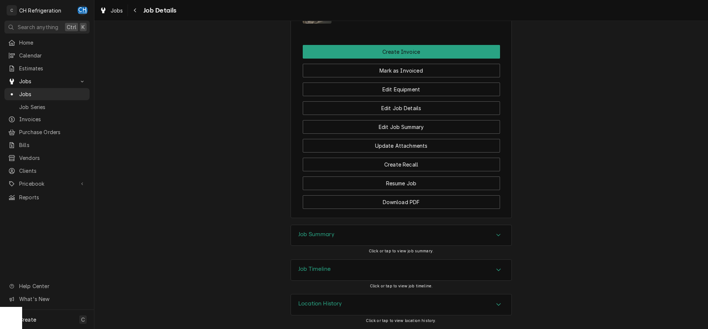
click at [331, 234] on h3 "Job Summary" at bounding box center [316, 234] width 36 height 7
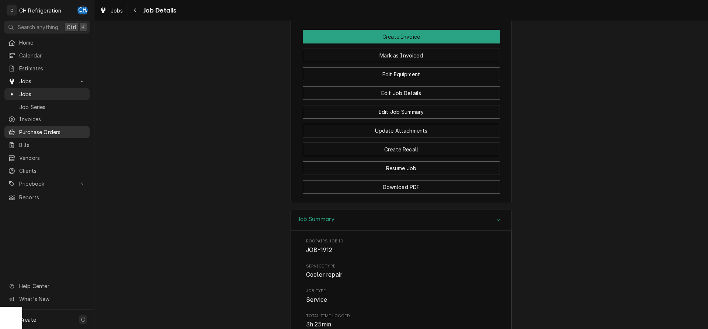
scroll to position [593, 0]
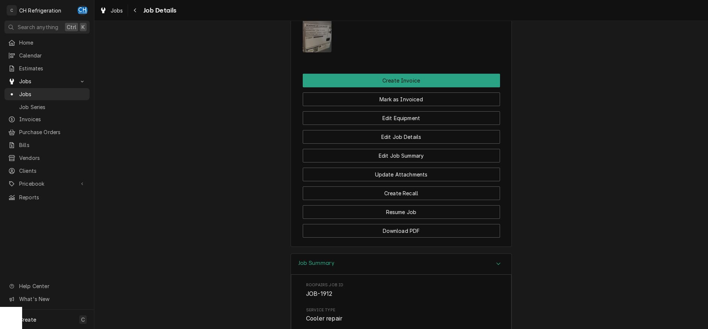
click at [310, 47] on img "Attachments" at bounding box center [317, 33] width 29 height 39
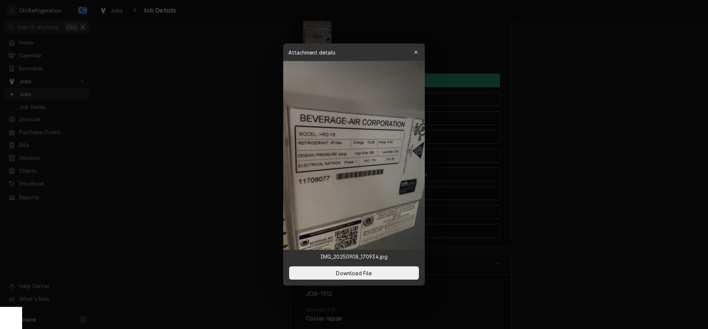
click at [621, 195] on div at bounding box center [354, 164] width 708 height 329
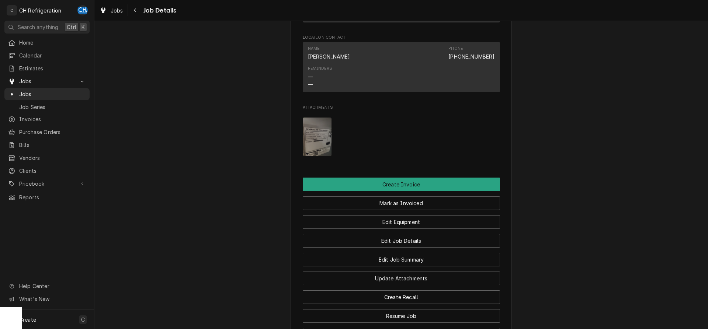
scroll to position [564, 0]
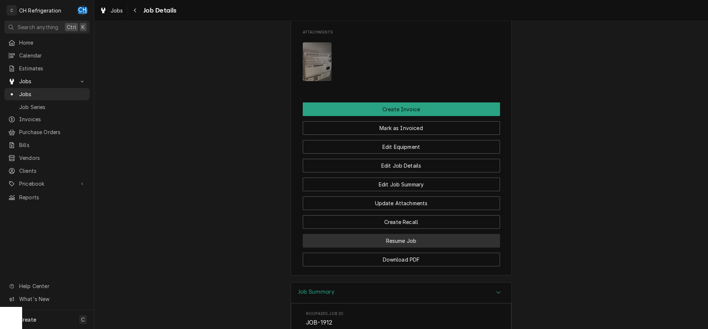
click at [422, 248] on button "Resume Job" at bounding box center [401, 241] width 197 height 14
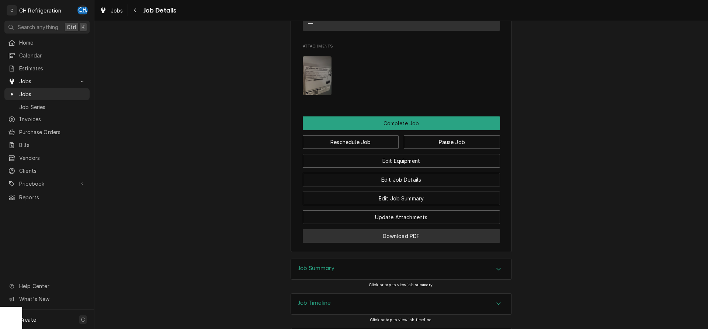
scroll to position [682, 0]
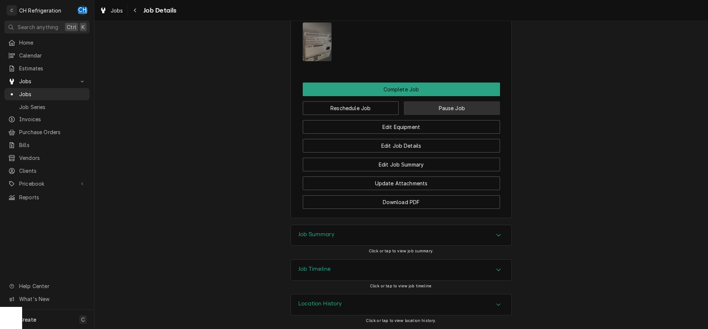
click at [433, 107] on button "Pause Job" at bounding box center [452, 108] width 96 height 14
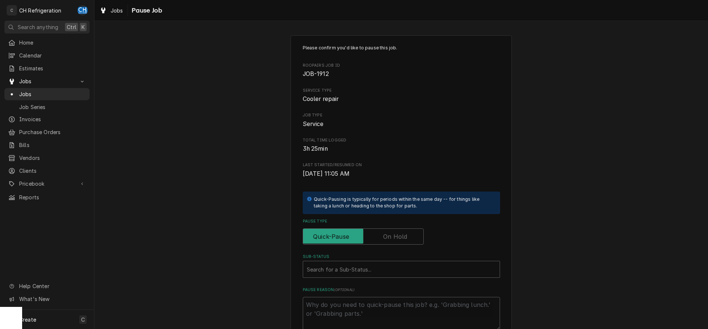
click at [403, 237] on label "Pause Type" at bounding box center [363, 237] width 121 height 16
click at [403, 237] on input "Pause Type" at bounding box center [363, 237] width 114 height 16
checkbox input "true"
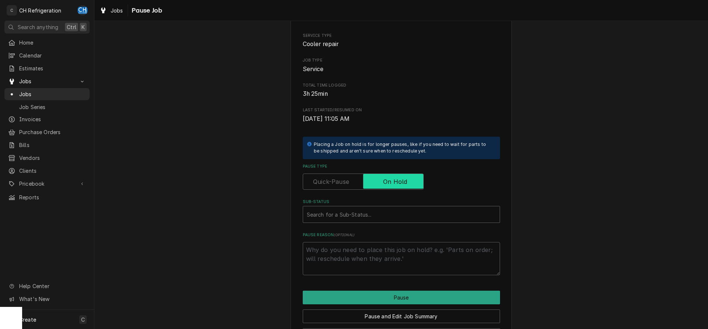
scroll to position [84, 0]
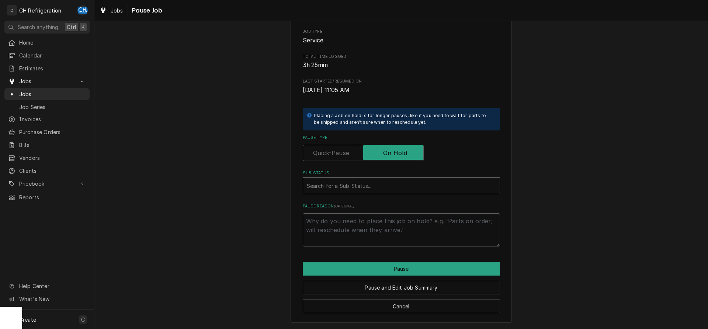
click at [364, 187] on div "Sub-Status" at bounding box center [401, 185] width 189 height 13
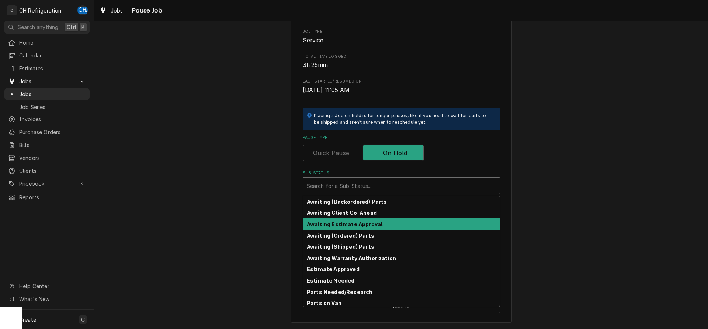
click at [370, 225] on strong "Awaiting Estimate Approval" at bounding box center [345, 224] width 76 height 6
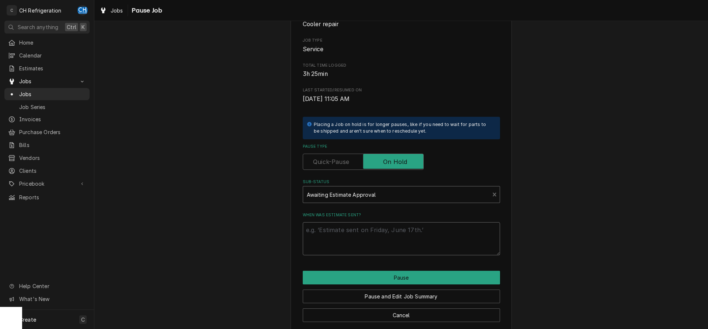
click at [380, 247] on textarea "When was estimate sent?" at bounding box center [401, 238] width 197 height 33
type textarea "x"
type textarea "9"
type textarea "x"
type textarea "9/"
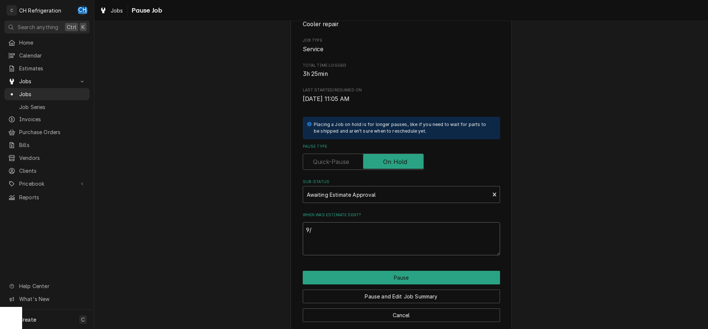
type textarea "x"
type textarea "9/1"
type textarea "x"
type textarea "9/10"
type textarea "x"
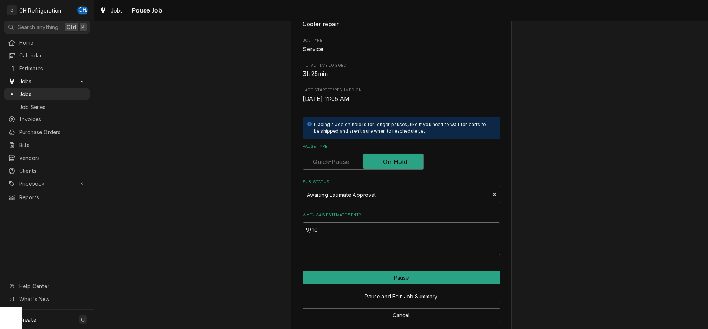
type textarea "9/10"
type textarea "x"
type textarea "9/10 e"
type textarea "x"
type textarea "9/10 es"
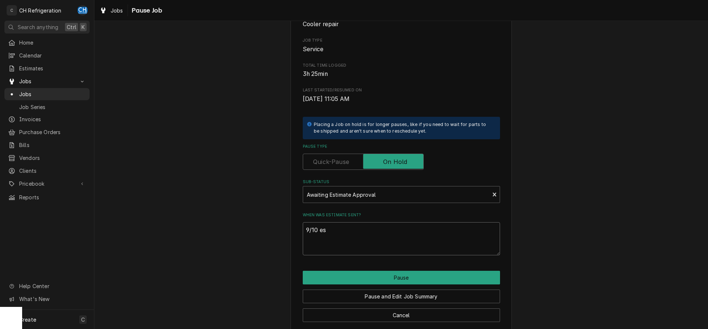
type textarea "x"
type textarea "9/10 est"
type textarea "x"
type textarea "9/10 esti"
type textarea "x"
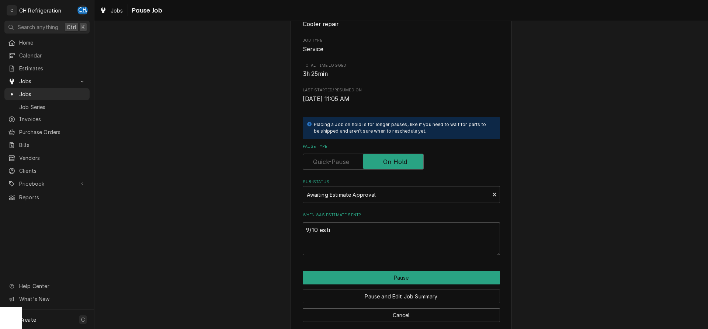
type textarea "9/10 estim"
type textarea "x"
type textarea "9/10 estima"
type textarea "x"
type textarea "9/10 estimat"
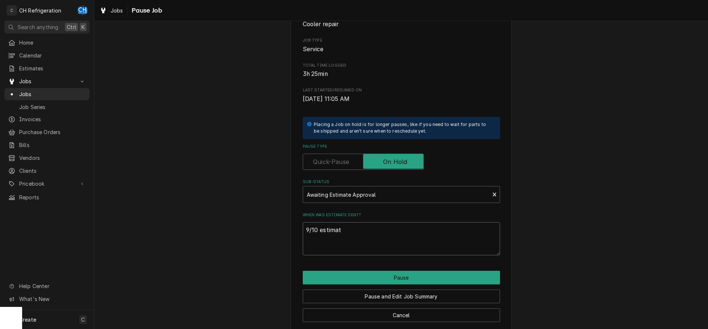
type textarea "x"
type textarea "9/10 estimate"
type textarea "x"
type textarea "9/10 estimate"
type textarea "x"
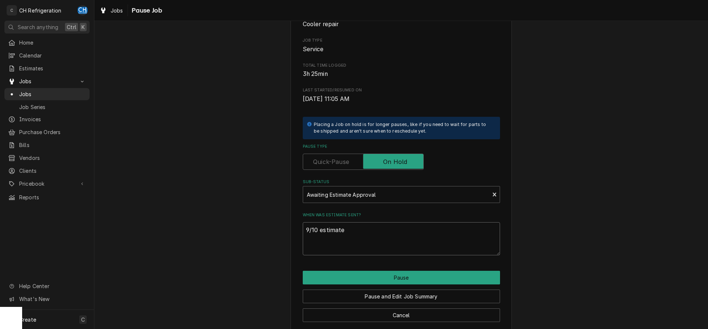
type textarea "9/10 estimate p"
type textarea "x"
type textarea "9/10 estimate p1"
type textarea "x"
type textarea "9/10 estimate p15"
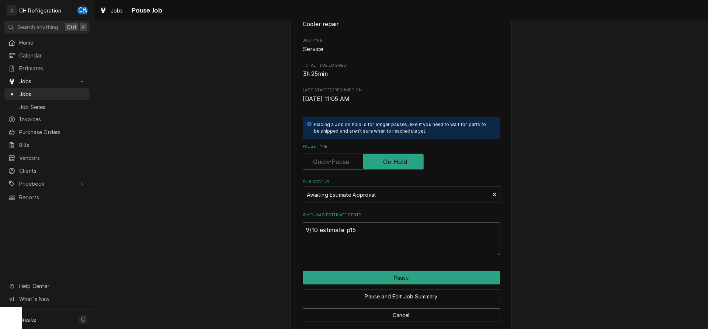
type textarea "x"
type textarea "9/10 estimate p155"
type textarea "x"
type textarea "9/10 estimate p1557"
click at [401, 280] on button "Pause" at bounding box center [401, 278] width 197 height 14
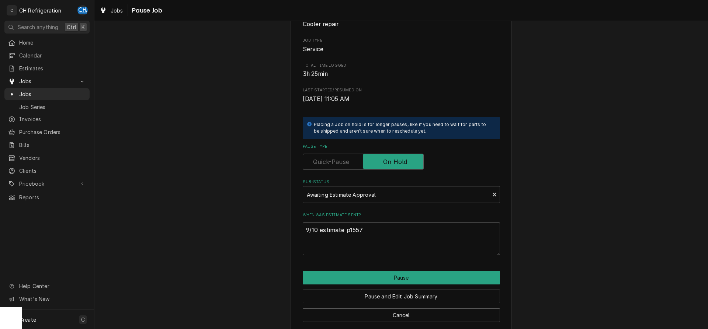
type textarea "x"
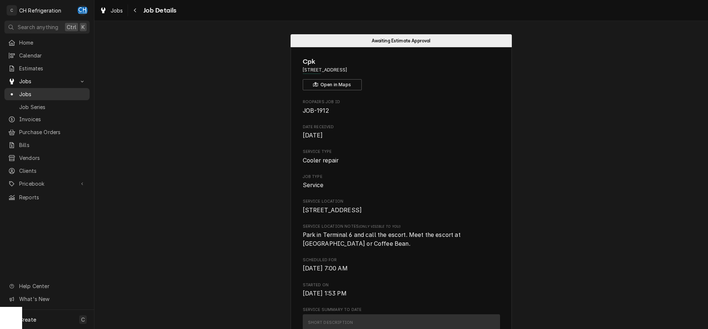
click at [25, 90] on span "Jobs" at bounding box center [52, 94] width 67 height 8
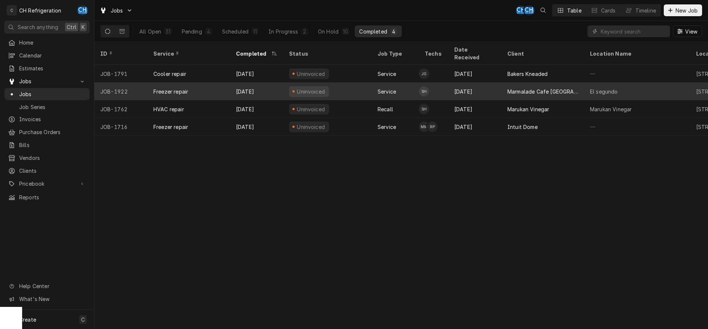
click at [512, 88] on div "Marmalade Cafe [GEOGRAPHIC_DATA]" at bounding box center [542, 92] width 71 height 8
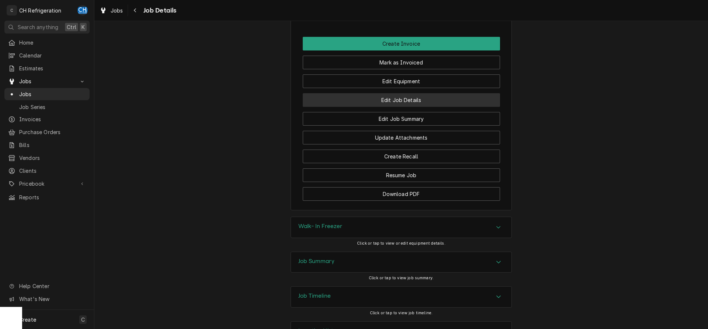
scroll to position [675, 0]
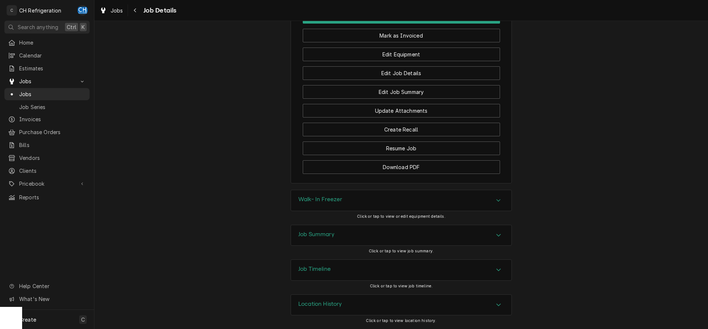
click at [472, 234] on div "Job Summary" at bounding box center [401, 235] width 220 height 21
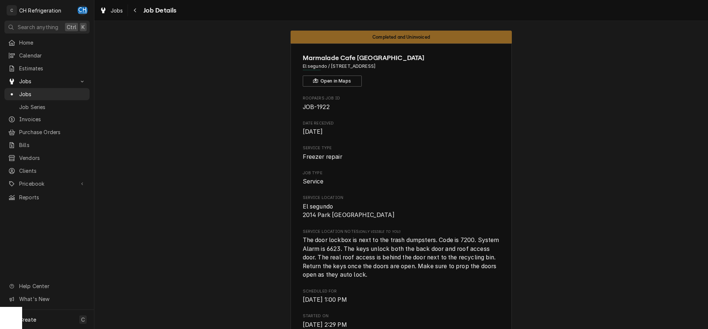
scroll to position [0, 0]
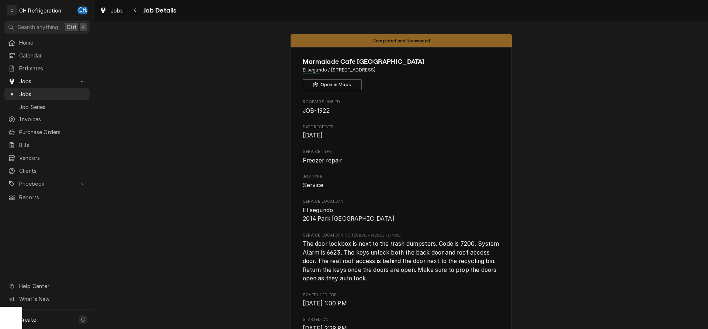
drag, startPoint x: 427, startPoint y: 162, endPoint x: 433, endPoint y: 181, distance: 20.4
click at [430, 160] on span "Freezer repair" at bounding box center [401, 160] width 197 height 9
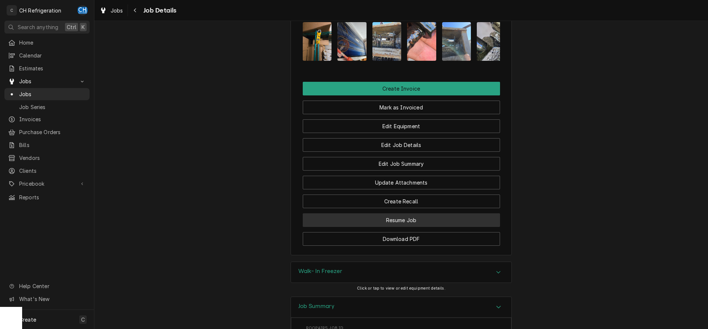
scroll to position [639, 0]
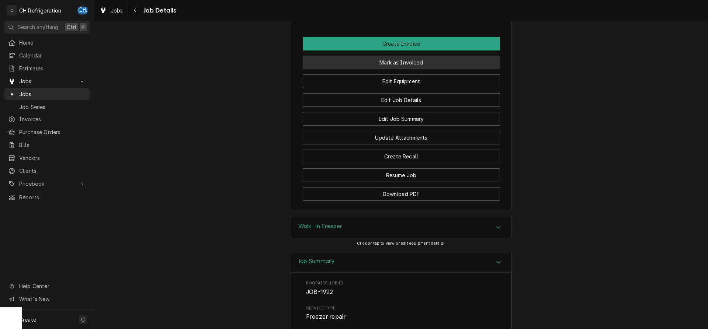
click at [405, 66] on button "Mark as Invoiced" at bounding box center [401, 63] width 197 height 14
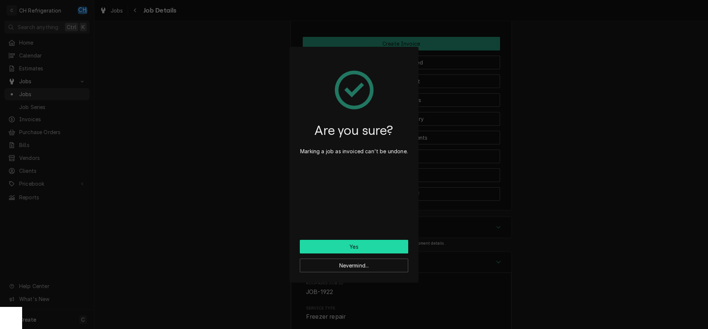
click at [354, 243] on button "Yes" at bounding box center [354, 247] width 108 height 14
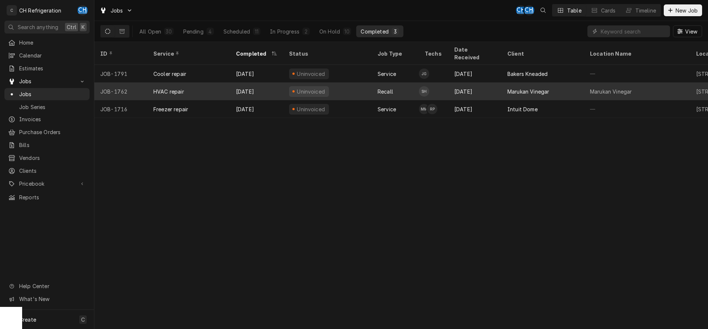
click at [529, 88] on div "Marukan Vinegar" at bounding box center [528, 92] width 42 height 8
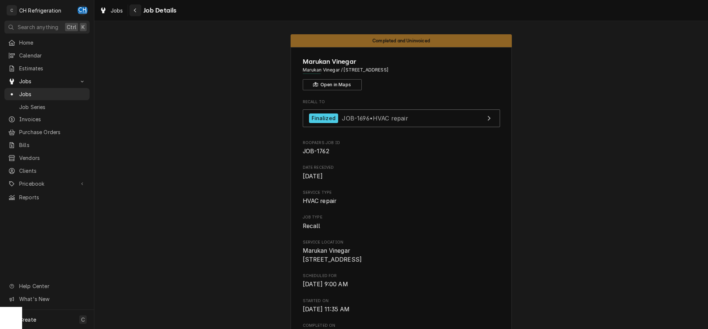
click at [135, 8] on icon "Navigate back" at bounding box center [134, 10] width 3 height 5
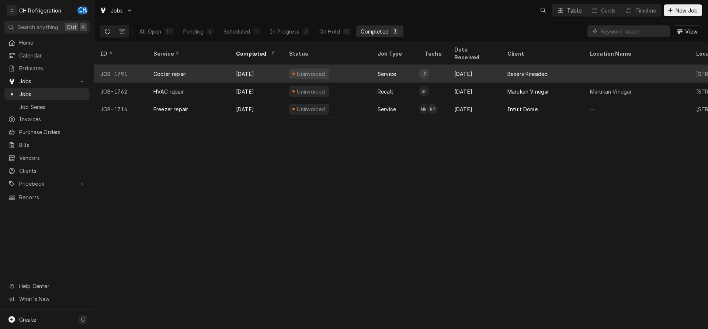
click at [543, 70] on div "Bakers Kneaded" at bounding box center [527, 74] width 40 height 8
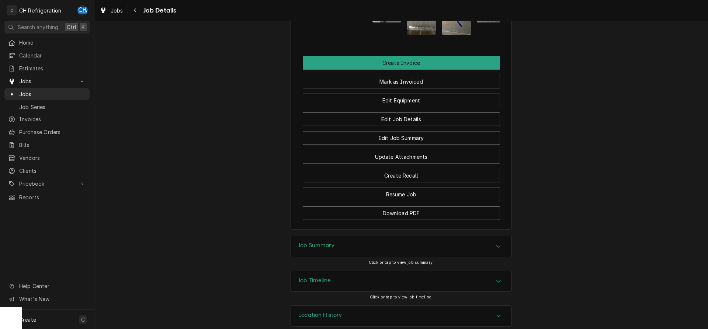
click at [337, 236] on div "Job Summary" at bounding box center [401, 246] width 220 height 21
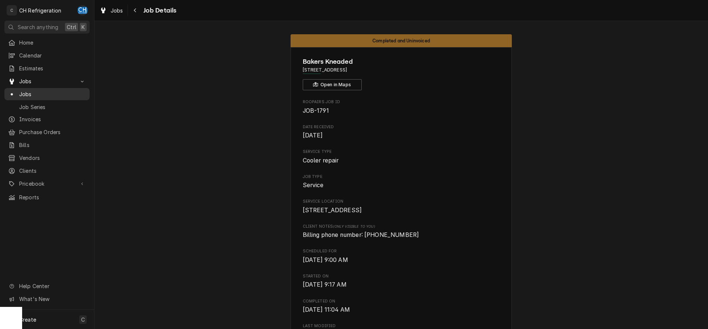
click at [50, 90] on span "Jobs" at bounding box center [52, 94] width 67 height 8
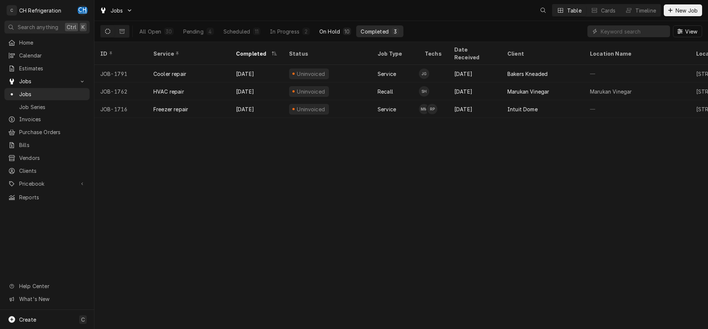
click at [348, 34] on div "10" at bounding box center [346, 32] width 5 height 8
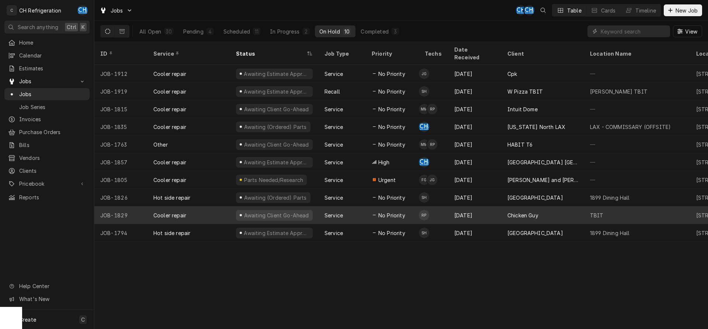
click at [487, 206] on div "[DATE]" at bounding box center [474, 215] width 53 height 18
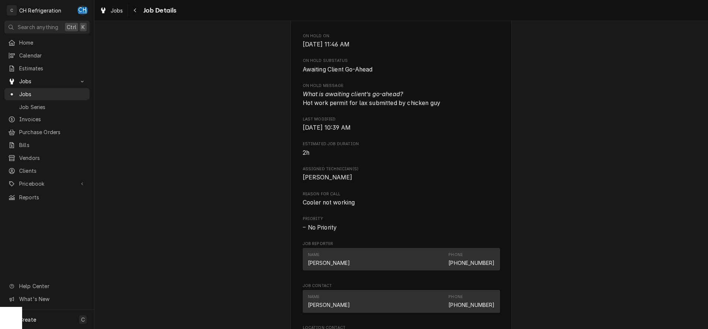
scroll to position [602, 0]
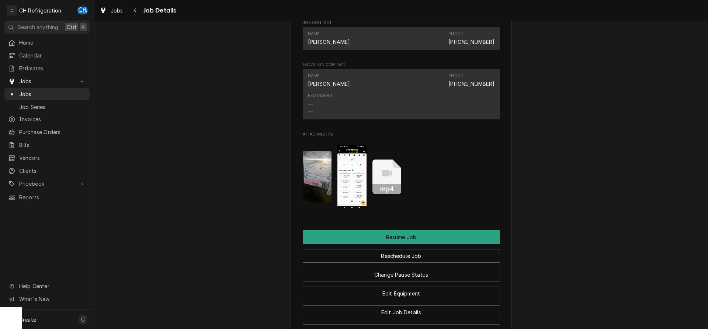
click at [324, 197] on img "Attachments" at bounding box center [317, 177] width 29 height 52
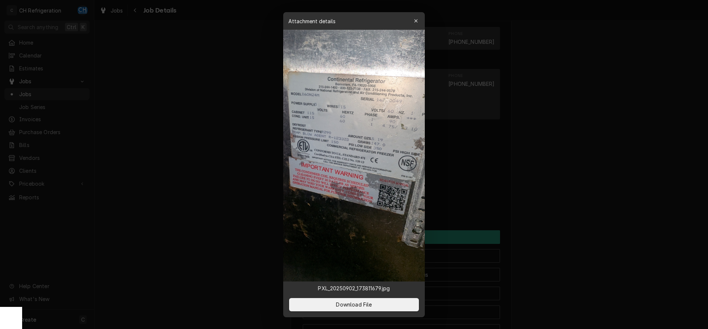
click at [562, 106] on div at bounding box center [354, 164] width 708 height 329
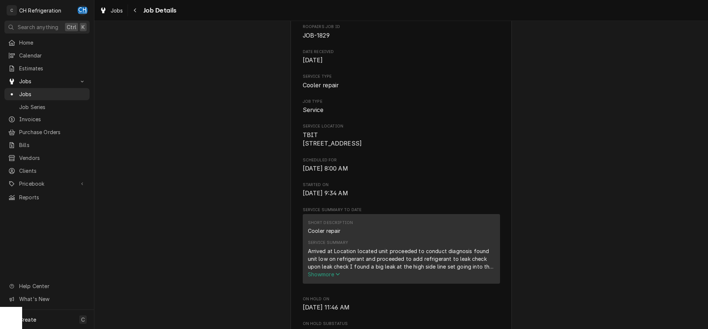
scroll to position [0, 0]
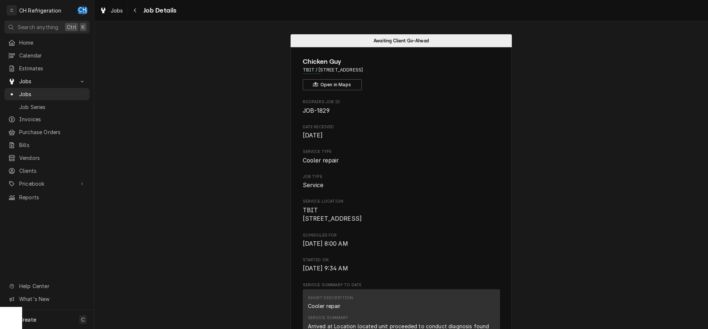
drag, startPoint x: 406, startPoint y: 71, endPoint x: 317, endPoint y: 70, distance: 88.9
click at [317, 70] on span "TBIT / 1 World Way, Los Angeles, CA 90045" at bounding box center [401, 70] width 197 height 7
click at [419, 67] on span "TBIT / 1 World Way, Los Angeles, CA 90045" at bounding box center [401, 70] width 197 height 7
drag, startPoint x: 414, startPoint y: 69, endPoint x: 297, endPoint y: 68, distance: 116.9
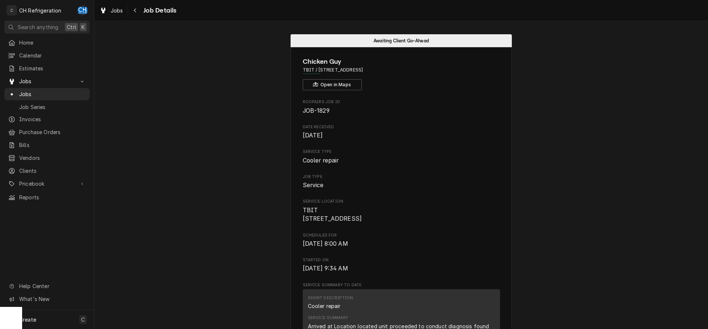
copy span "TBIT / [STREET_ADDRESS]"
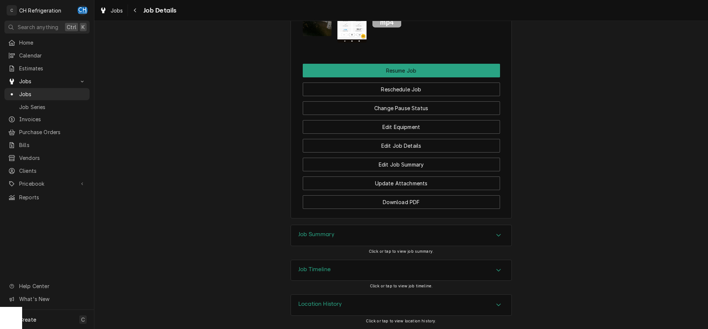
click at [379, 238] on div "Job Summary" at bounding box center [401, 235] width 220 height 21
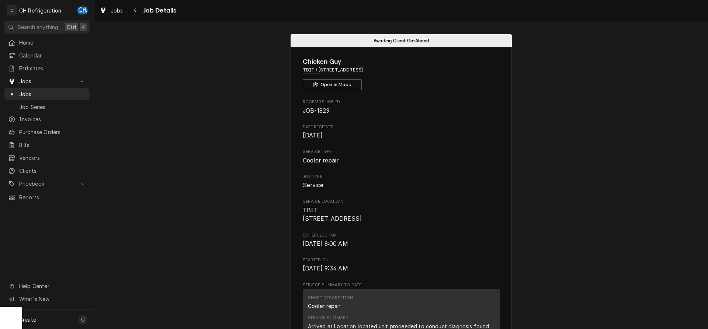
click at [433, 179] on span "Job Type" at bounding box center [401, 177] width 197 height 6
click at [46, 96] on link "Jobs" at bounding box center [46, 94] width 85 height 12
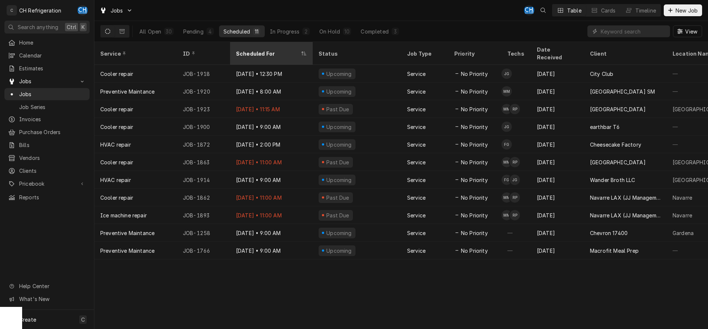
click at [252, 45] on div "Scheduled For" at bounding box center [272, 54] width 80 height 20
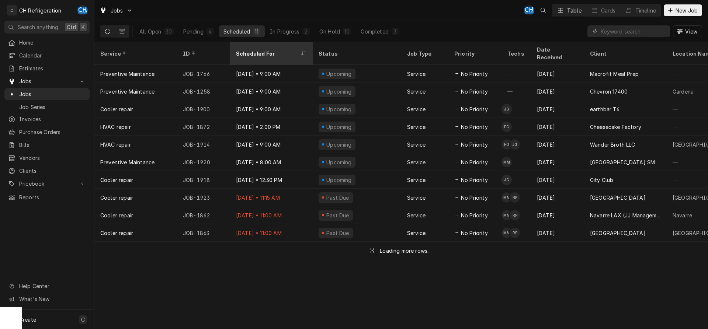
click at [271, 50] on div "Scheduled For" at bounding box center [267, 54] width 63 height 8
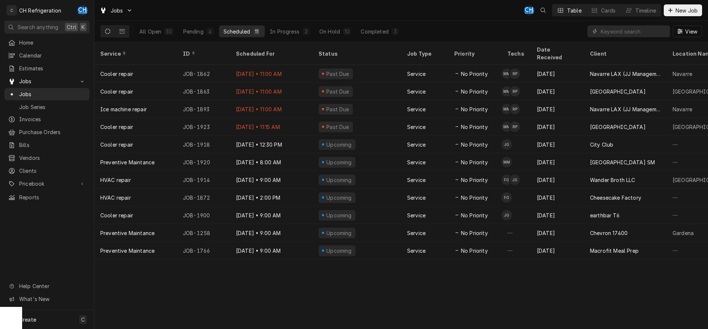
click at [349, 284] on div "Service ID Scheduled For Status Job Type Priority Techs Date Received Client Lo…" at bounding box center [400, 185] width 613 height 287
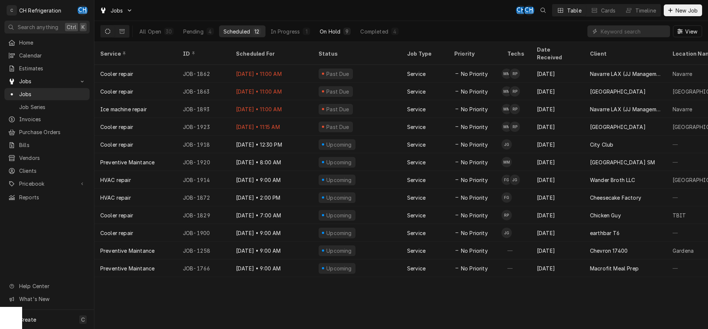
click at [339, 35] on button "On Hold 9" at bounding box center [335, 31] width 40 height 12
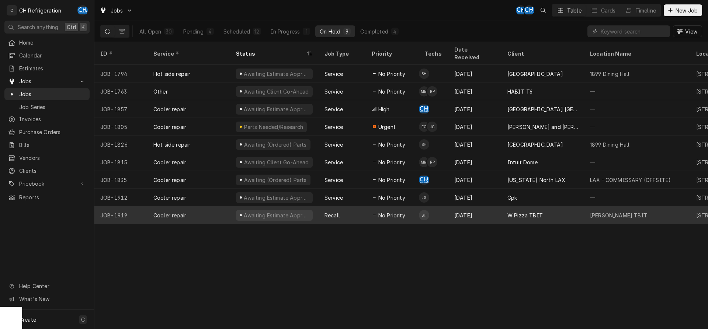
click at [515, 212] on div "W Pizza TBIT" at bounding box center [524, 216] width 35 height 8
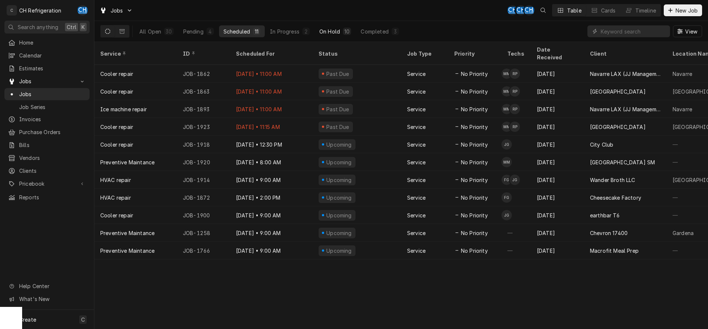
click at [329, 31] on div "On Hold" at bounding box center [329, 32] width 21 height 8
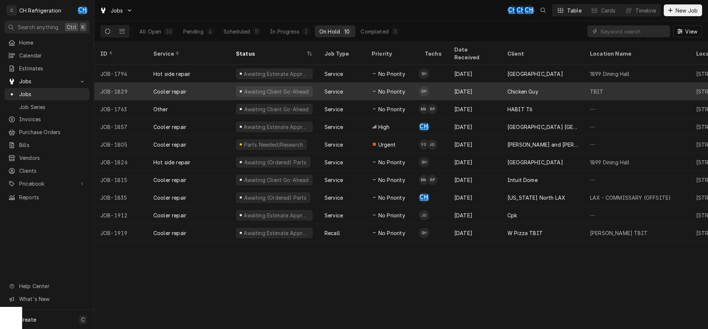
click at [572, 89] on div "Chicken Guy" at bounding box center [542, 92] width 83 height 18
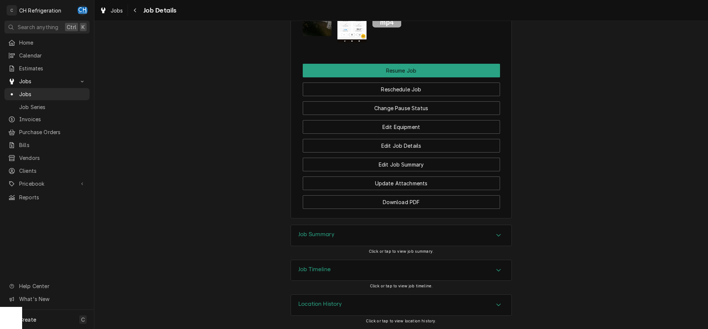
scroll to position [778, 0]
click at [424, 91] on button "Reschedule Job" at bounding box center [401, 90] width 197 height 14
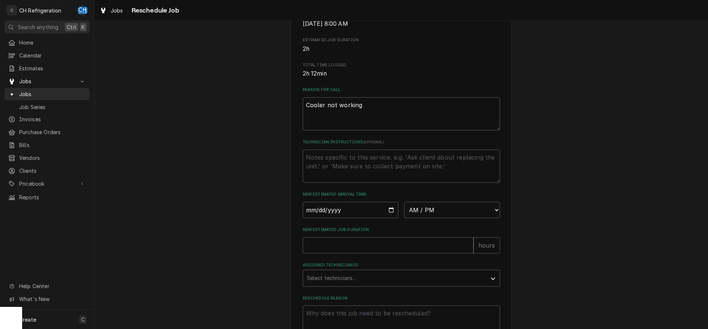
scroll to position [188, 0]
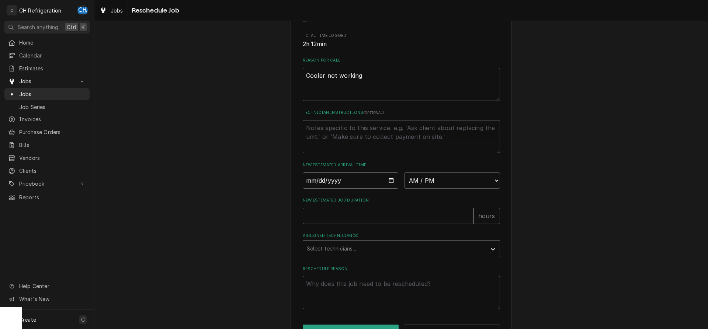
click at [389, 189] on input "Date" at bounding box center [351, 181] width 96 height 16
type input "[DATE]"
type textarea "x"
click at [404, 173] on select "AM / PM 6:00 AM 6:15 AM 6:30 AM 6:45 AM 7:00 AM 7:15 AM 7:30 AM 7:45 AM 8:00 AM…" at bounding box center [452, 181] width 96 height 16
select select "07:00:00"
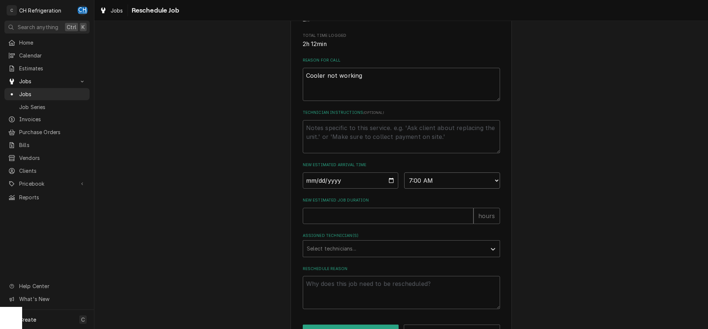
click option "7:00 AM" at bounding box center [0, 0] width 0 height 0
click at [389, 224] on input "New Estimated Job Duration" at bounding box center [388, 216] width 171 height 16
type textarea "x"
type input "2"
click at [370, 251] on div "Assigned Technician(s)" at bounding box center [395, 248] width 176 height 13
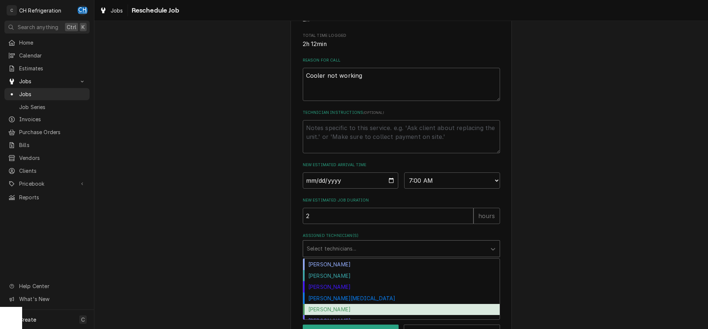
click at [329, 316] on div "Ruben Perez" at bounding box center [401, 309] width 197 height 11
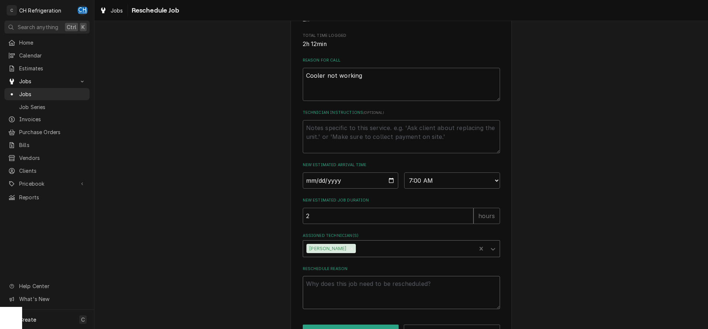
click at [338, 288] on textarea "Reschedule Reason" at bounding box center [401, 292] width 197 height 33
type textarea "x"
type textarea "p"
type textarea "x"
type textarea "pe"
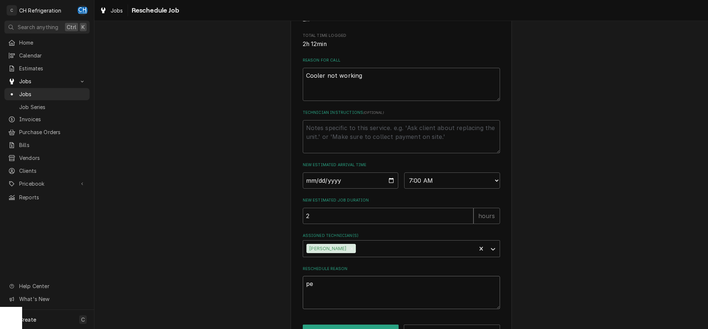
type textarea "x"
type textarea "per"
type textarea "x"
type textarea "perm"
type textarea "x"
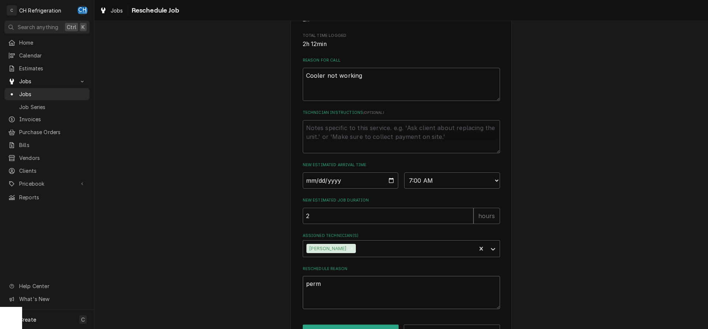
type textarea "permi"
type textarea "x"
type textarea "permit"
type textarea "x"
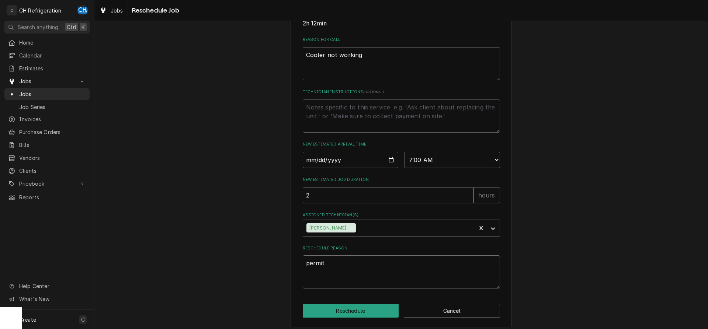
scroll to position [222, 0]
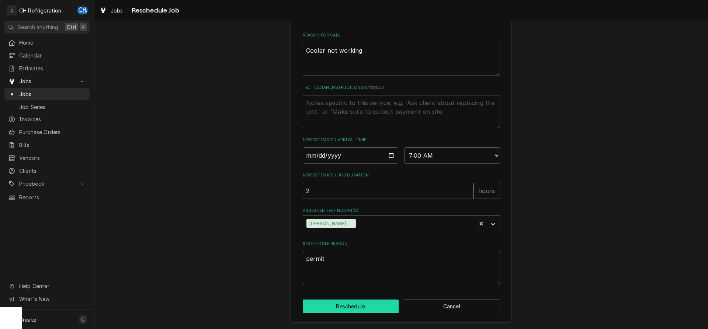
type textarea "permit"
click at [357, 305] on button "Reschedule" at bounding box center [351, 307] width 96 height 14
type textarea "x"
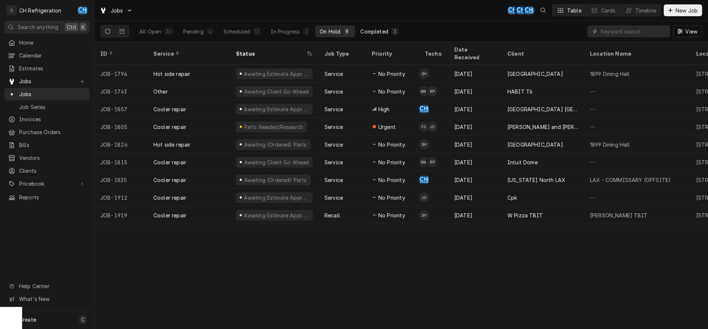
click at [381, 35] on button "Completed 3" at bounding box center [379, 31] width 47 height 12
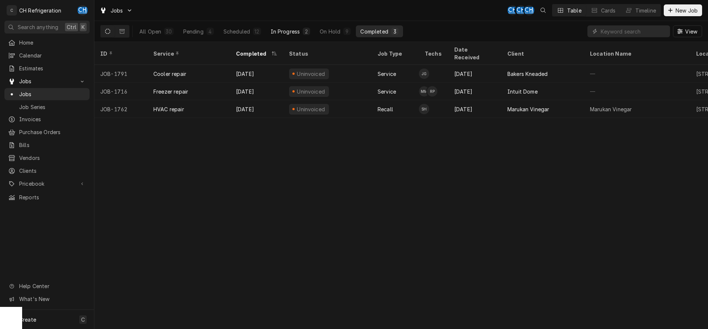
click at [312, 32] on button "In Progress 2" at bounding box center [290, 31] width 49 height 12
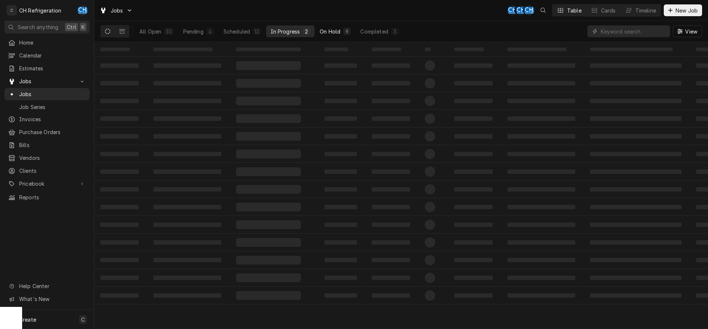
click at [325, 33] on div "On Hold" at bounding box center [330, 32] width 21 height 8
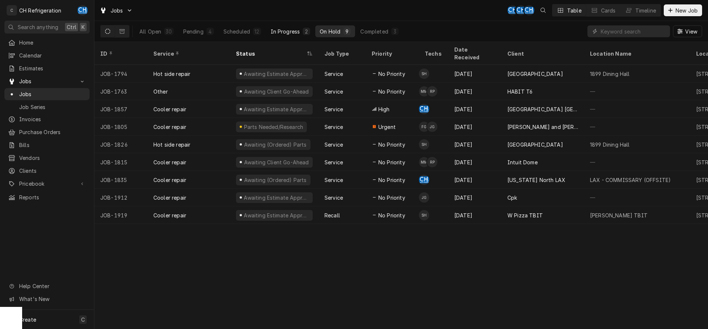
click at [279, 35] on button "In Progress 2" at bounding box center [290, 31] width 49 height 12
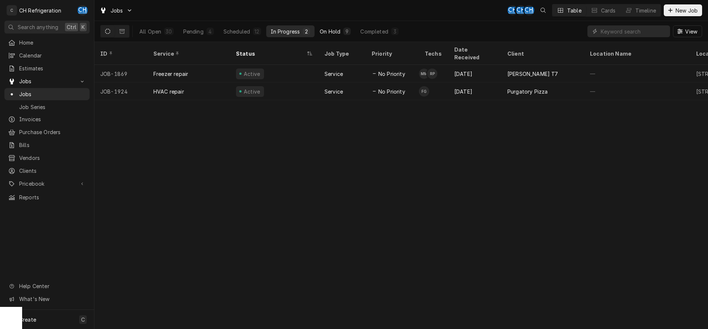
click at [329, 31] on div "On Hold" at bounding box center [330, 32] width 21 height 8
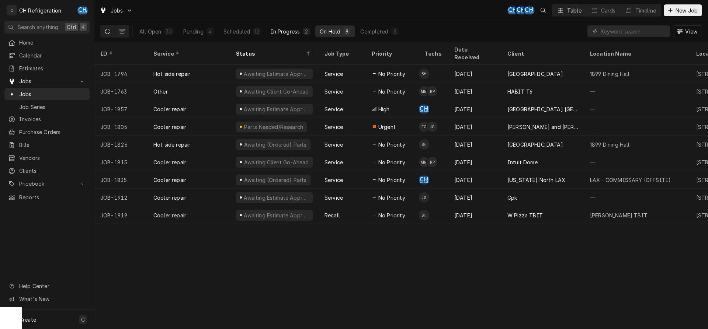
click at [293, 33] on div "In Progress" at bounding box center [285, 32] width 29 height 8
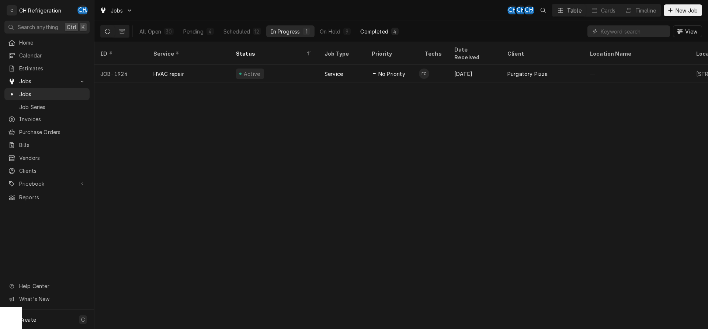
click at [390, 27] on button "Completed 4" at bounding box center [379, 31] width 47 height 12
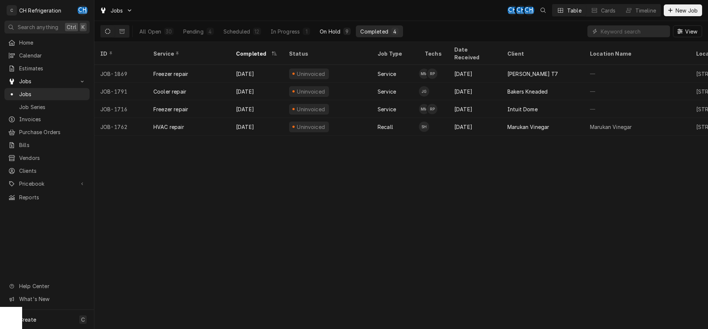
click at [334, 29] on div "On Hold" at bounding box center [330, 32] width 21 height 8
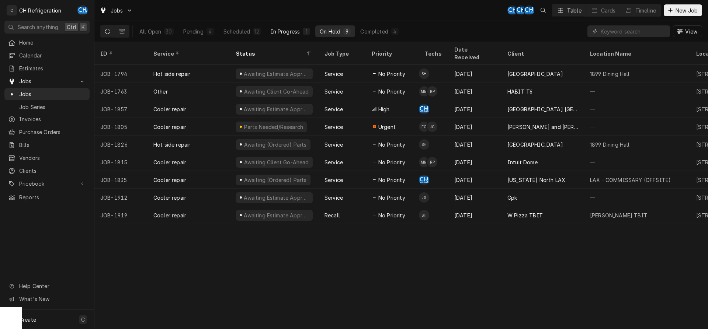
click at [293, 33] on div "In Progress" at bounding box center [285, 32] width 29 height 8
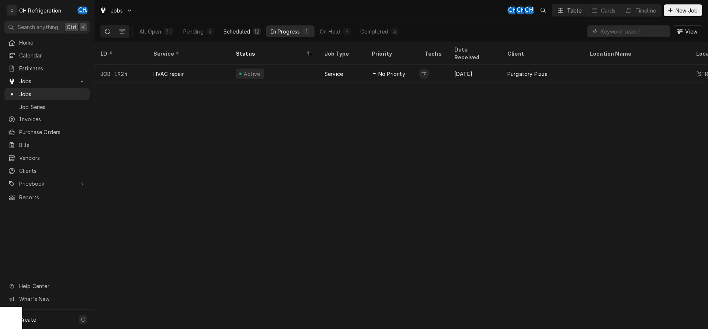
click at [256, 32] on div "12" at bounding box center [256, 32] width 5 height 8
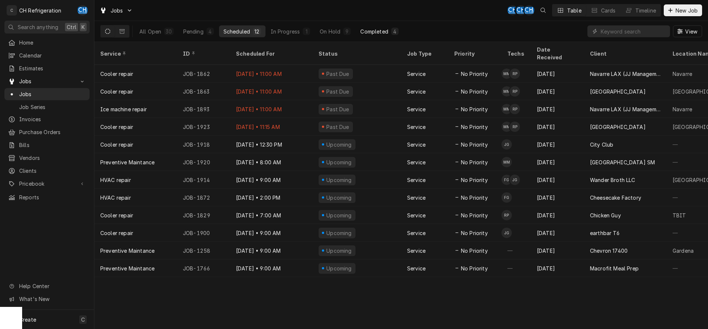
click at [373, 36] on button "Completed 4" at bounding box center [379, 31] width 47 height 12
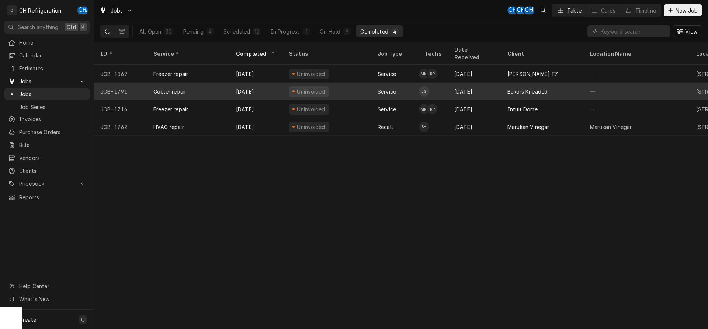
click at [496, 87] on div "Aug 23" at bounding box center [474, 92] width 53 height 18
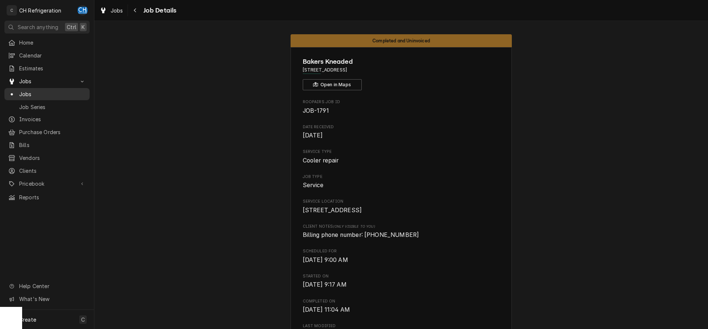
click at [28, 93] on span "Jobs" at bounding box center [52, 94] width 67 height 8
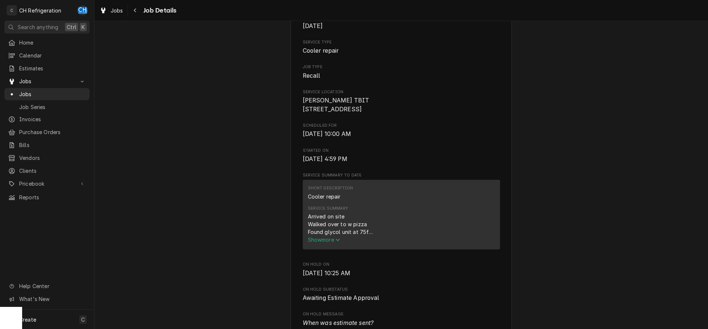
scroll to position [301, 0]
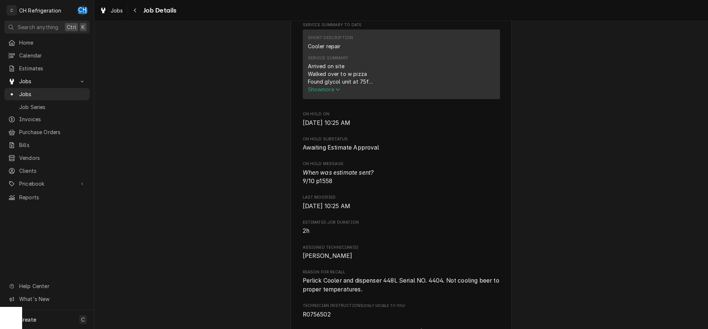
click at [325, 93] on span "Show more" at bounding box center [324, 89] width 32 height 6
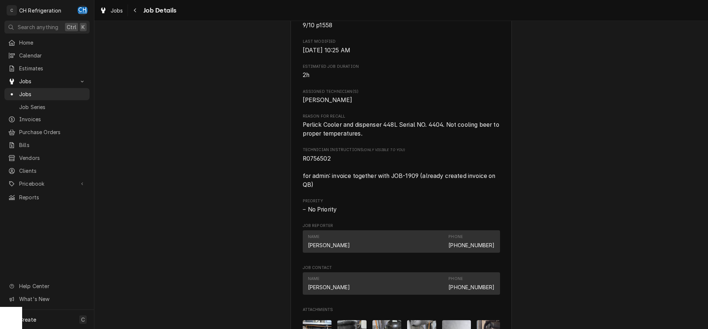
scroll to position [714, 0]
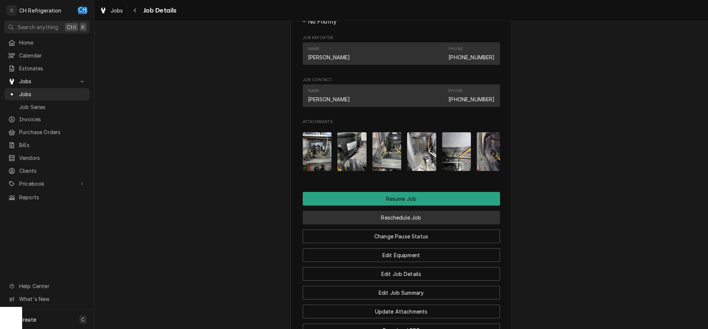
click at [416, 225] on button "Reschedule Job" at bounding box center [401, 218] width 197 height 14
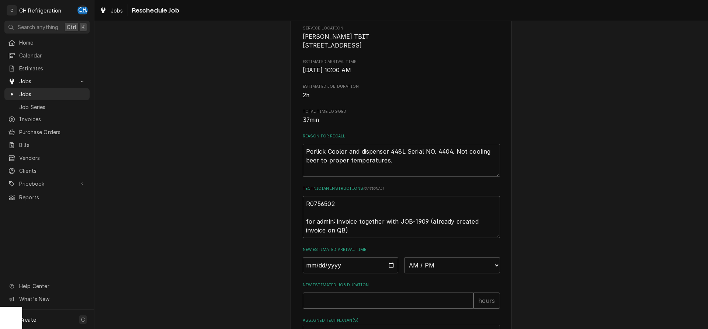
scroll to position [188, 0]
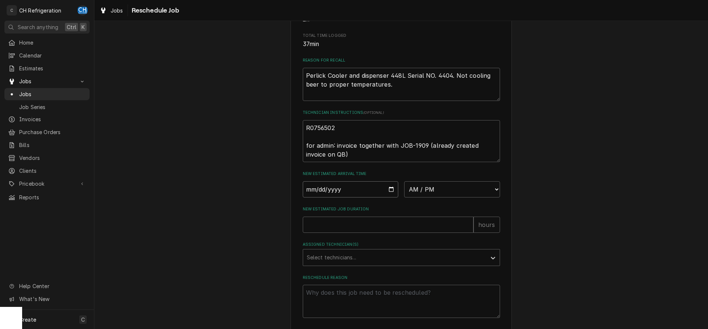
click at [389, 198] on input "Date" at bounding box center [351, 189] width 96 height 16
type input "[DATE]"
type textarea "x"
click at [404, 181] on select "AM / PM 6:00 AM 6:15 AM 6:30 AM 6:45 AM 7:00 AM 7:15 AM 7:30 AM 7:45 AM 8:00 AM…" at bounding box center [452, 189] width 96 height 16
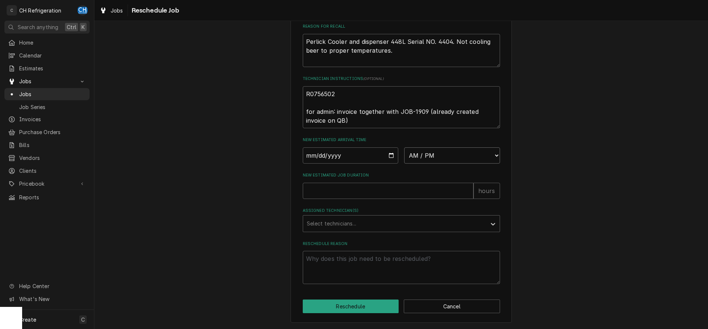
scroll to position [231, 0]
click at [404, 147] on select "AM / PM 6:00 AM 6:15 AM 6:30 AM 6:45 AM 7:00 AM 7:15 AM 7:30 AM 7:45 AM 8:00 AM…" at bounding box center [452, 155] width 96 height 16
select select "14:00:00"
click option "2:00 PM" at bounding box center [0, 0] width 0 height 0
click at [352, 197] on input "New Estimated Job Duration" at bounding box center [388, 191] width 171 height 16
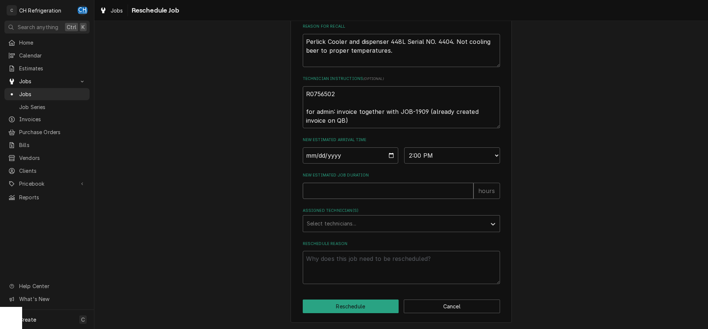
type textarea "x"
type input "6"
click at [351, 227] on div "Assigned Technician(s)" at bounding box center [395, 223] width 176 height 13
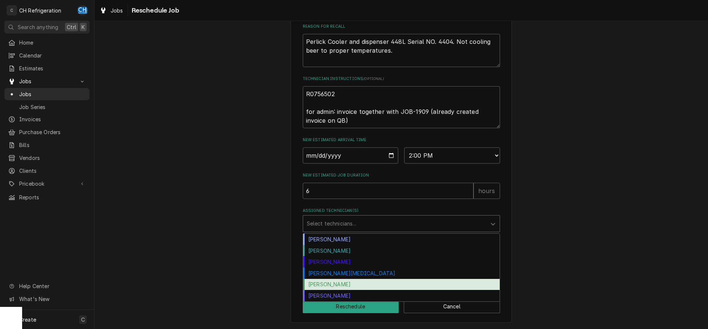
click at [336, 282] on div "Ruben Perez" at bounding box center [401, 284] width 197 height 11
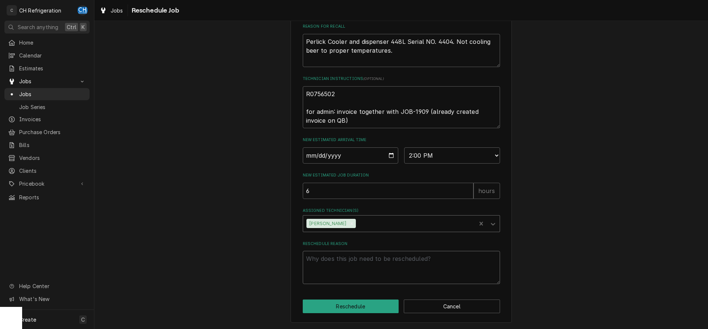
click at [335, 267] on textarea "Reschedule Reason" at bounding box center [401, 267] width 197 height 33
type textarea "x"
type textarea "p"
type textarea "x"
type textarea "pa"
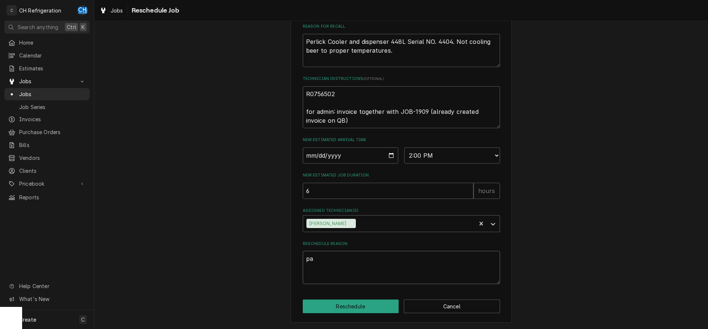
type textarea "x"
type textarea "par"
type textarea "x"
type textarea "part"
type textarea "x"
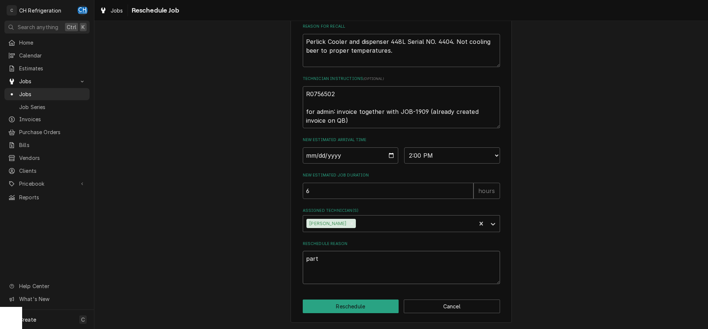
type textarea "parts"
type textarea "x"
type textarea "part"
type textarea "x"
type textarea "par"
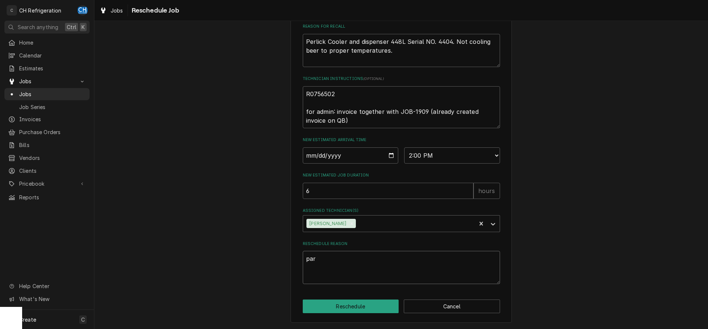
type textarea "x"
type textarea "pa"
type textarea "x"
type textarea "p"
type textarea "x"
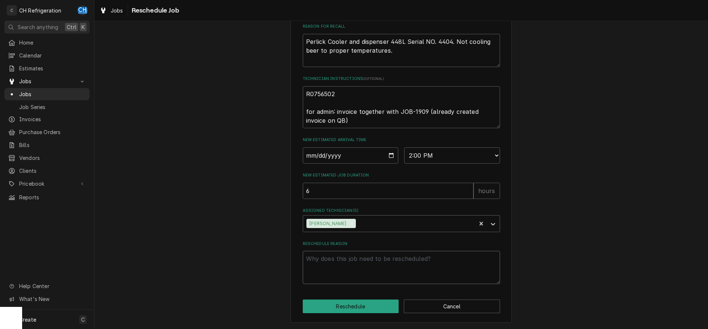
type textarea "x"
type textarea "q"
type textarea "x"
type textarea "qu"
type textarea "x"
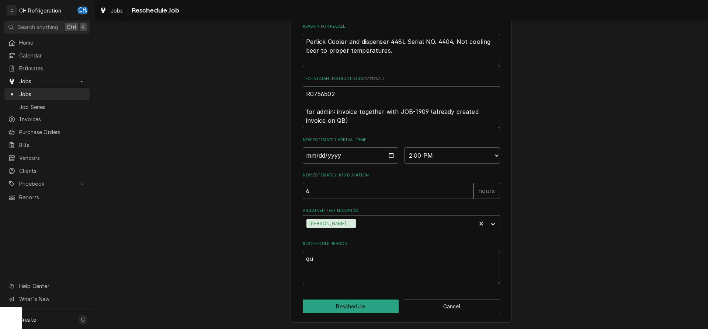
type textarea "quo"
type textarea "x"
type textarea "quot"
type textarea "x"
type textarea "quote"
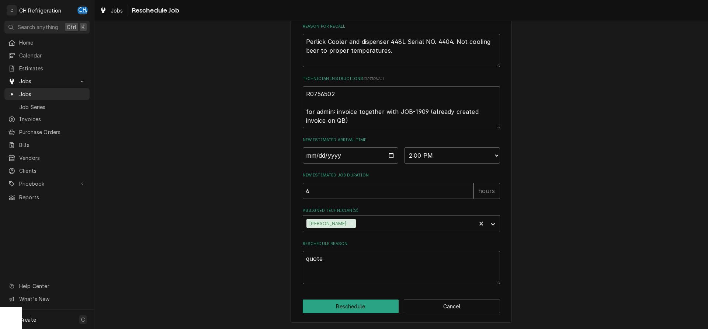
type textarea "x"
type textarea "quote"
type textarea "x"
type textarea "quote a"
type textarea "x"
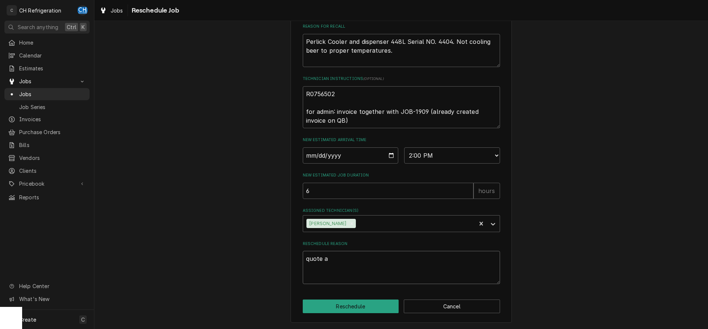
type textarea "quote ap"
type textarea "x"
type textarea "quote app"
type textarea "x"
type textarea "quote appr"
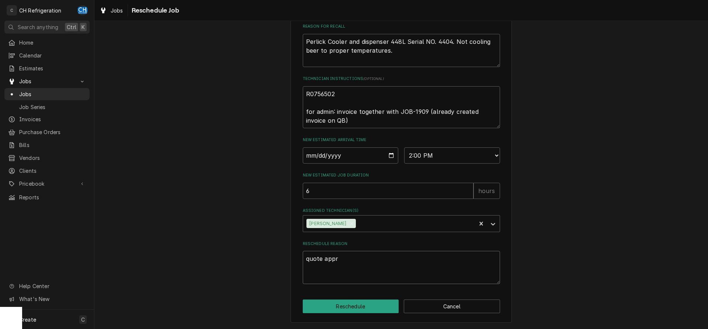
type textarea "x"
type textarea "quote appro"
type textarea "x"
type textarea "quote approv"
type textarea "x"
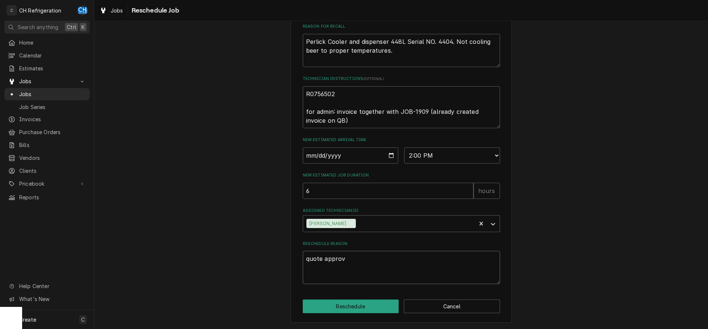
type textarea "quote approve"
type textarea "x"
type textarea "quote approved"
type textarea "x"
type textarea "quote approved"
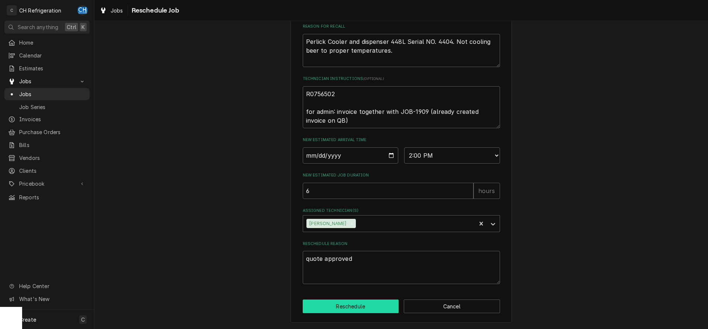
click at [349, 307] on button "Reschedule" at bounding box center [351, 307] width 96 height 14
type textarea "x"
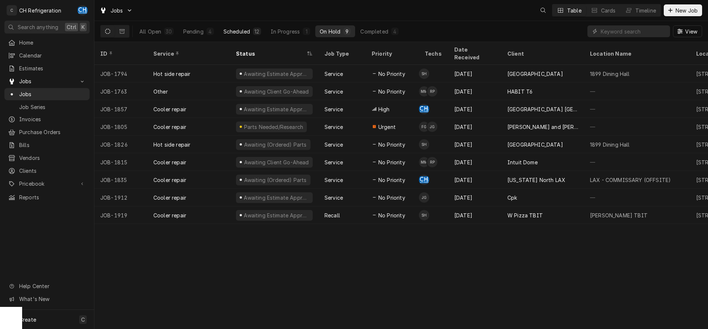
click at [256, 37] on button "Scheduled 12" at bounding box center [242, 31] width 46 height 12
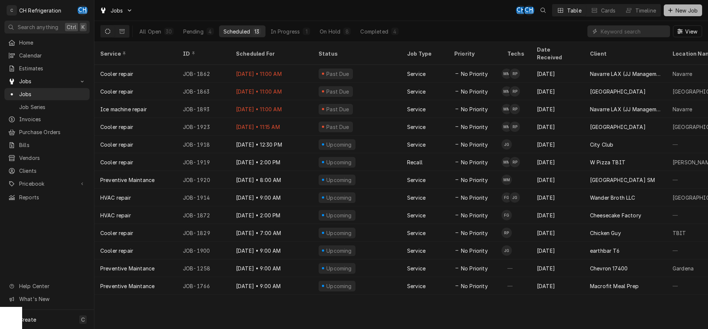
click at [673, 8] on div "Dynamic Content Wrapper" at bounding box center [670, 10] width 7 height 7
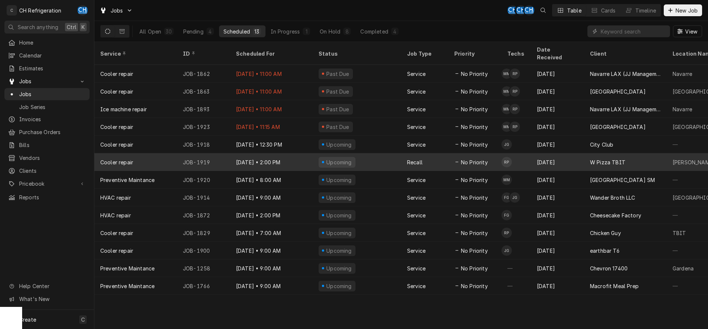
click at [548, 153] on div "[DATE]" at bounding box center [557, 162] width 53 height 18
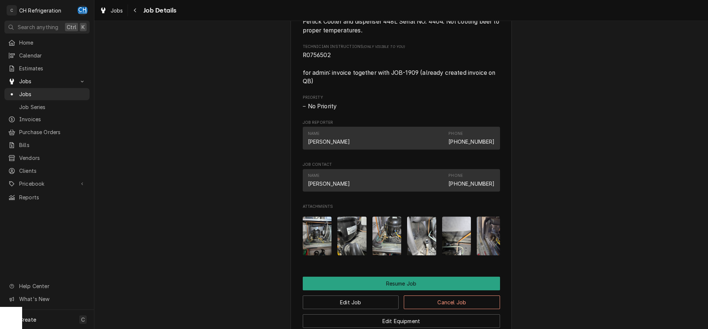
scroll to position [746, 0]
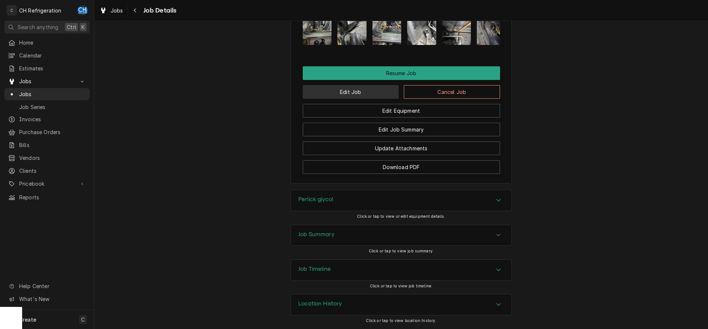
click at [353, 97] on button "Edit Job" at bounding box center [351, 92] width 96 height 14
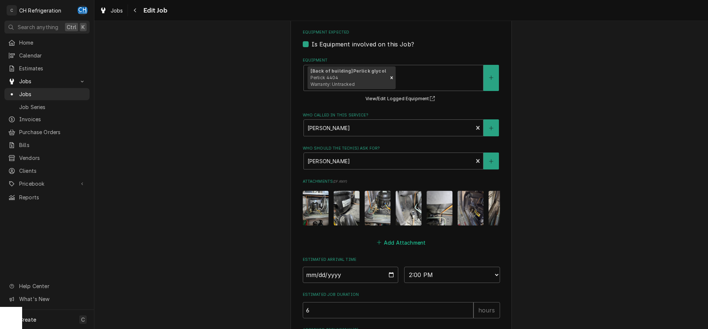
scroll to position [480, 0]
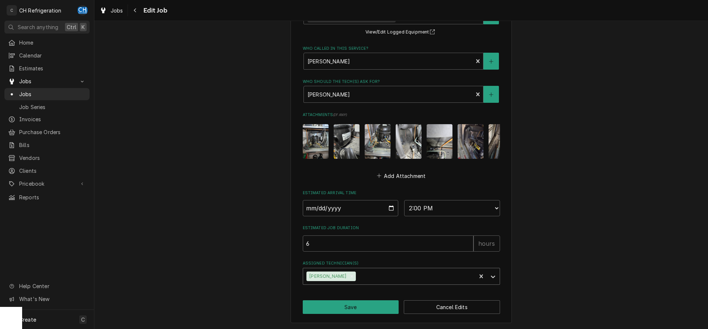
click at [359, 277] on div "Assigned Technician(s)" at bounding box center [414, 276] width 115 height 13
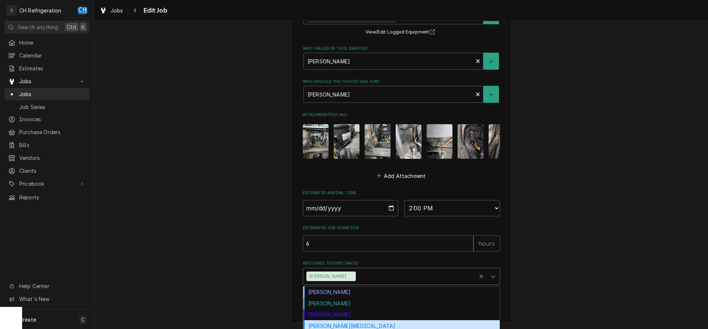
click at [336, 322] on div "Moises Melena" at bounding box center [401, 325] width 197 height 11
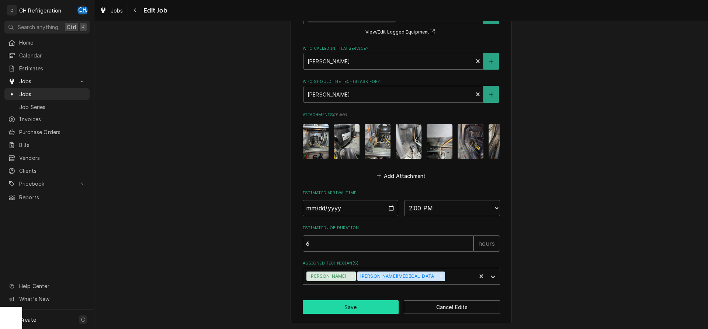
click at [338, 309] on button "Save" at bounding box center [351, 307] width 96 height 14
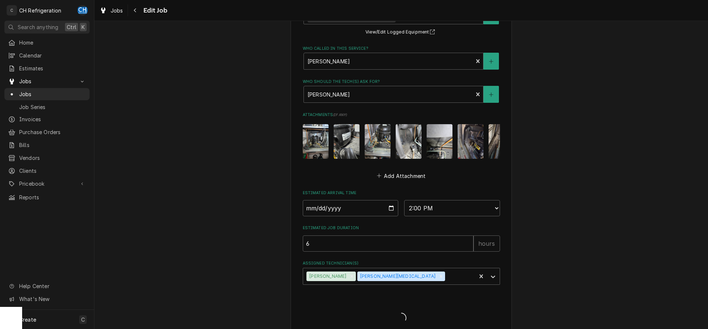
type textarea "x"
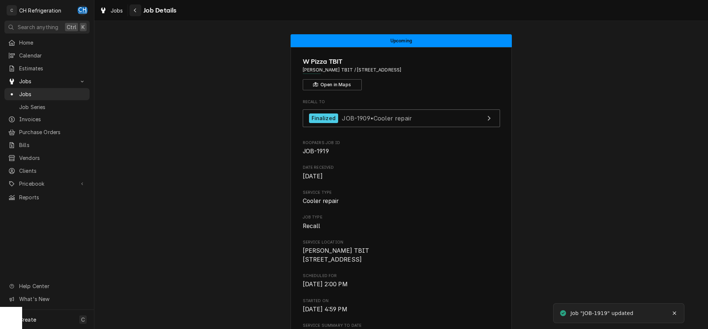
click at [136, 11] on icon "Navigate back" at bounding box center [134, 10] width 3 height 5
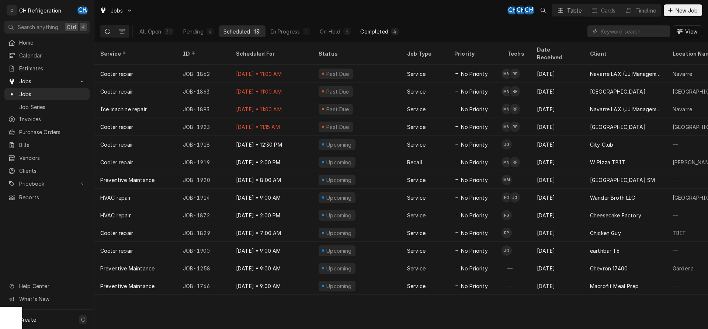
click at [388, 29] on button "Completed 4" at bounding box center [379, 31] width 47 height 12
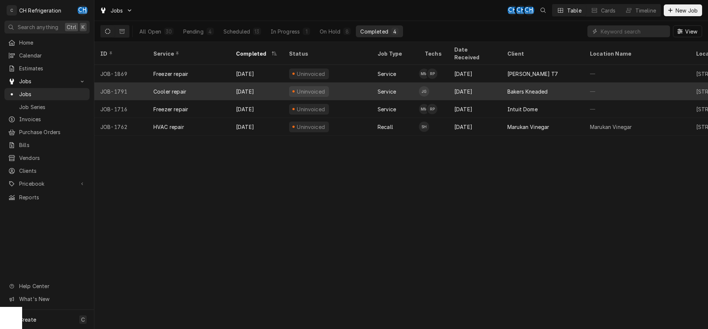
click at [514, 83] on div "Bakers Kneaded" at bounding box center [542, 92] width 83 height 18
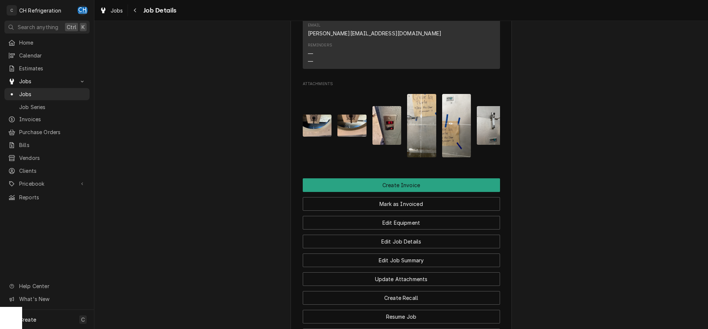
scroll to position [649, 0]
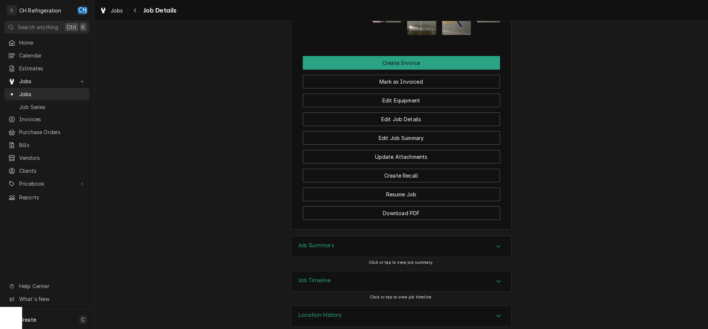
click at [371, 236] on div "Job Summary" at bounding box center [401, 246] width 220 height 21
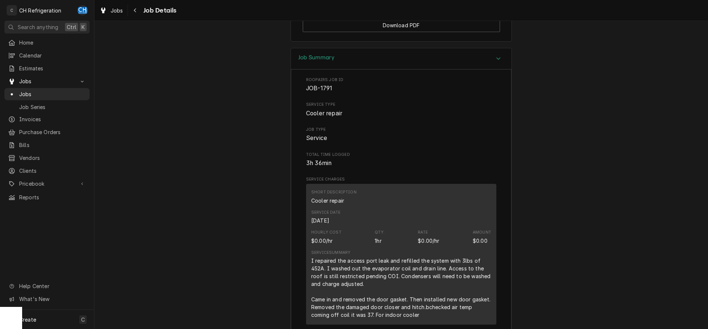
scroll to position [950, 0]
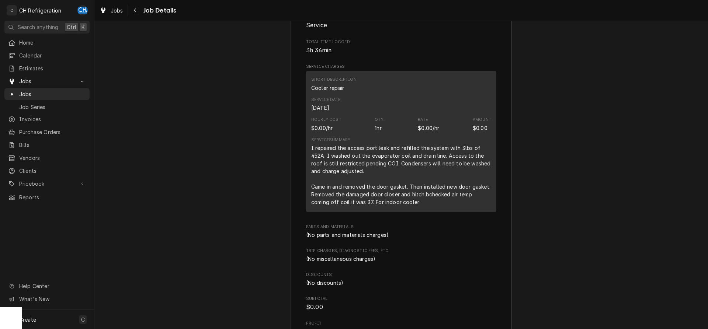
click at [393, 187] on div "I repaired the access port leak and refilled the system with 3lbs of 452A. I wa…" at bounding box center [401, 175] width 180 height 62
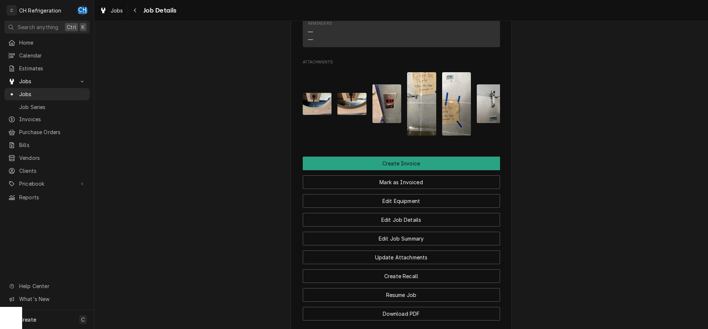
scroll to position [538, 0]
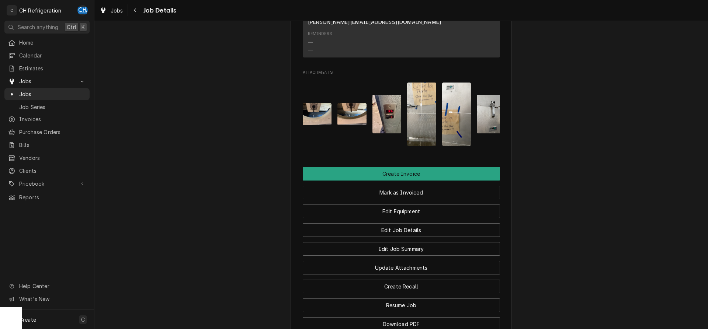
click at [428, 106] on img "Attachments" at bounding box center [421, 114] width 29 height 63
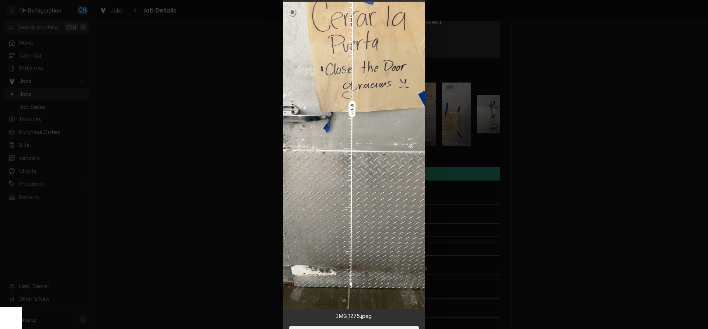
click at [602, 124] on div at bounding box center [354, 164] width 708 height 329
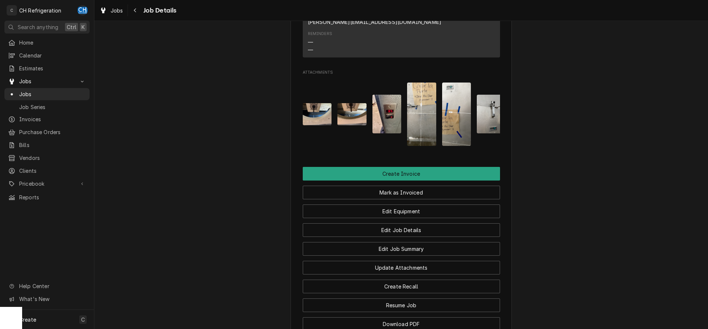
click at [446, 107] on img "Attachments" at bounding box center [456, 114] width 29 height 63
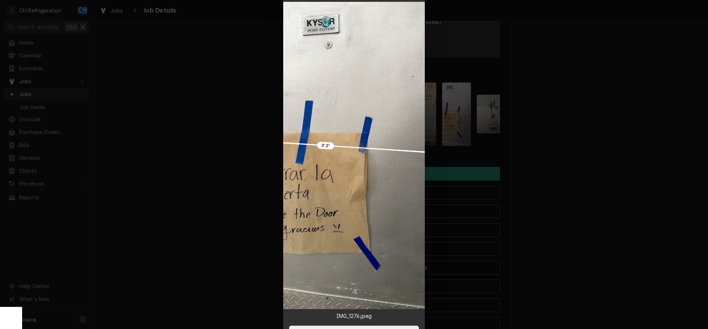
click at [602, 140] on div at bounding box center [354, 164] width 708 height 329
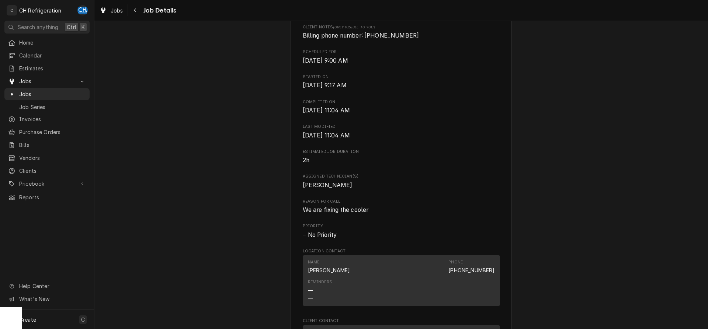
scroll to position [0, 0]
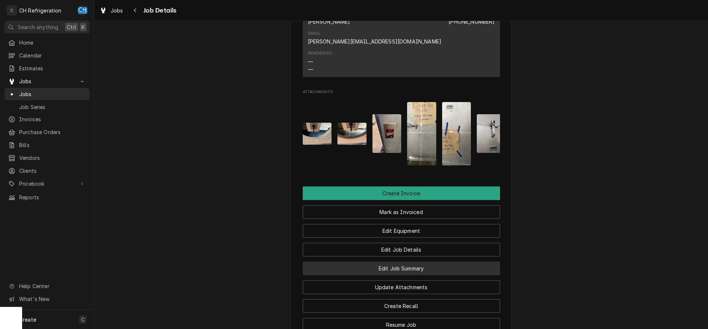
scroll to position [500, 0]
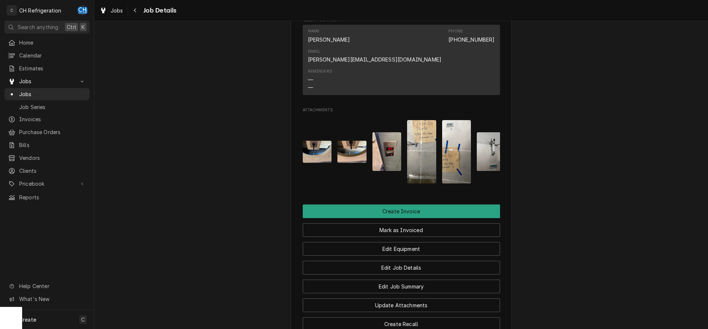
click at [321, 141] on img "Attachments" at bounding box center [317, 152] width 29 height 22
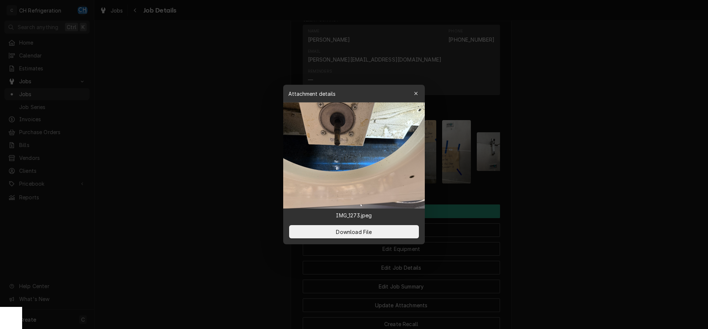
click at [609, 162] on div at bounding box center [354, 164] width 708 height 329
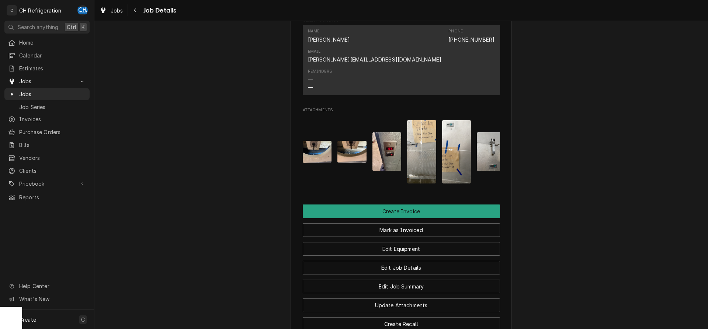
click at [356, 141] on img "Attachments" at bounding box center [351, 152] width 29 height 22
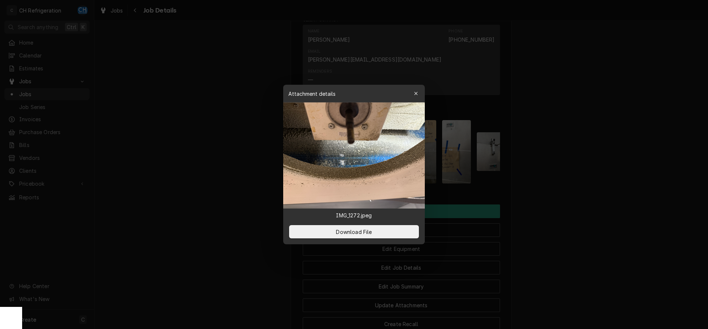
click at [586, 155] on div at bounding box center [354, 164] width 708 height 329
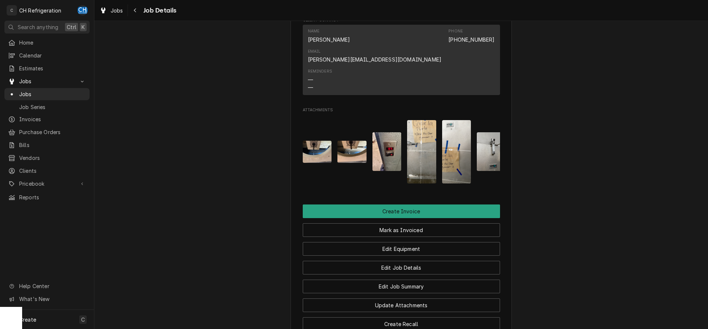
click at [391, 146] on img "Attachments" at bounding box center [386, 151] width 29 height 39
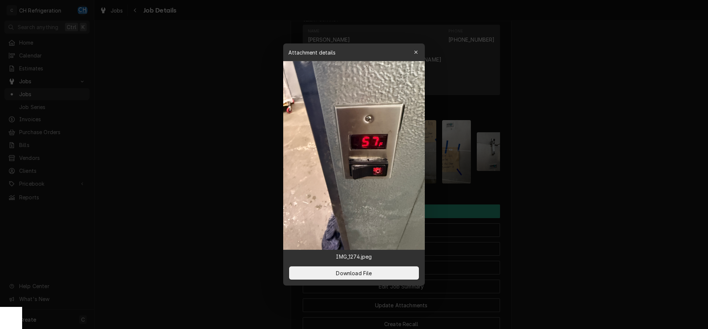
click at [585, 153] on div at bounding box center [354, 164] width 708 height 329
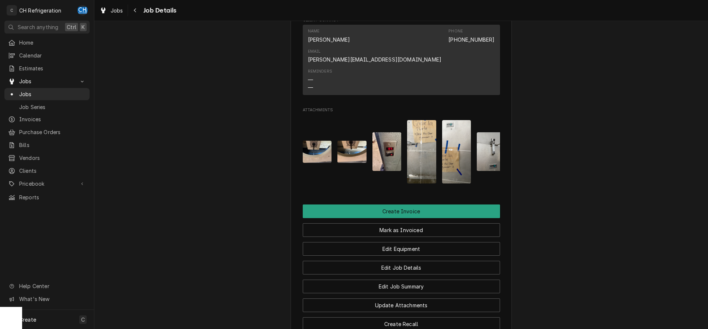
click at [435, 146] on img "Attachments" at bounding box center [421, 151] width 29 height 63
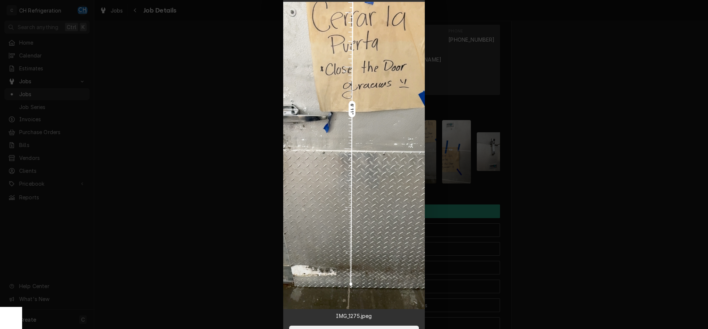
click at [580, 149] on div at bounding box center [354, 164] width 708 height 329
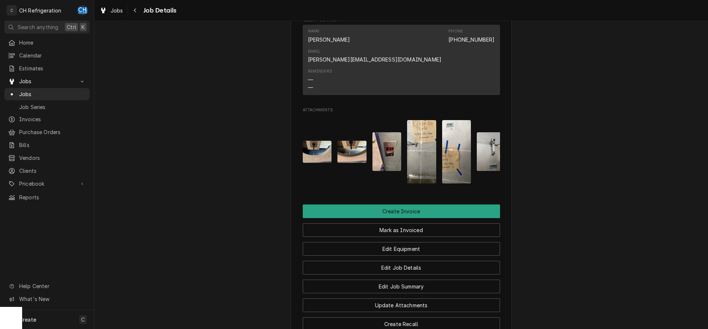
click at [480, 144] on img "Attachments" at bounding box center [491, 151] width 29 height 39
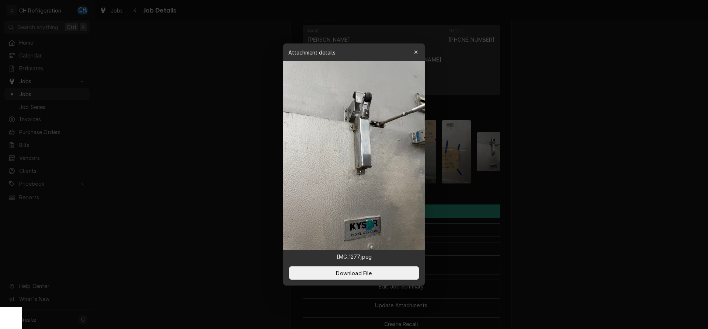
click at [600, 159] on div at bounding box center [354, 164] width 708 height 329
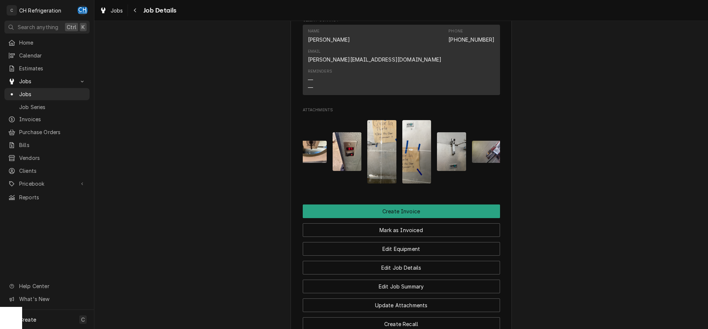
scroll to position [0, 81]
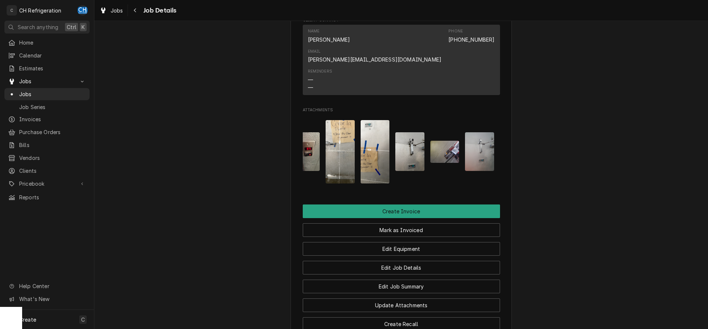
click at [444, 145] on img "Attachments" at bounding box center [444, 152] width 29 height 22
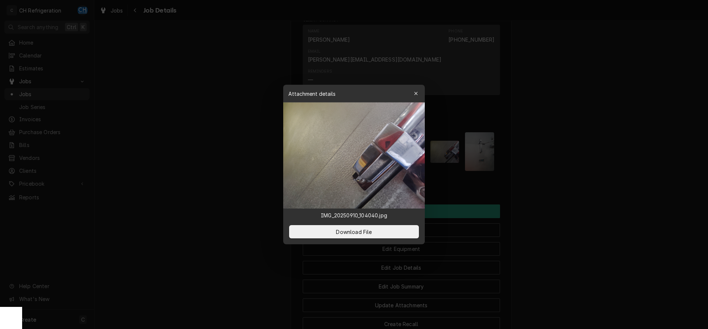
click at [567, 153] on div at bounding box center [354, 164] width 708 height 329
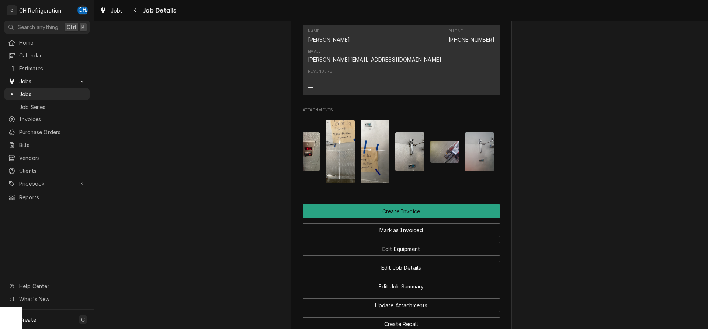
click at [477, 160] on button "Attachments" at bounding box center [479, 151] width 29 height 63
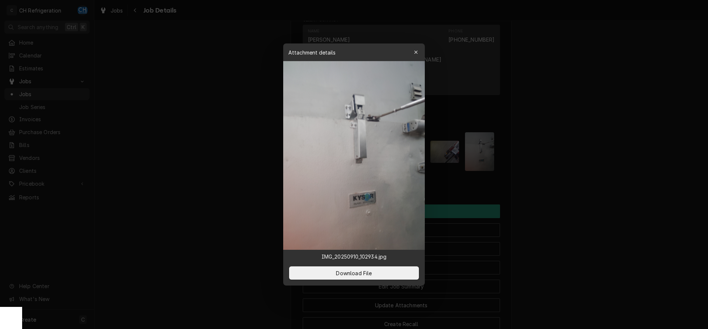
click at [540, 156] on div at bounding box center [354, 164] width 708 height 329
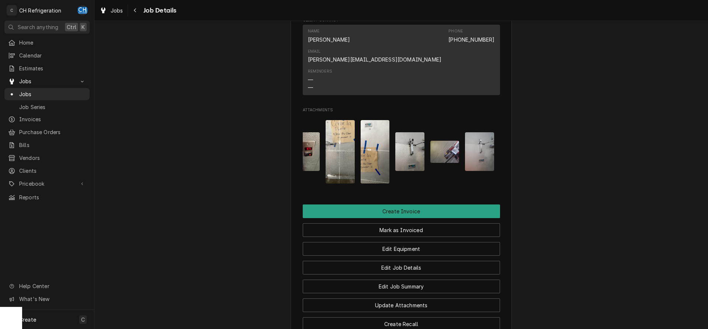
click at [438, 145] on img "Attachments" at bounding box center [444, 152] width 29 height 22
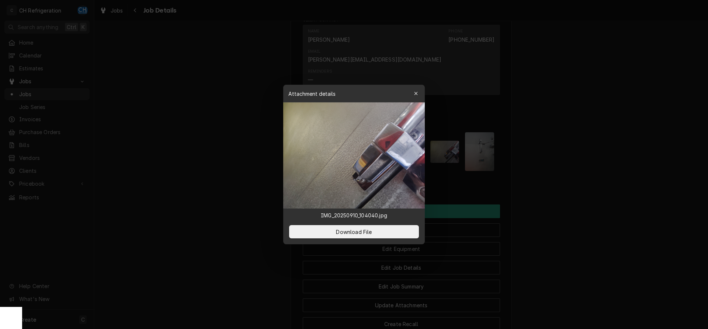
click at [564, 157] on div at bounding box center [354, 164] width 708 height 329
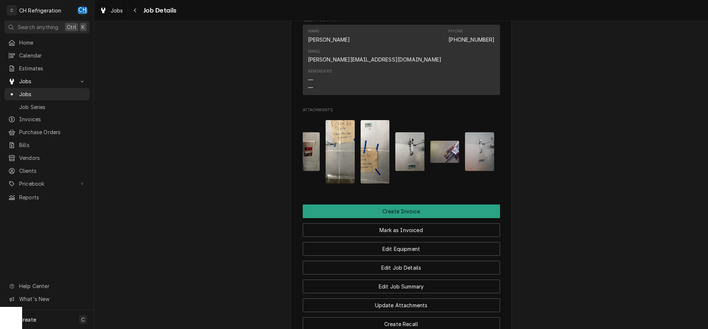
click at [408, 144] on img "Attachments" at bounding box center [409, 151] width 29 height 39
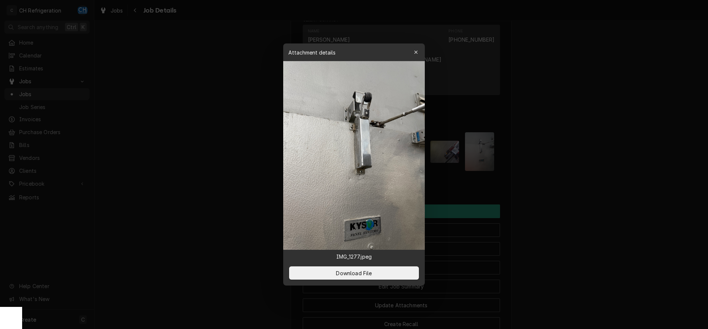
click at [564, 160] on div at bounding box center [354, 164] width 708 height 329
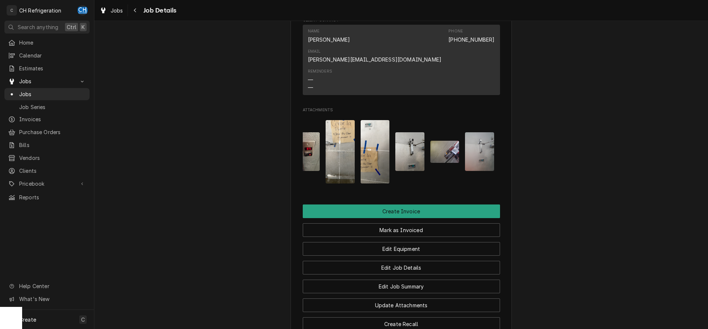
click at [492, 140] on img "Attachments" at bounding box center [479, 151] width 29 height 39
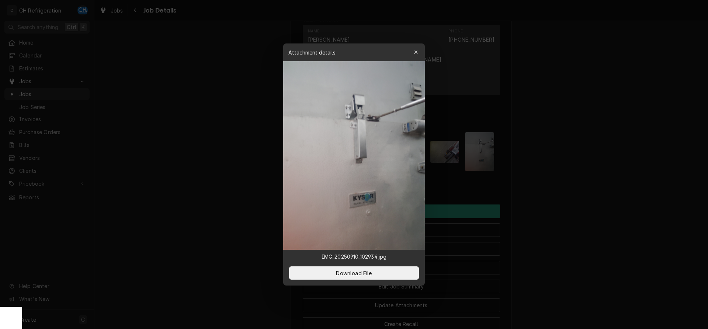
click at [578, 152] on div at bounding box center [354, 164] width 708 height 329
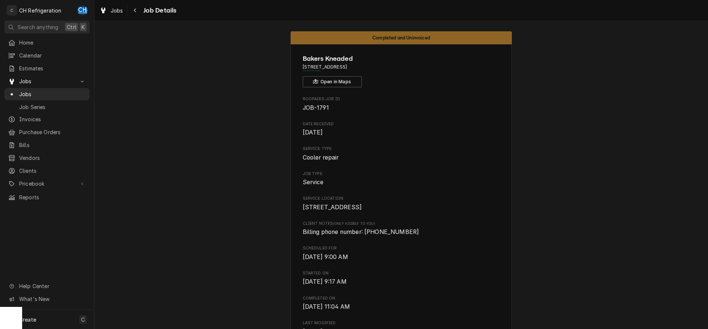
scroll to position [0, 0]
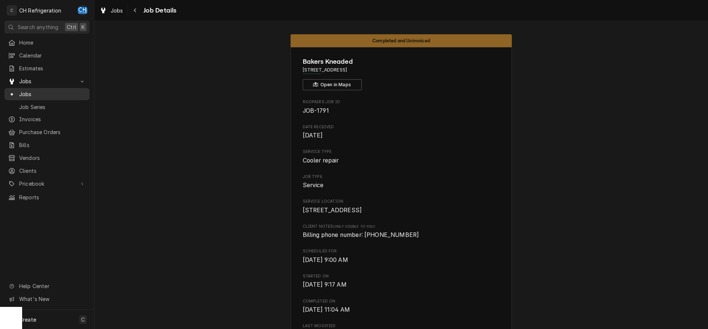
click at [30, 94] on span "Jobs" at bounding box center [52, 94] width 67 height 8
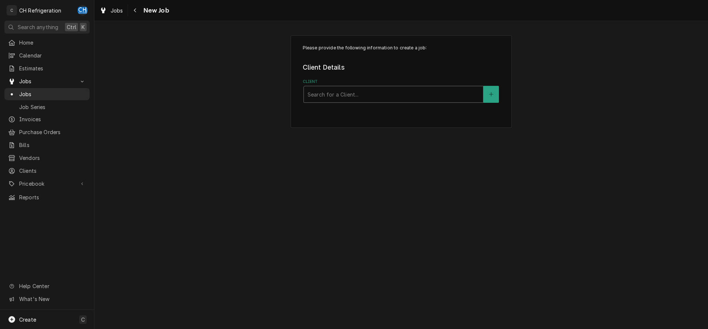
click at [364, 102] on div "Search for a Client..." at bounding box center [393, 94] width 179 height 16
type input "w pizz"
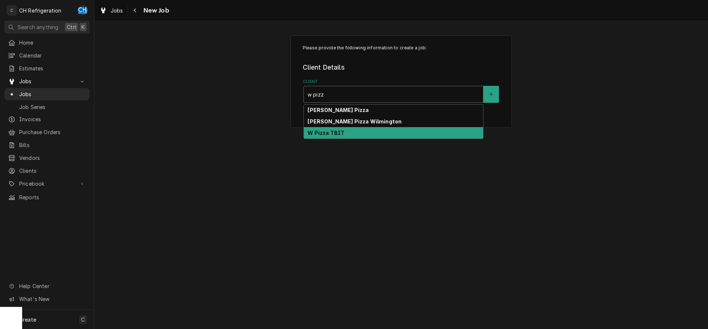
click at [348, 132] on div "W Pizza TBIT" at bounding box center [393, 132] width 179 height 11
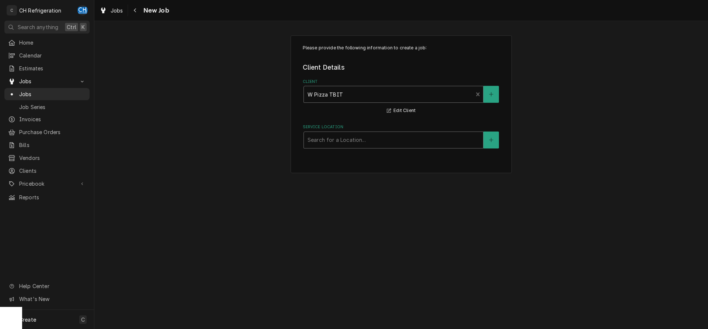
click at [368, 135] on div "Service Location" at bounding box center [393, 139] width 172 height 13
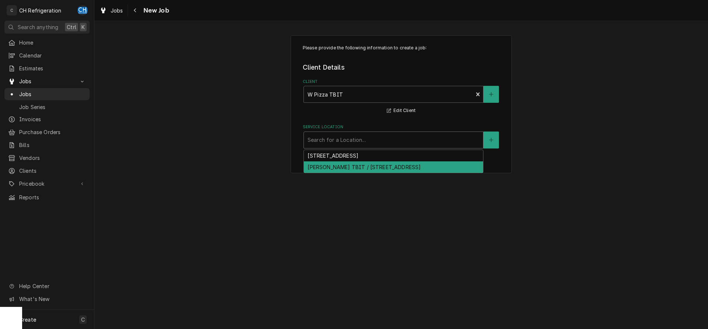
click at [361, 169] on div "Wolfgang Pizza TBIT / 4 World Way, Los Angeles, CA 90045" at bounding box center [393, 166] width 179 height 11
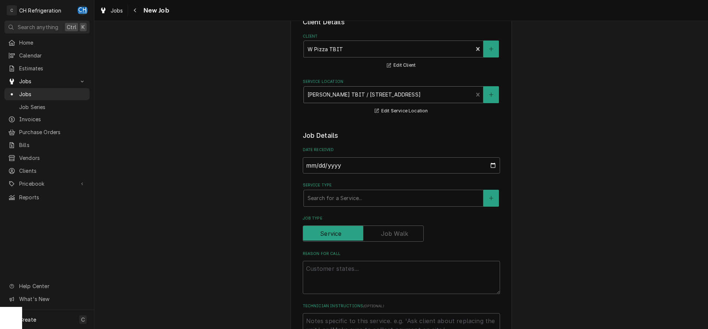
scroll to position [75, 0]
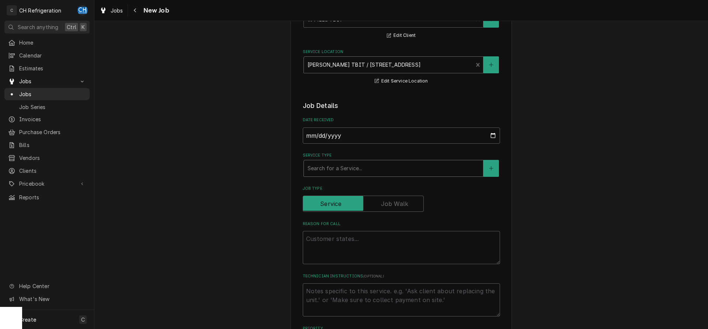
click at [352, 167] on div "Service Type" at bounding box center [393, 168] width 172 height 13
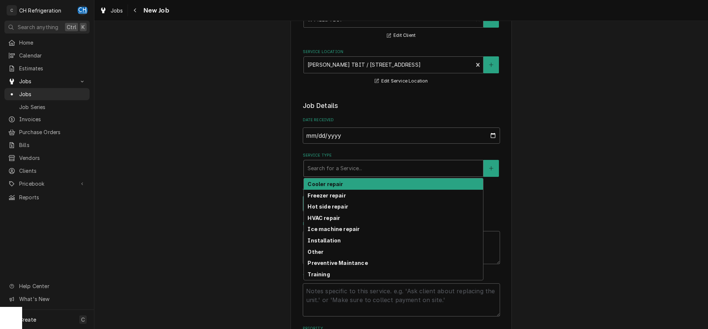
click at [348, 181] on div "Cooler repair" at bounding box center [393, 183] width 179 height 11
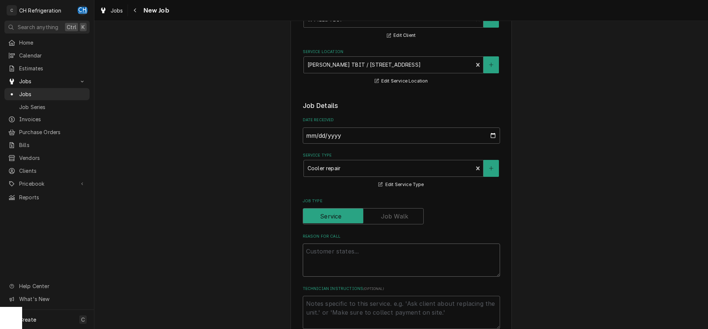
drag, startPoint x: 312, startPoint y: 247, endPoint x: 321, endPoint y: 249, distance: 9.5
paste textarea "Refrigerator not temping"
type textarea "x"
type textarea "Refrigerator not temping"
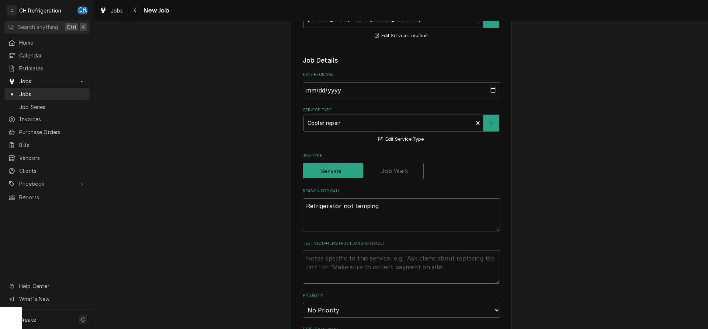
scroll to position [150, 0]
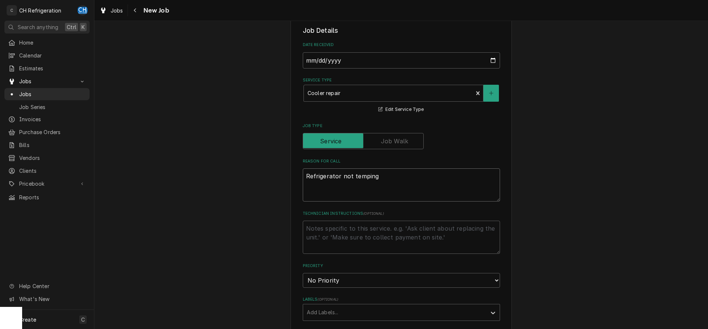
type textarea "x"
type textarea "Refrigerator not temping"
click at [395, 235] on textarea "Technician Instructions ( optional )" at bounding box center [401, 237] width 197 height 33
click at [330, 232] on textarea "Technician Instructions ( optional )" at bounding box center [401, 237] width 197 height 33
paste textarea "R0763282"
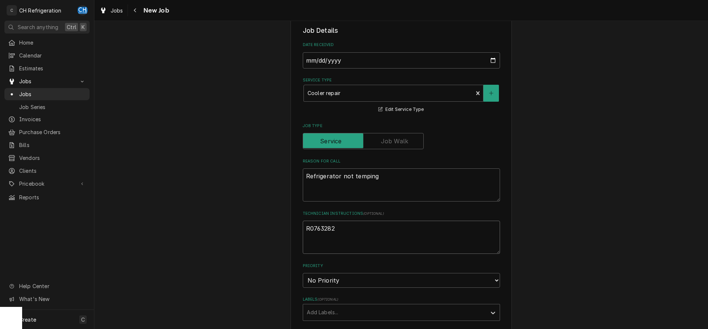
type textarea "x"
type textarea "R0763282"
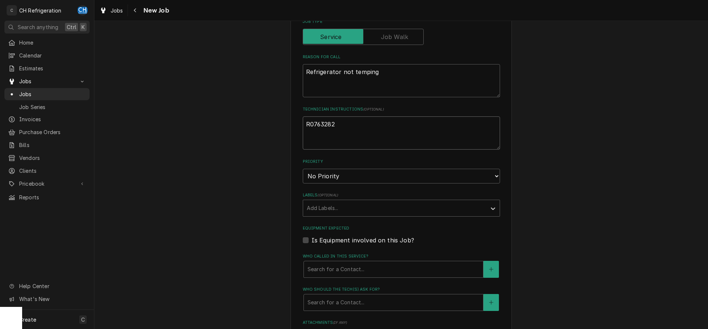
type textarea "x"
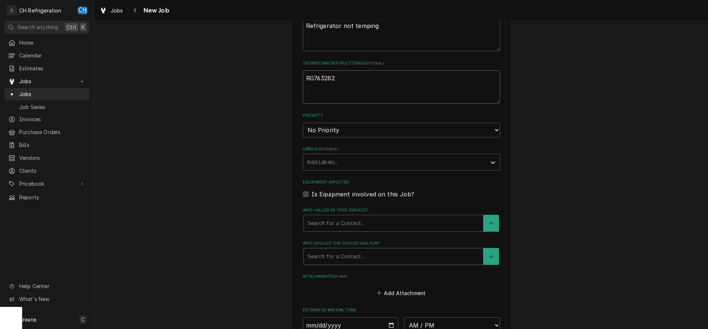
type textarea "R0763282"
click at [340, 256] on div "Who should the tech(s) ask for?" at bounding box center [393, 256] width 172 height 13
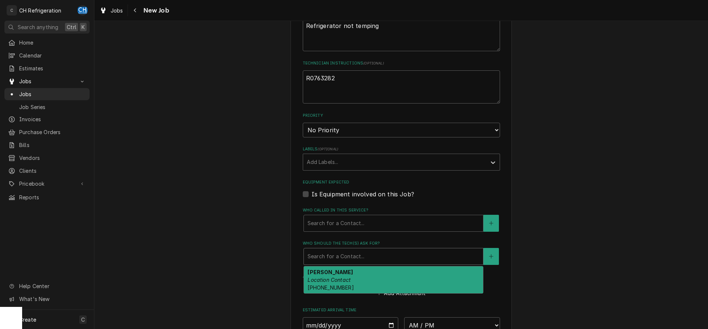
drag, startPoint x: 355, startPoint y: 279, endPoint x: 413, endPoint y: 255, distance: 63.0
click at [355, 279] on div "Omar Romani Location Contact (310) 486-6267" at bounding box center [393, 280] width 179 height 27
type textarea "x"
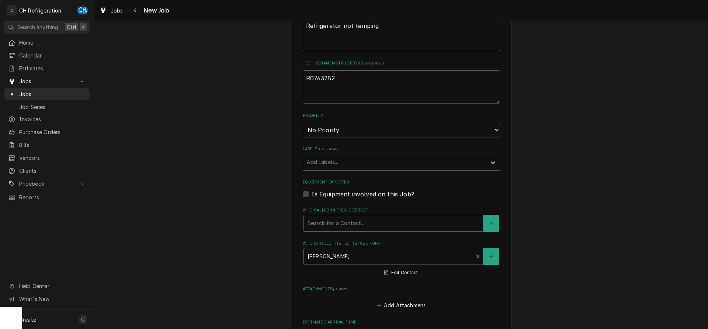
scroll to position [451, 0]
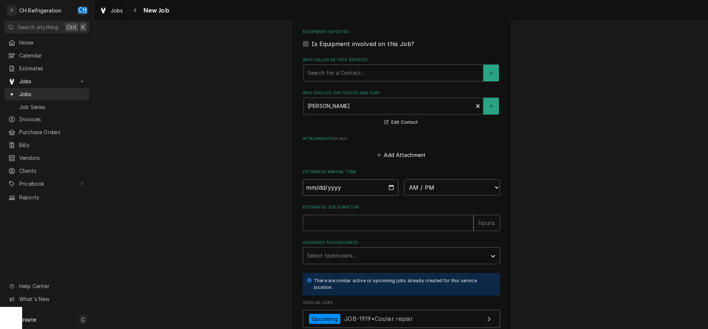
click at [387, 186] on input "Date" at bounding box center [351, 188] width 96 height 16
type input "[DATE]"
type textarea "x"
click at [404, 180] on select "AM / PM 6:00 AM 6:15 AM 6:30 AM 6:45 AM 7:00 AM 7:15 AM 7:30 AM 7:45 AM 8:00 AM…" at bounding box center [452, 188] width 96 height 16
select select "13:00:00"
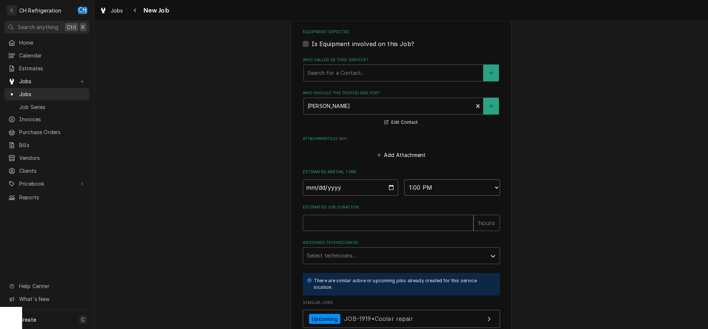
click option "1:00 PM" at bounding box center [0, 0] width 0 height 0
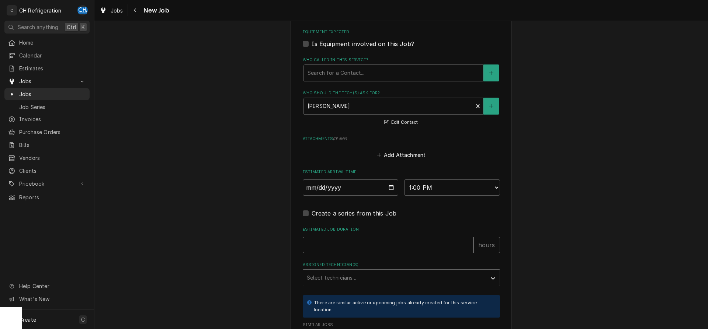
click at [361, 244] on input "Estimated Job Duration" at bounding box center [388, 245] width 171 height 16
type textarea "x"
type input "2"
type textarea "x"
type input "2"
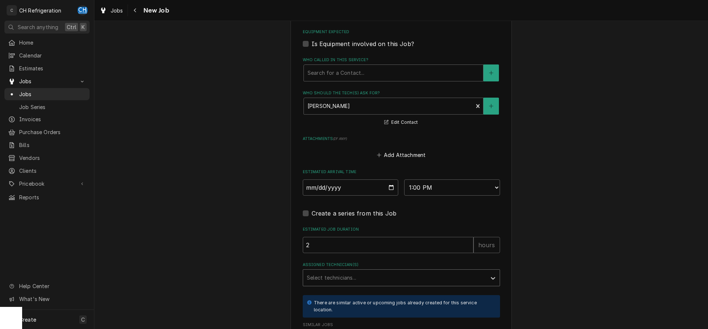
click at [313, 282] on div "Assigned Technician(s)" at bounding box center [395, 277] width 176 height 13
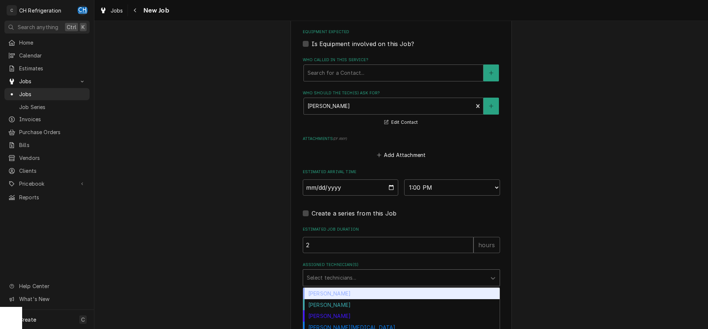
click at [351, 293] on div "[PERSON_NAME]" at bounding box center [401, 293] width 197 height 11
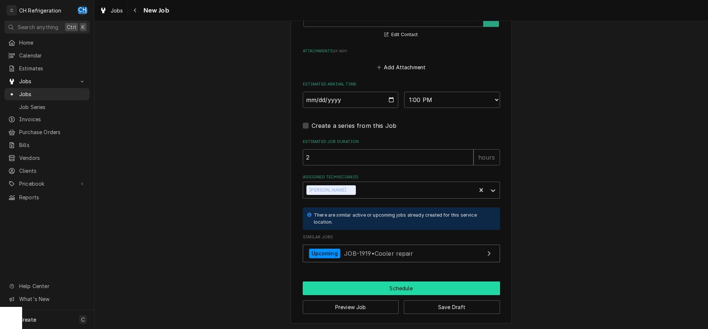
click at [373, 282] on button "Schedule" at bounding box center [401, 289] width 197 height 14
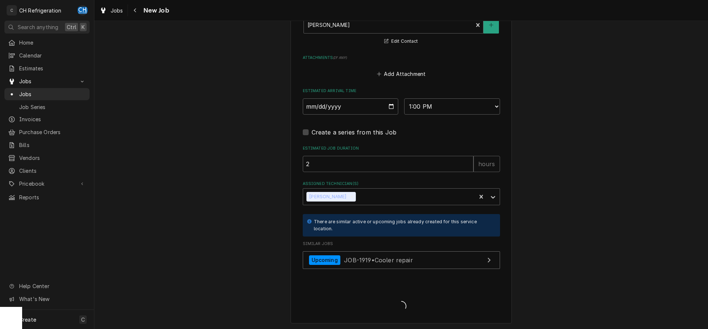
type textarea "x"
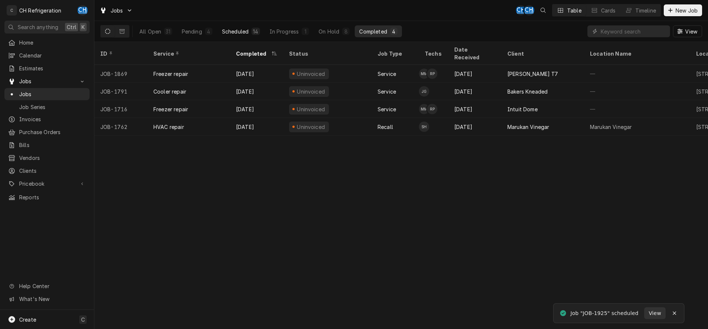
click at [248, 27] on button "Scheduled 14" at bounding box center [241, 31] width 47 height 12
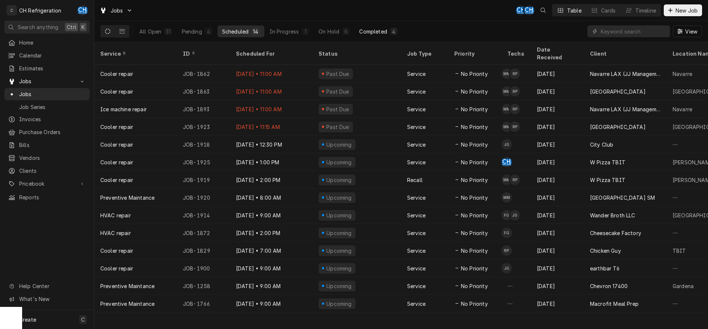
click at [383, 35] on div "Completed" at bounding box center [373, 32] width 28 height 8
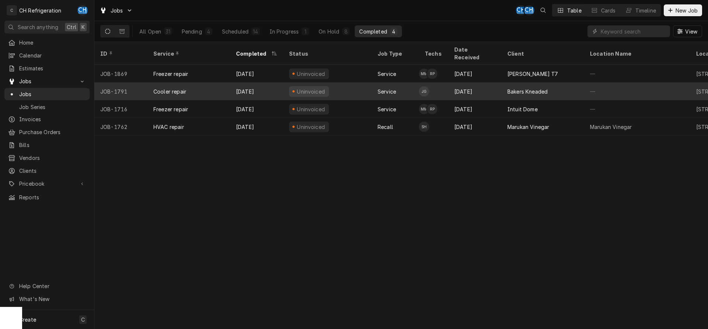
click at [434, 83] on td "JG" at bounding box center [433, 92] width 29 height 18
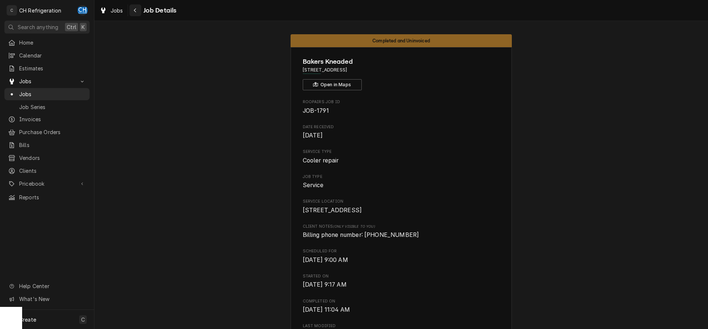
click at [140, 10] on button "Navigate back" at bounding box center [135, 10] width 12 height 12
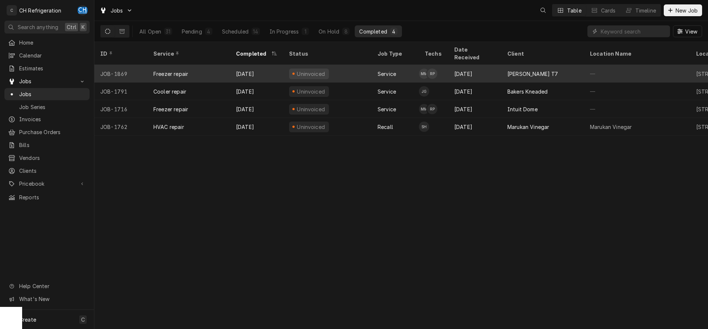
click at [535, 70] on div "[PERSON_NAME] T7" at bounding box center [542, 74] width 83 height 18
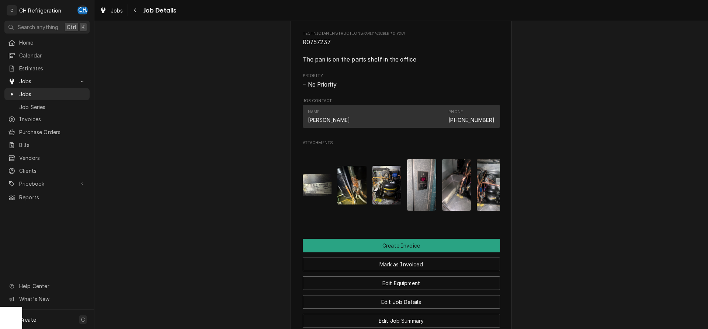
scroll to position [579, 0]
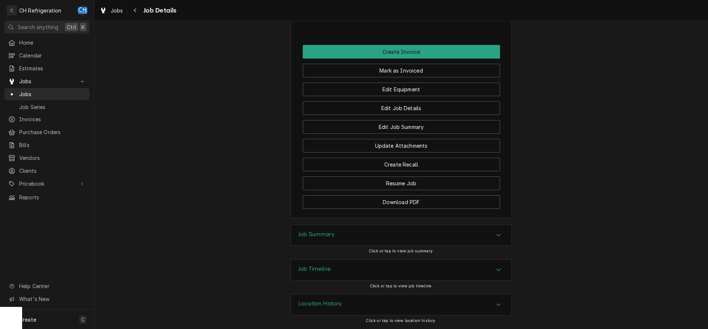
click at [401, 238] on div "Job Summary" at bounding box center [401, 235] width 220 height 21
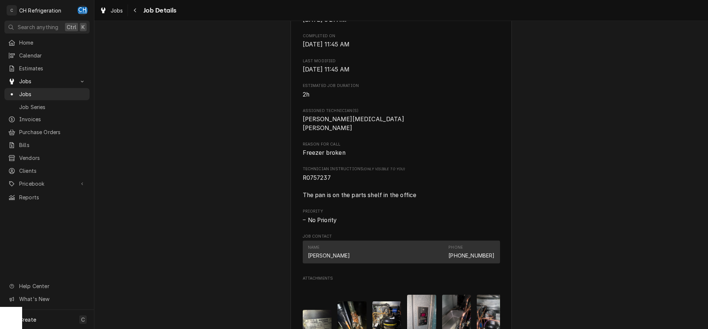
scroll to position [0, 0]
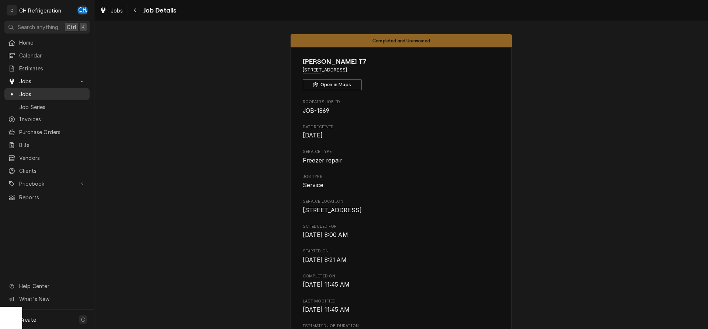
click at [45, 90] on span "Jobs" at bounding box center [52, 94] width 67 height 8
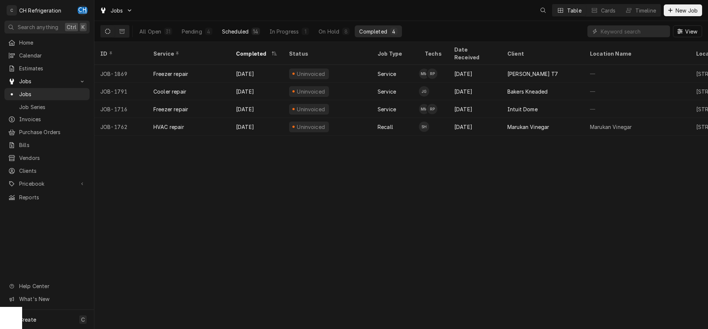
click at [255, 30] on div "14" at bounding box center [255, 32] width 5 height 8
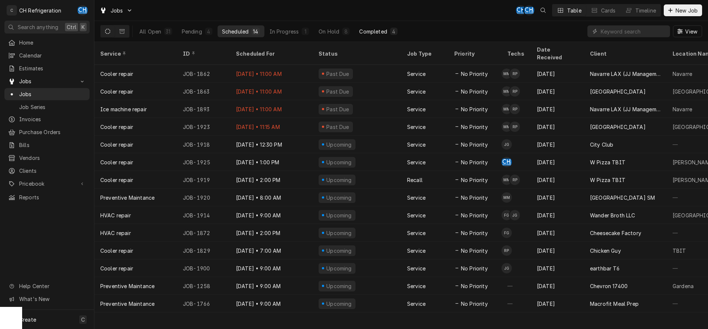
click at [374, 34] on div "Completed" at bounding box center [373, 32] width 28 height 8
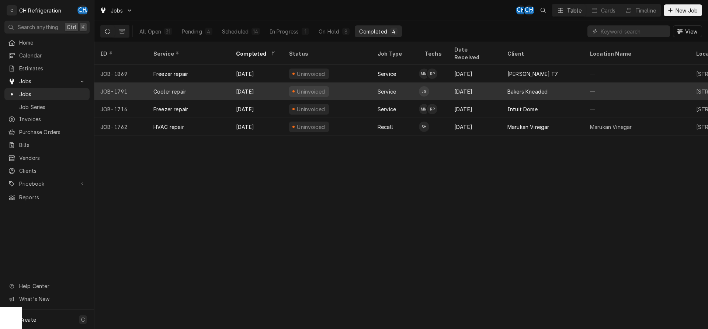
click at [507, 87] on div "Bakers Kneaded" at bounding box center [542, 92] width 83 height 18
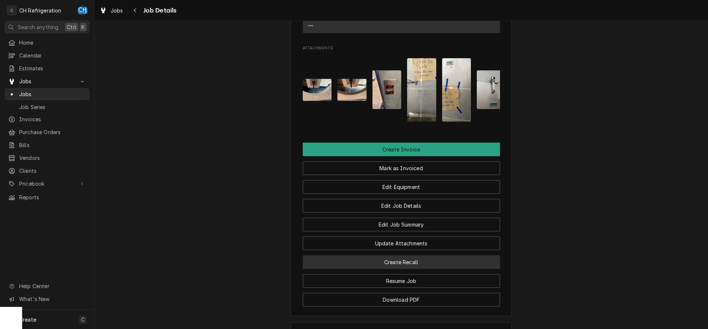
scroll to position [602, 0]
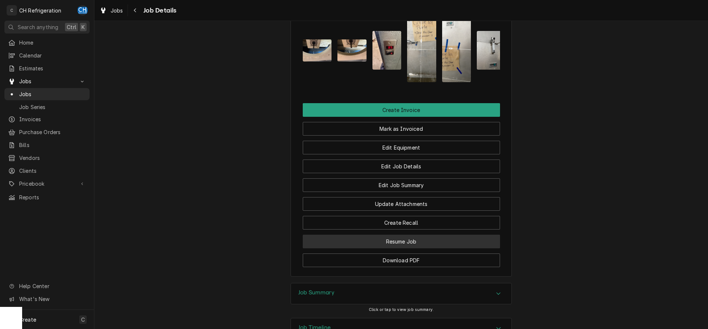
click at [429, 235] on button "Resume Job" at bounding box center [401, 242] width 197 height 14
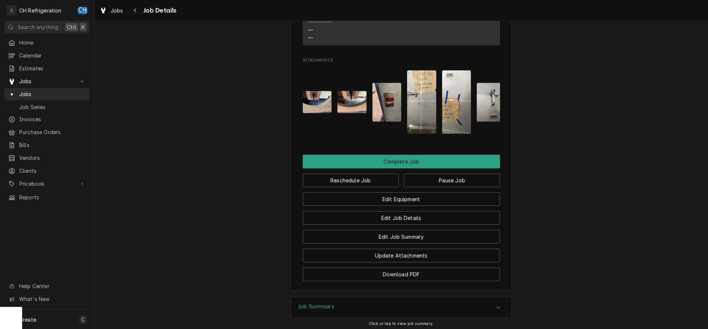
scroll to position [700, 0]
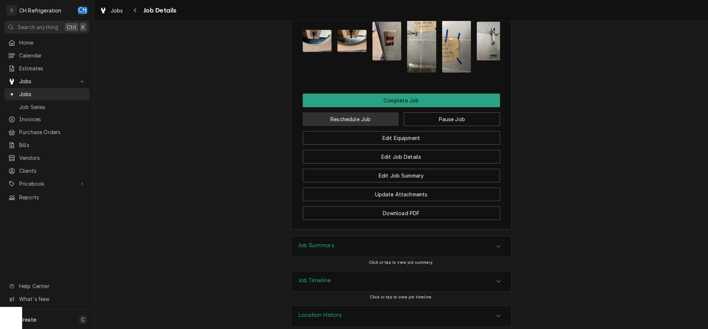
click at [351, 112] on button "Reschedule Job" at bounding box center [351, 119] width 96 height 14
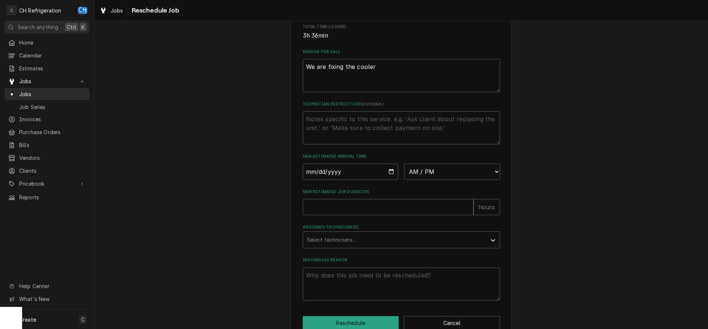
scroll to position [213, 0]
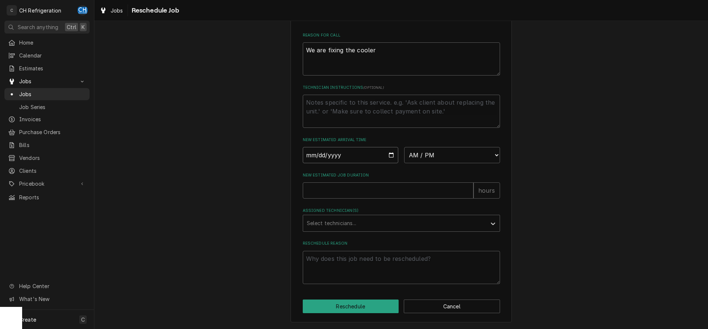
click at [388, 152] on input "Date" at bounding box center [351, 155] width 96 height 16
click at [390, 154] on input "Date" at bounding box center [351, 155] width 96 height 16
type input "[DATE]"
type textarea "x"
click at [404, 147] on select "AM / PM 6:00 AM 6:15 AM 6:30 AM 6:45 AM 7:00 AM 7:15 AM 7:30 AM 7:45 AM 8:00 AM…" at bounding box center [452, 155] width 96 height 16
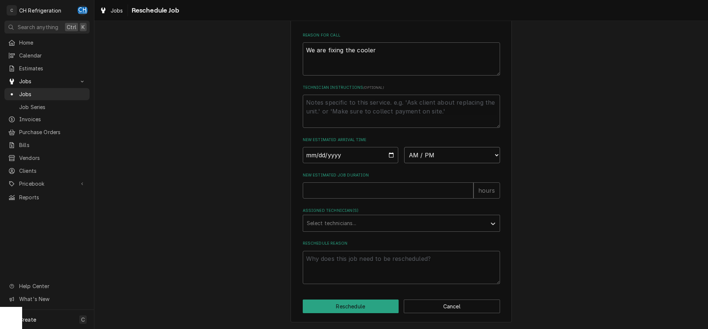
select select "13:00:00"
click option "1:00 PM" at bounding box center [0, 0] width 0 height 0
click at [376, 196] on input "New Estimated Job Duration" at bounding box center [388, 190] width 171 height 16
type textarea "x"
type input "2"
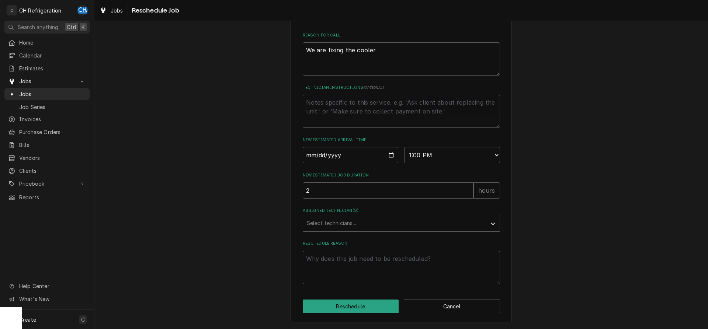
click at [362, 215] on div "Assigned Technician(s) Select technicians..." at bounding box center [401, 220] width 197 height 24
drag, startPoint x: 327, startPoint y: 194, endPoint x: 293, endPoint y: 189, distance: 33.5
click at [303, 189] on input "2" at bounding box center [388, 190] width 171 height 16
type textarea "x"
type input "1"
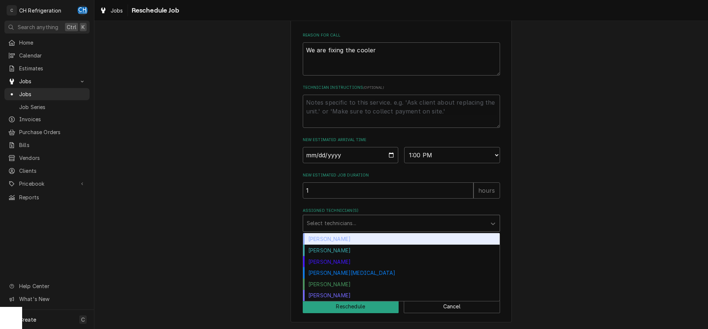
click at [333, 226] on div "Assigned Technician(s)" at bounding box center [395, 223] width 176 height 13
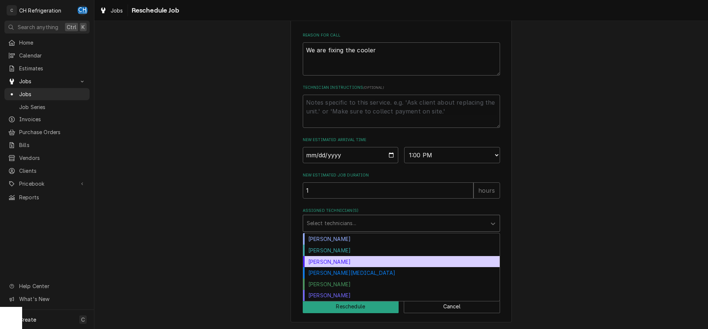
click at [332, 261] on div "[PERSON_NAME]" at bounding box center [401, 261] width 197 height 11
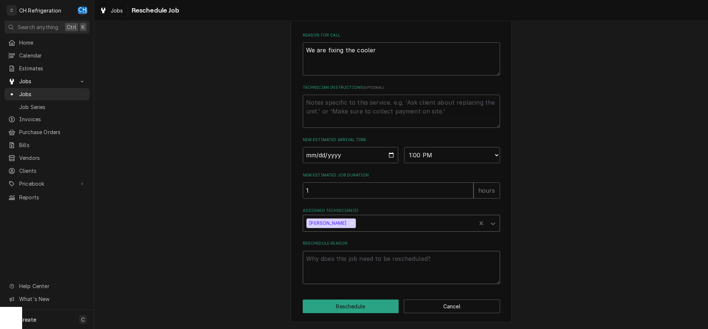
click at [365, 265] on textarea "Reschedule Reason" at bounding box center [401, 267] width 197 height 33
type textarea "x"
type textarea "h"
type textarea "x"
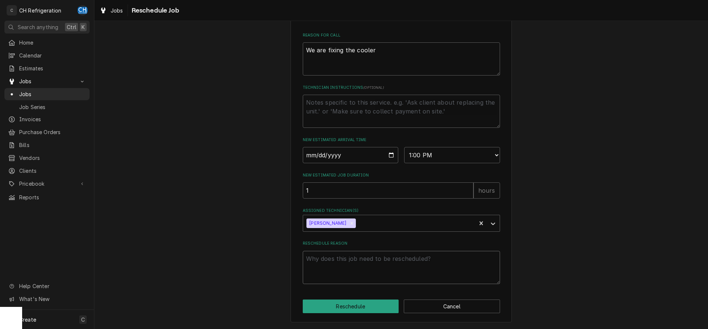
type textarea "s"
type textarea "x"
type textarea "sp"
type textarea "x"
type textarea "spr"
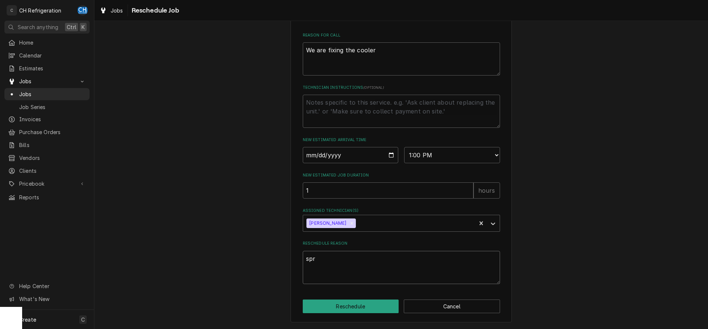
type textarea "x"
type textarea "spri"
type textarea "x"
type textarea "sprin"
type textarea "x"
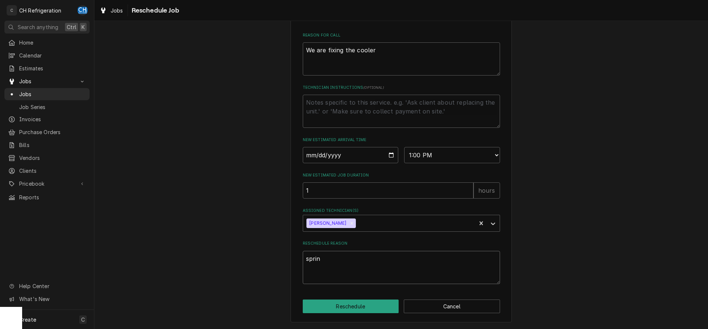
type textarea "spring"
type textarea "x"
type textarea "springs"
type textarea "x"
type textarea "springs"
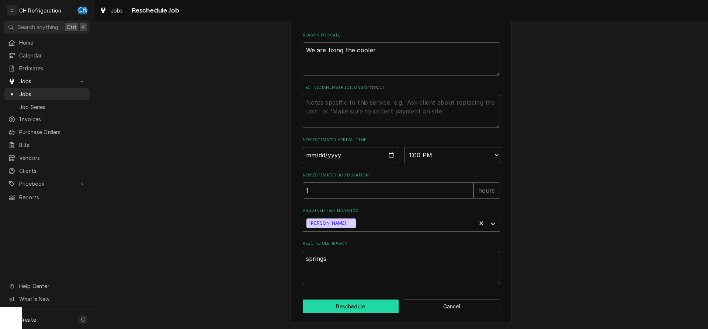
click at [368, 306] on button "Reschedule" at bounding box center [351, 307] width 96 height 14
type textarea "x"
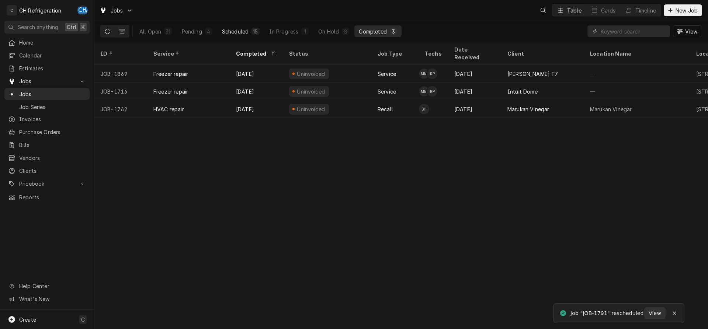
click at [242, 28] on div "Scheduled" at bounding box center [235, 32] width 27 height 8
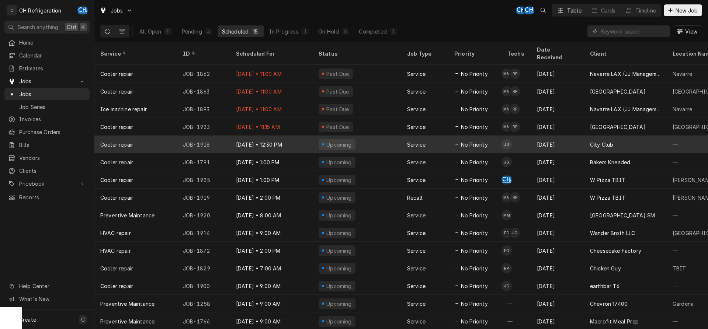
click at [567, 136] on div "[DATE]" at bounding box center [557, 145] width 53 height 18
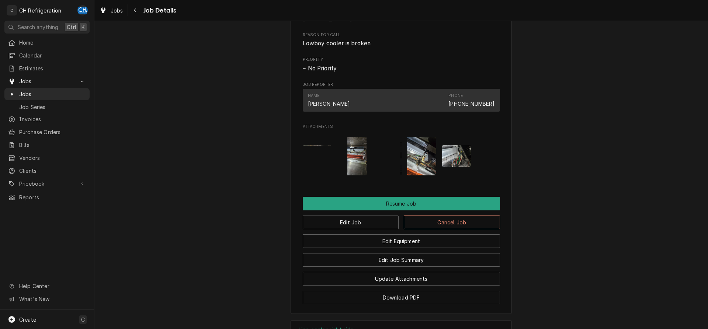
scroll to position [619, 0]
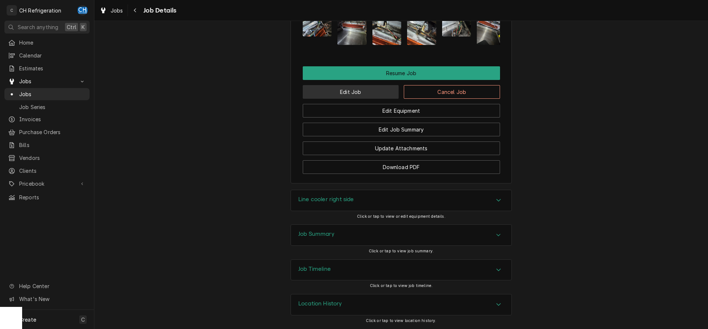
click button "Edit Job"
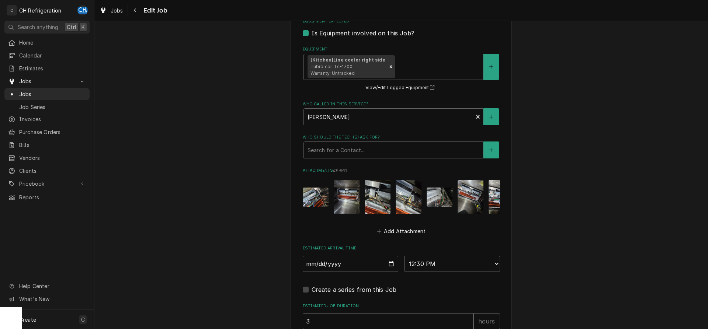
scroll to position [451, 0]
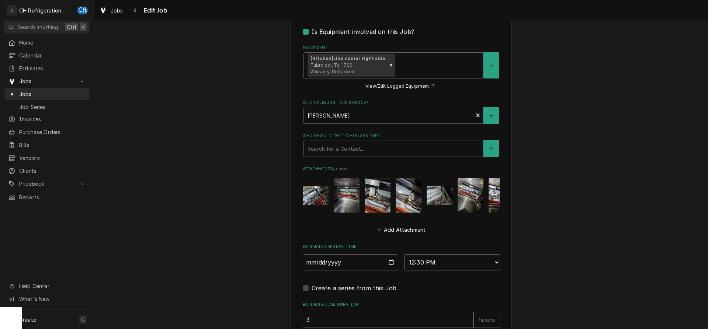
click at [404, 254] on select "AM / PM 6:00 AM 6:15 AM 6:30 AM 6:45 AM 7:00 AM 7:15 AM 7:30 AM 7:45 AM 8:00 AM…" at bounding box center [452, 262] width 96 height 16
select select "14:00:00"
click option "2:00 PM" at bounding box center [0, 0] width 0 height 0
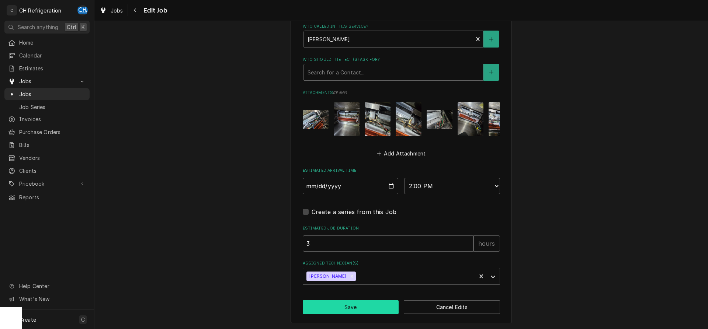
drag, startPoint x: 367, startPoint y: 306, endPoint x: 402, endPoint y: 302, distance: 35.2
click at [367, 306] on button "Save" at bounding box center [351, 307] width 96 height 14
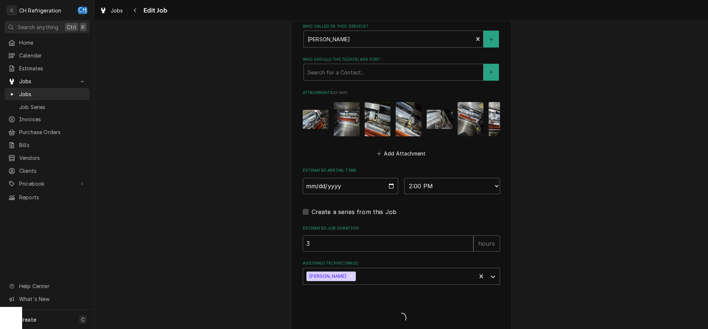
type textarea "x"
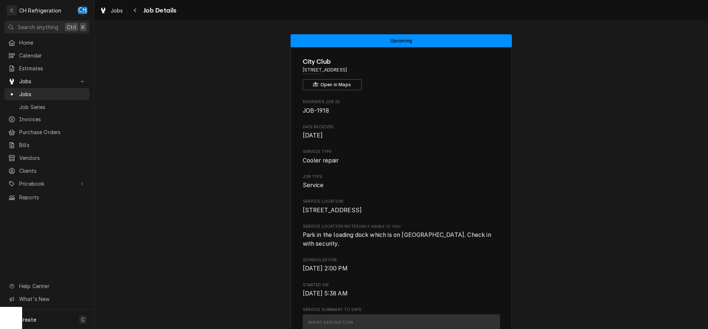
click at [21, 94] on span "Jobs" at bounding box center [52, 94] width 67 height 8
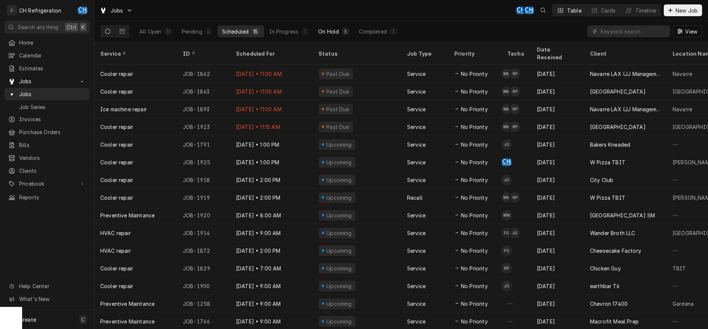
click at [323, 30] on div "On Hold" at bounding box center [328, 32] width 21 height 8
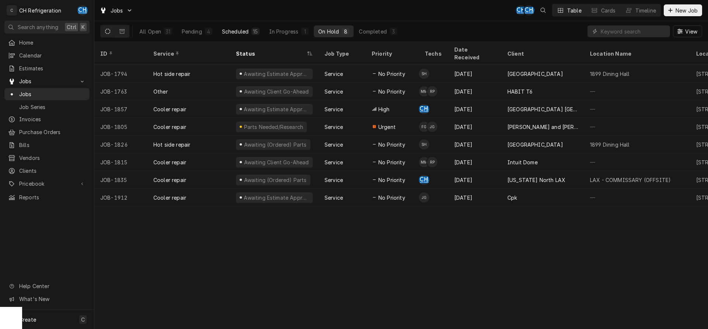
click at [249, 34] on button "Scheduled 15" at bounding box center [241, 31] width 46 height 12
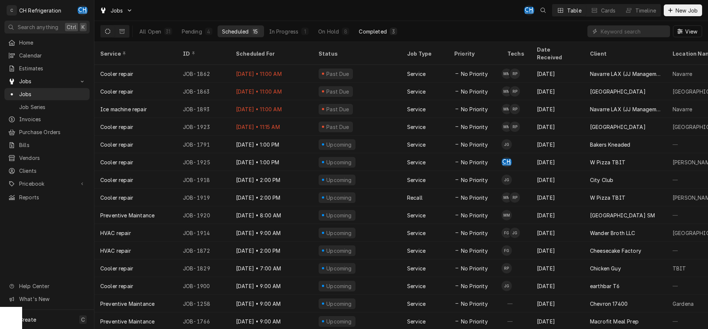
click at [382, 30] on div "Completed" at bounding box center [373, 32] width 28 height 8
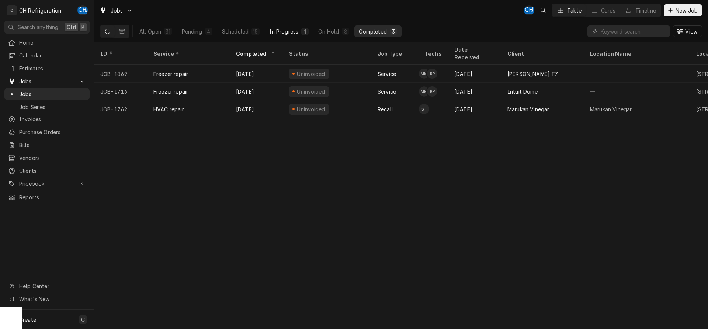
click at [277, 30] on div "In Progress" at bounding box center [283, 32] width 29 height 8
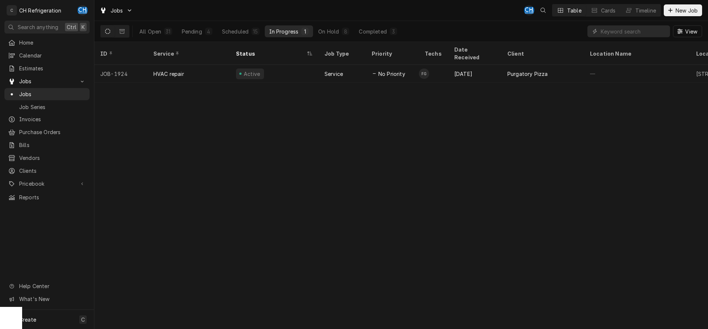
click at [356, 65] on div "Service" at bounding box center [342, 74] width 47 height 18
click at [336, 32] on div "On Hold" at bounding box center [328, 32] width 21 height 8
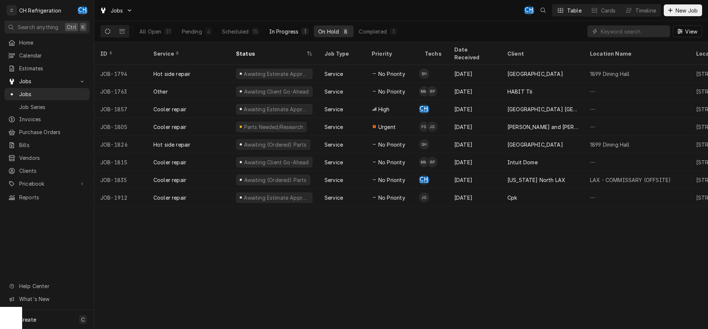
click at [296, 35] on div "In Progress" at bounding box center [283, 32] width 29 height 8
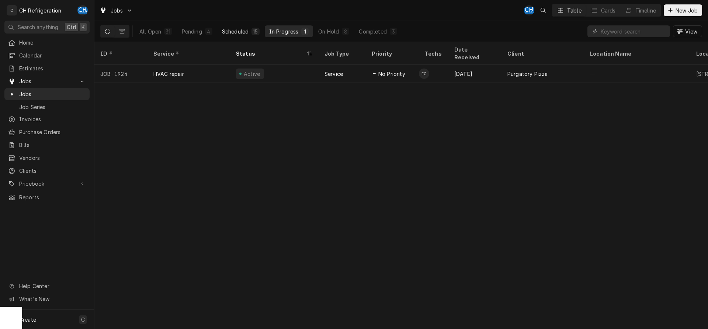
click at [248, 35] on div "Scheduled" at bounding box center [235, 32] width 27 height 8
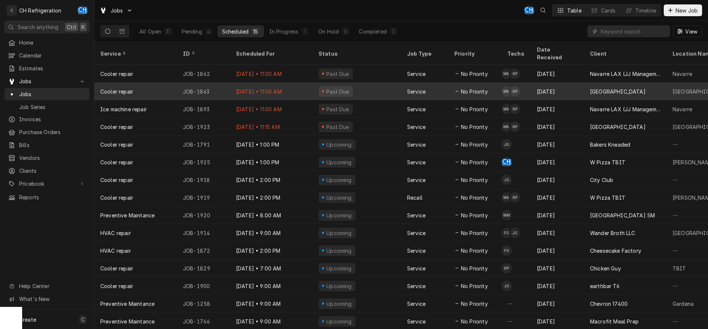
click at [535, 88] on div "[DATE]" at bounding box center [557, 92] width 53 height 18
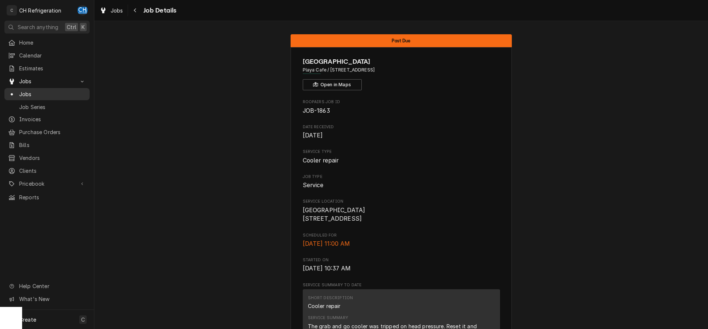
click at [45, 92] on span "Jobs" at bounding box center [52, 94] width 67 height 8
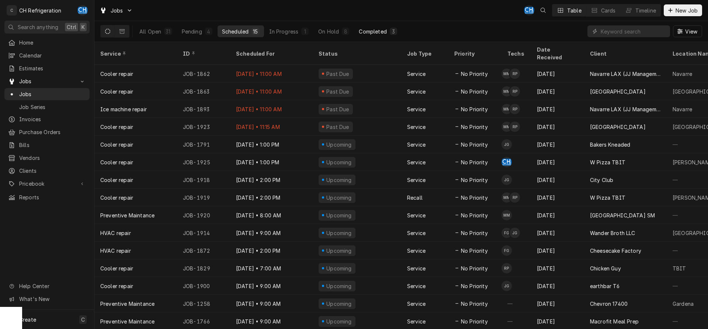
click at [389, 31] on button "Completed 3" at bounding box center [377, 31] width 47 height 12
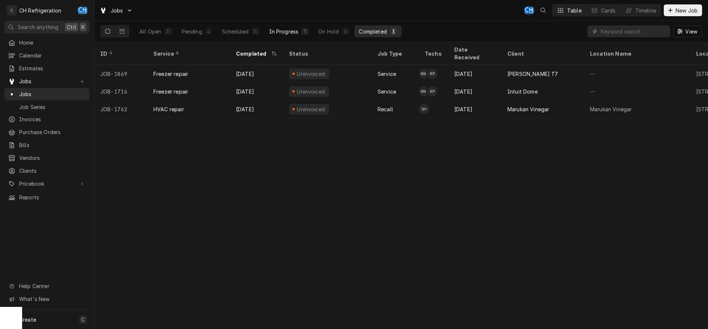
click at [286, 32] on div "In Progress" at bounding box center [283, 32] width 29 height 8
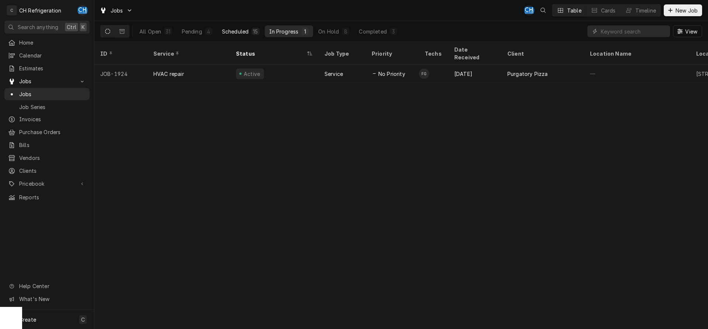
click at [253, 35] on button "Scheduled 15" at bounding box center [241, 31] width 46 height 12
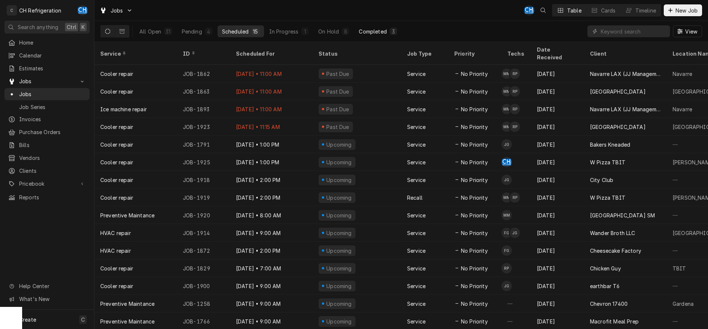
click at [388, 34] on button "Completed 3" at bounding box center [377, 31] width 47 height 12
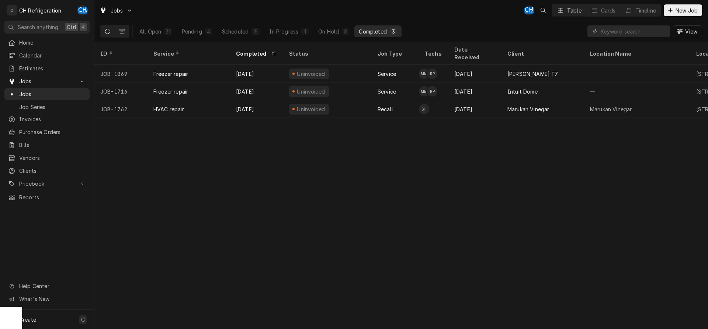
click at [440, 175] on div "ID Service Completed Status Job Type Techs Date Received Client Location Name L…" at bounding box center [400, 185] width 613 height 287
click at [238, 31] on div "Scheduled" at bounding box center [235, 32] width 27 height 8
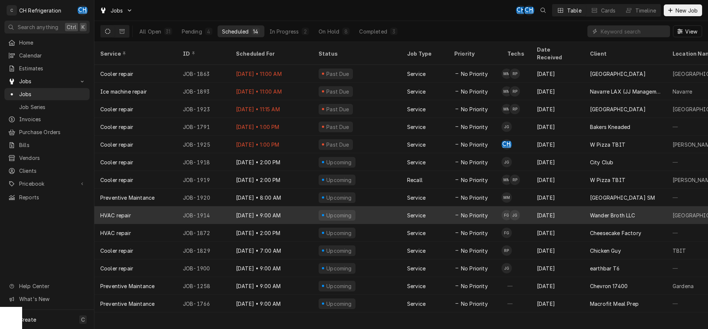
click at [574, 206] on div "[DATE]" at bounding box center [557, 215] width 53 height 18
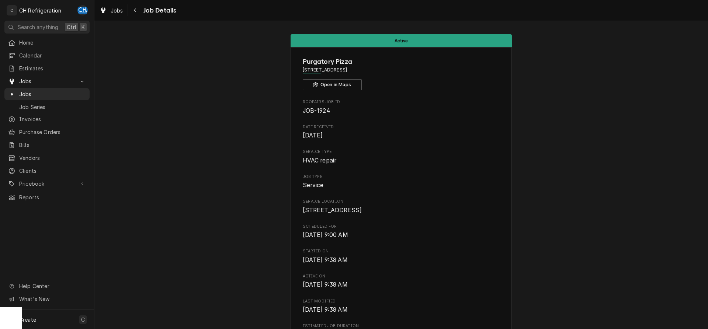
click at [27, 93] on span "Jobs" at bounding box center [52, 94] width 67 height 8
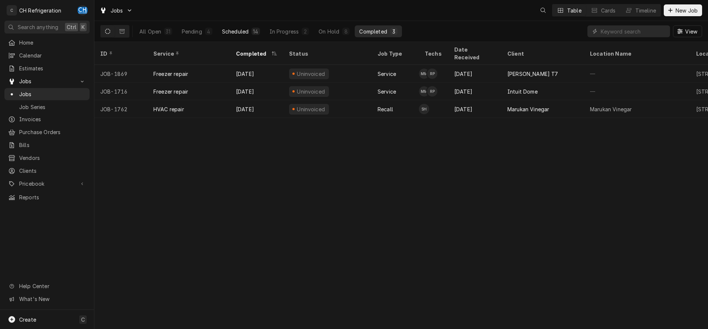
click at [237, 31] on div "Scheduled" at bounding box center [235, 32] width 27 height 8
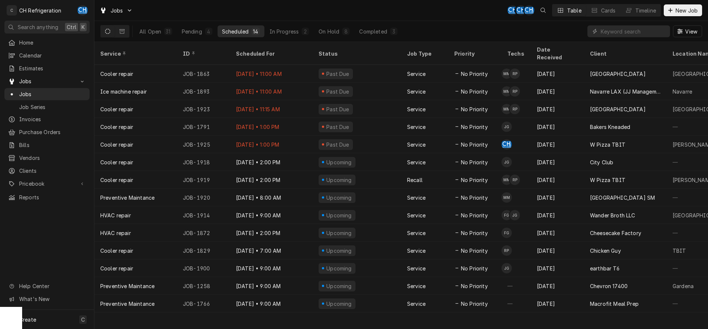
click at [679, 17] on div "Jobs CH CH CH Table Cards Timeline New Job" at bounding box center [400, 10] width 613 height 21
click at [679, 10] on span "New Job" at bounding box center [686, 11] width 25 height 8
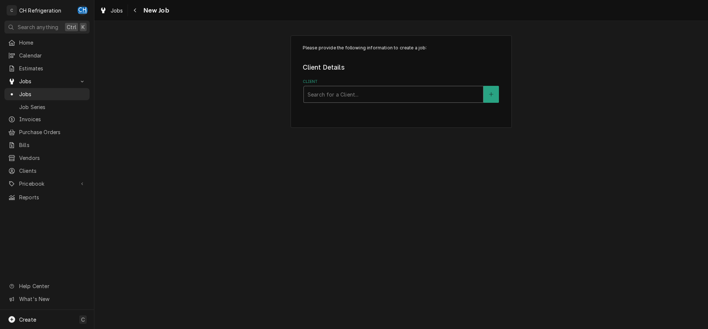
click at [361, 98] on div "Client" at bounding box center [393, 94] width 172 height 13
type input "onil"
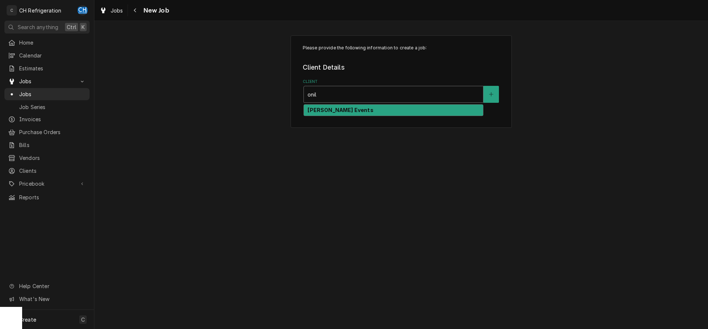
click at [363, 111] on div "[PERSON_NAME] Events" at bounding box center [393, 110] width 179 height 11
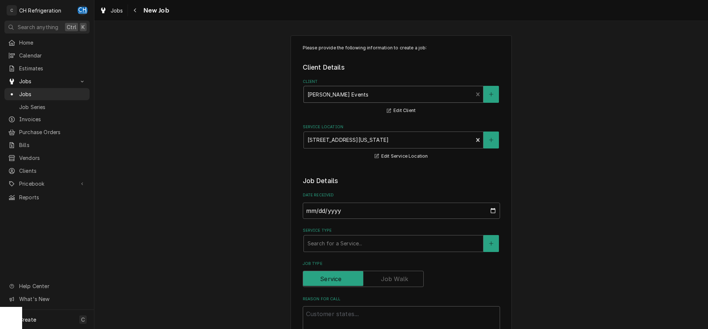
type textarea "x"
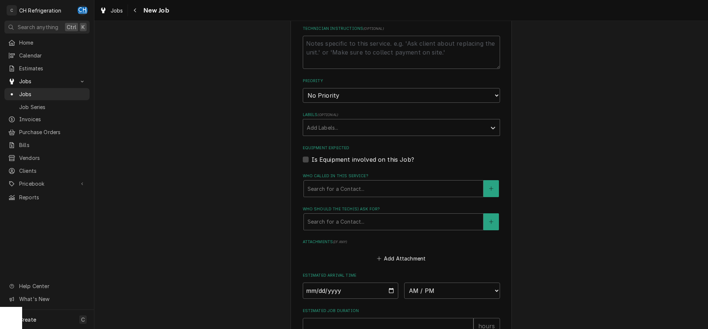
scroll to position [338, 0]
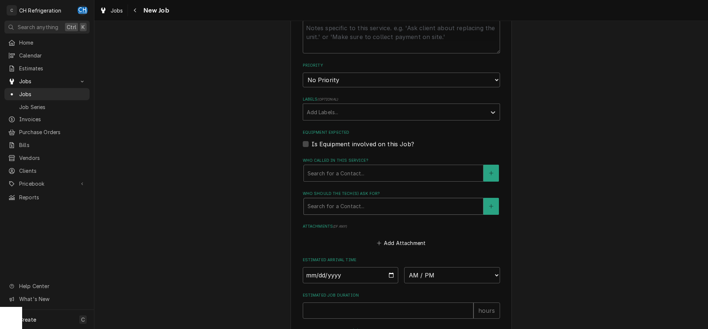
click at [364, 206] on div "Who should the tech(s) ask for?" at bounding box center [393, 206] width 172 height 13
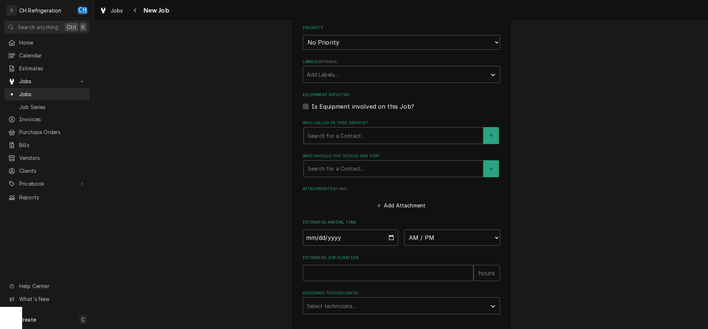
scroll to position [150, 0]
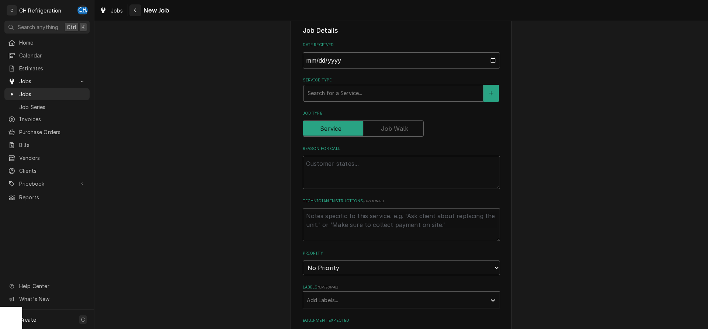
click at [134, 11] on icon "Navigate back" at bounding box center [134, 10] width 3 height 5
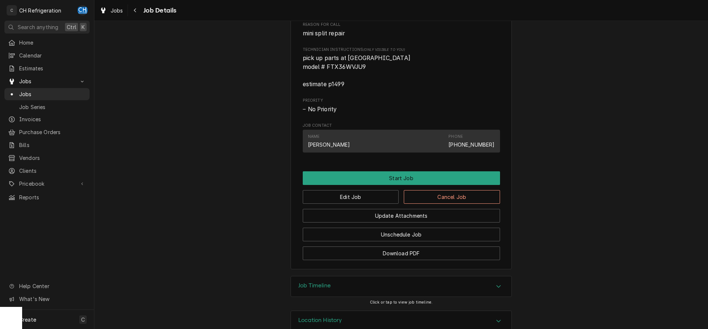
scroll to position [394, 0]
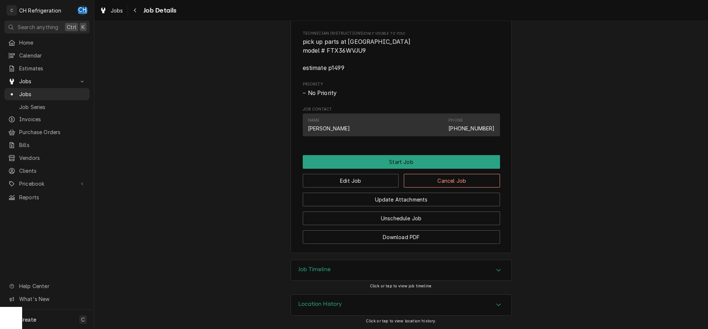
drag, startPoint x: 333, startPoint y: 275, endPoint x: 301, endPoint y: 259, distance: 36.1
click at [332, 272] on div "Job Timeline" at bounding box center [401, 270] width 220 height 21
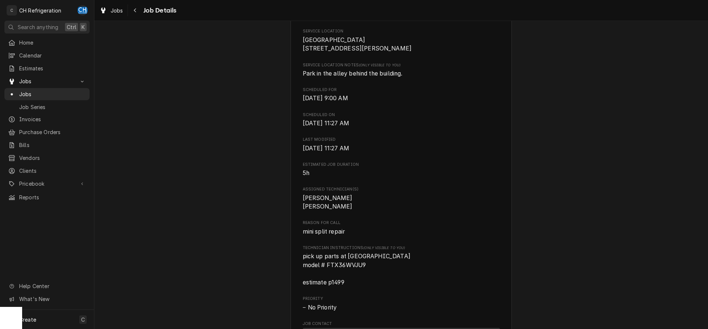
scroll to position [0, 0]
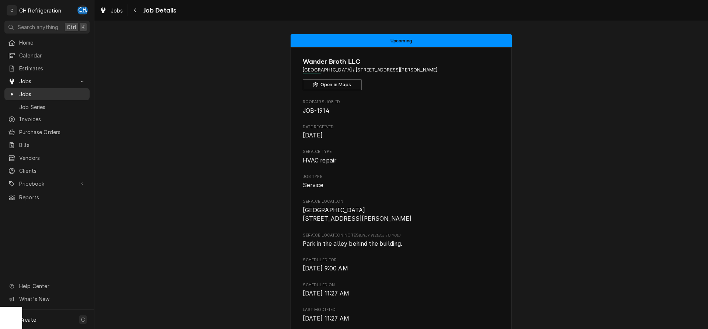
click at [22, 91] on span "Jobs" at bounding box center [52, 94] width 67 height 8
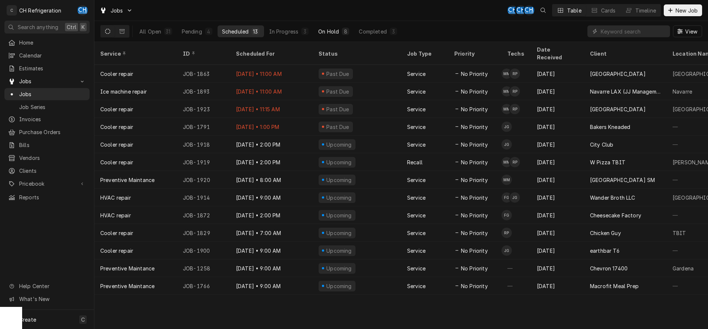
click at [341, 31] on button "On Hold 8" at bounding box center [334, 31] width 40 height 12
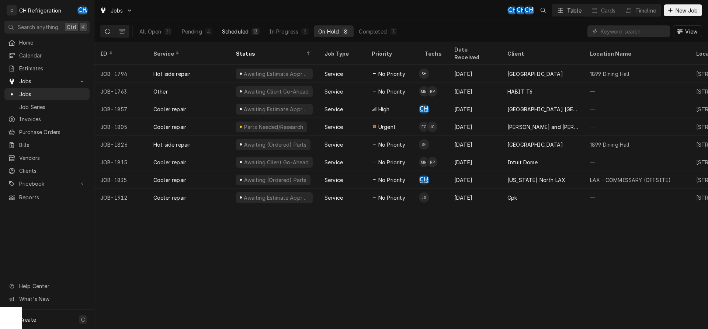
click at [248, 34] on div "Scheduled" at bounding box center [235, 32] width 27 height 8
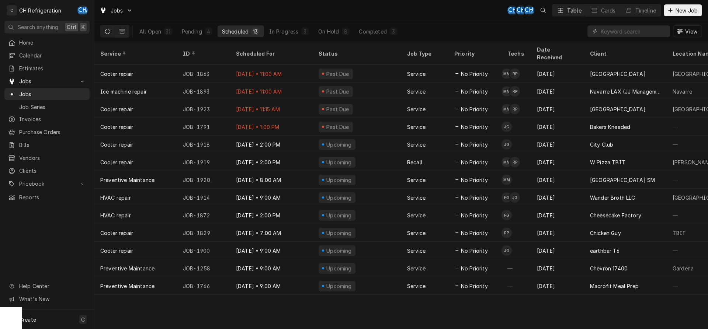
click at [296, 21] on div "All Open 31 Pending 4 Scheduled 13 In Progress 3 On Hold 8 Completed 3" at bounding box center [268, 31] width 267 height 21
click at [301, 31] on button "In Progress 3" at bounding box center [289, 31] width 49 height 12
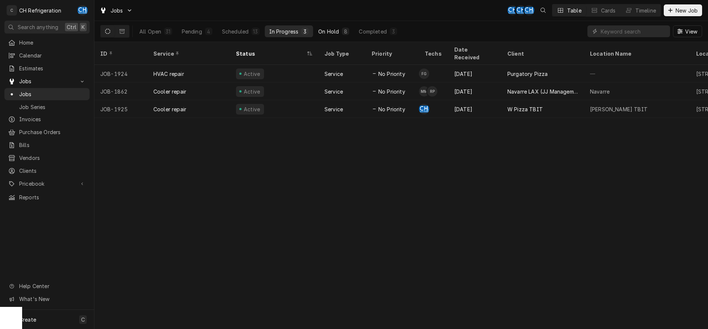
click at [336, 34] on div "On Hold" at bounding box center [328, 32] width 21 height 8
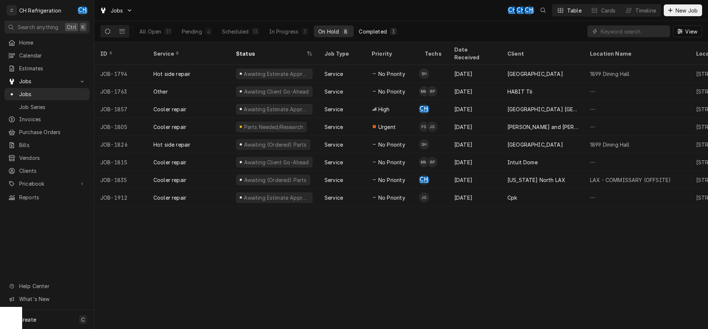
click at [372, 34] on div "Completed" at bounding box center [373, 32] width 28 height 8
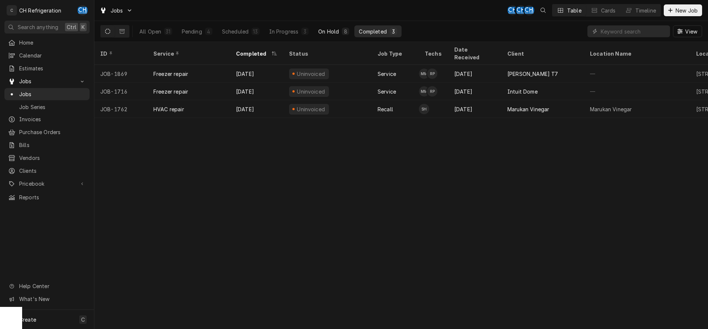
click at [334, 33] on div "On Hold" at bounding box center [328, 32] width 21 height 8
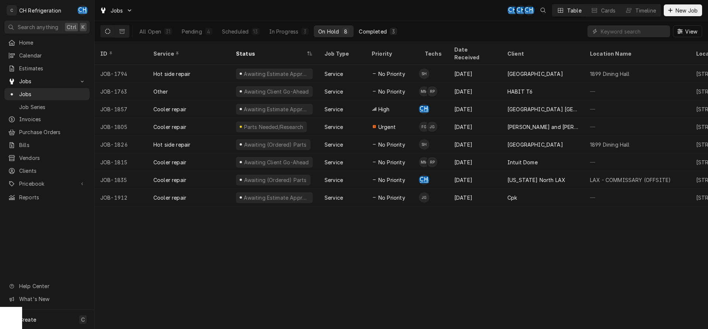
click at [399, 33] on button "Completed 3" at bounding box center [377, 31] width 47 height 12
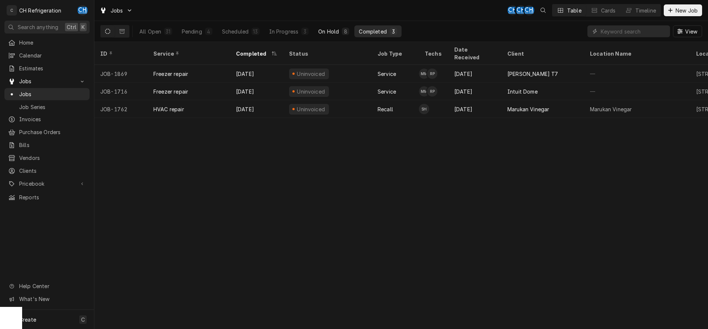
click at [327, 31] on div "On Hold" at bounding box center [328, 32] width 21 height 8
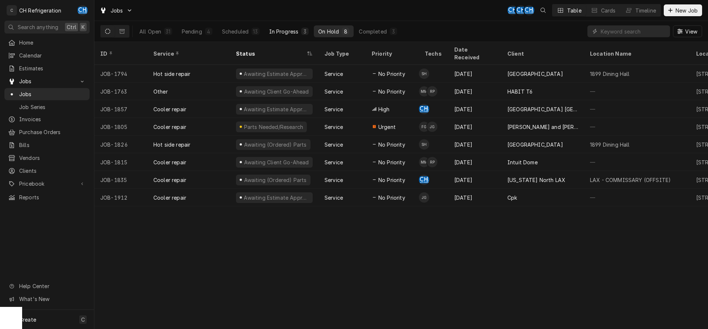
click at [284, 30] on div "In Progress" at bounding box center [283, 32] width 29 height 8
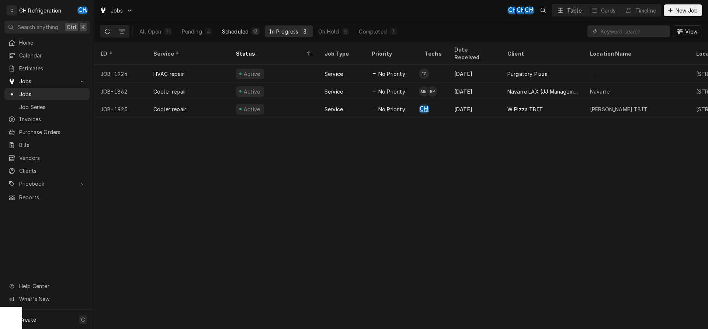
click at [232, 29] on div "Scheduled" at bounding box center [235, 32] width 27 height 8
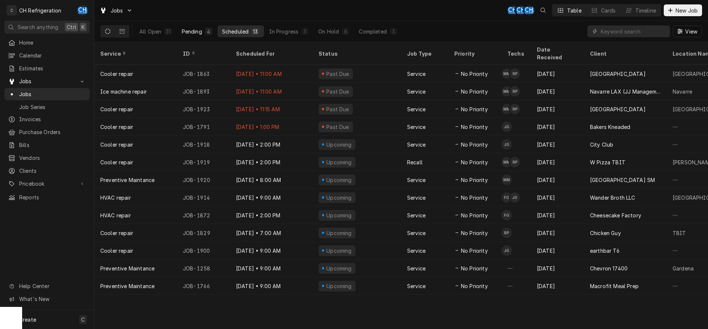
click at [206, 29] on div "4" at bounding box center [208, 31] width 7 height 7
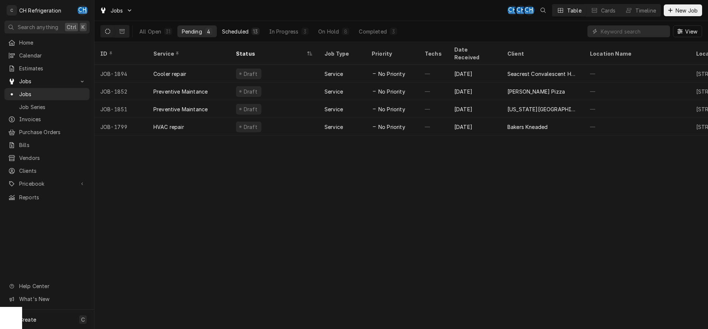
click at [246, 29] on div "Scheduled" at bounding box center [235, 32] width 27 height 8
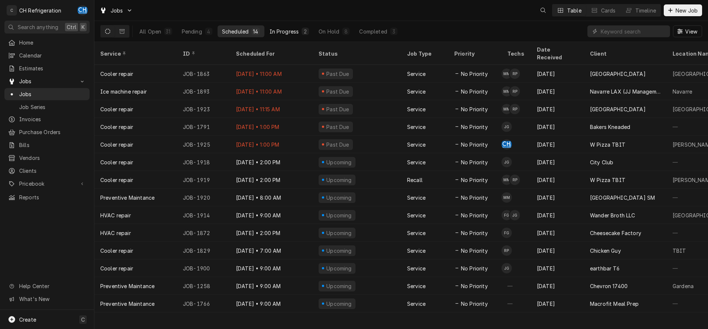
click at [296, 33] on div "In Progress" at bounding box center [283, 32] width 29 height 8
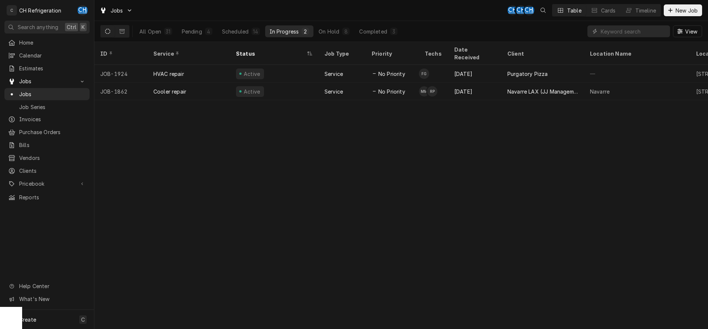
click at [246, 37] on div "All Open 31 Pending 4 Scheduled 14 In Progress 2 On Hold 8 Completed 3" at bounding box center [268, 31] width 267 height 21
click at [249, 34] on button "Scheduled 14" at bounding box center [241, 31] width 47 height 12
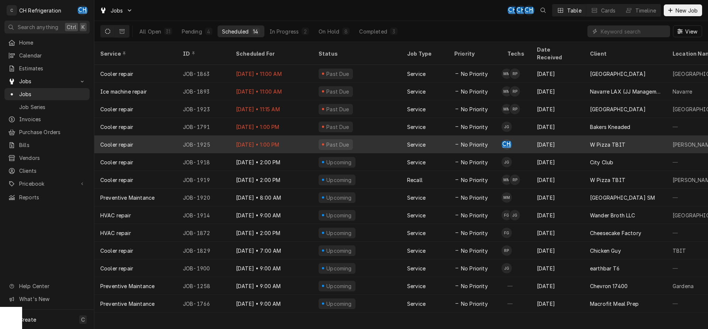
click at [396, 136] on div "Past Due" at bounding box center [357, 145] width 88 height 18
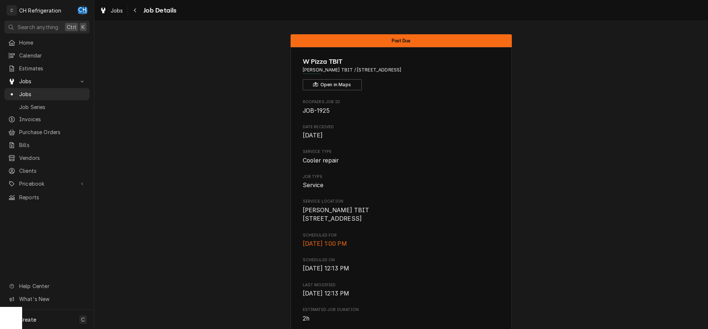
scroll to position [226, 0]
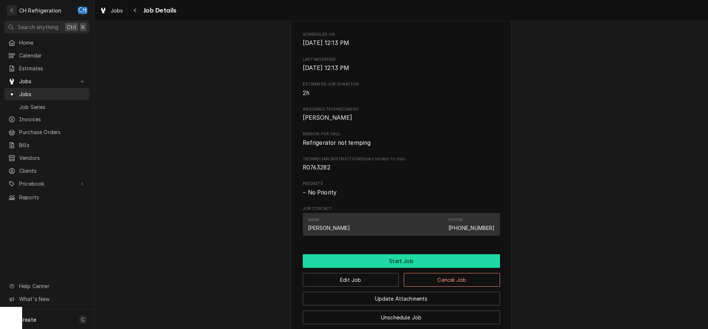
click at [408, 265] on button "Start Job" at bounding box center [401, 261] width 197 height 14
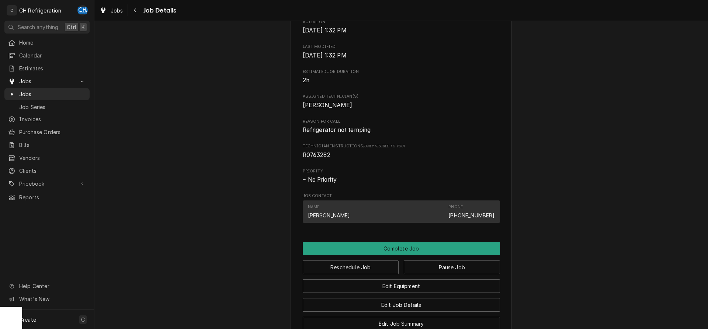
scroll to position [431, 0]
